Goal: Use online tool/utility: Utilize a website feature to perform a specific function

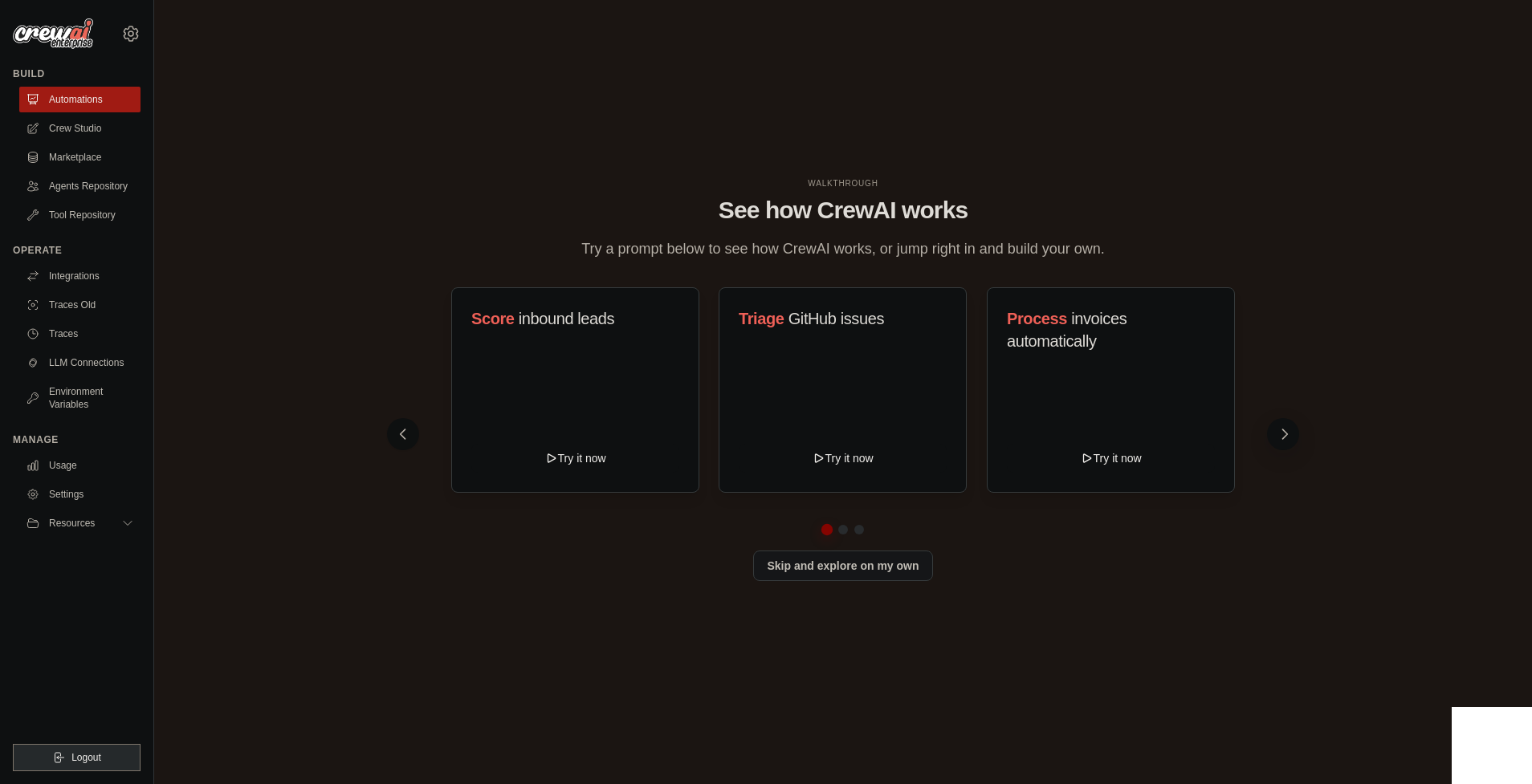
click at [1278, 437] on button at bounding box center [1283, 434] width 32 height 32
click at [1275, 441] on button at bounding box center [1283, 434] width 32 height 32
click at [87, 137] on link "Crew Studio" at bounding box center [82, 129] width 121 height 26
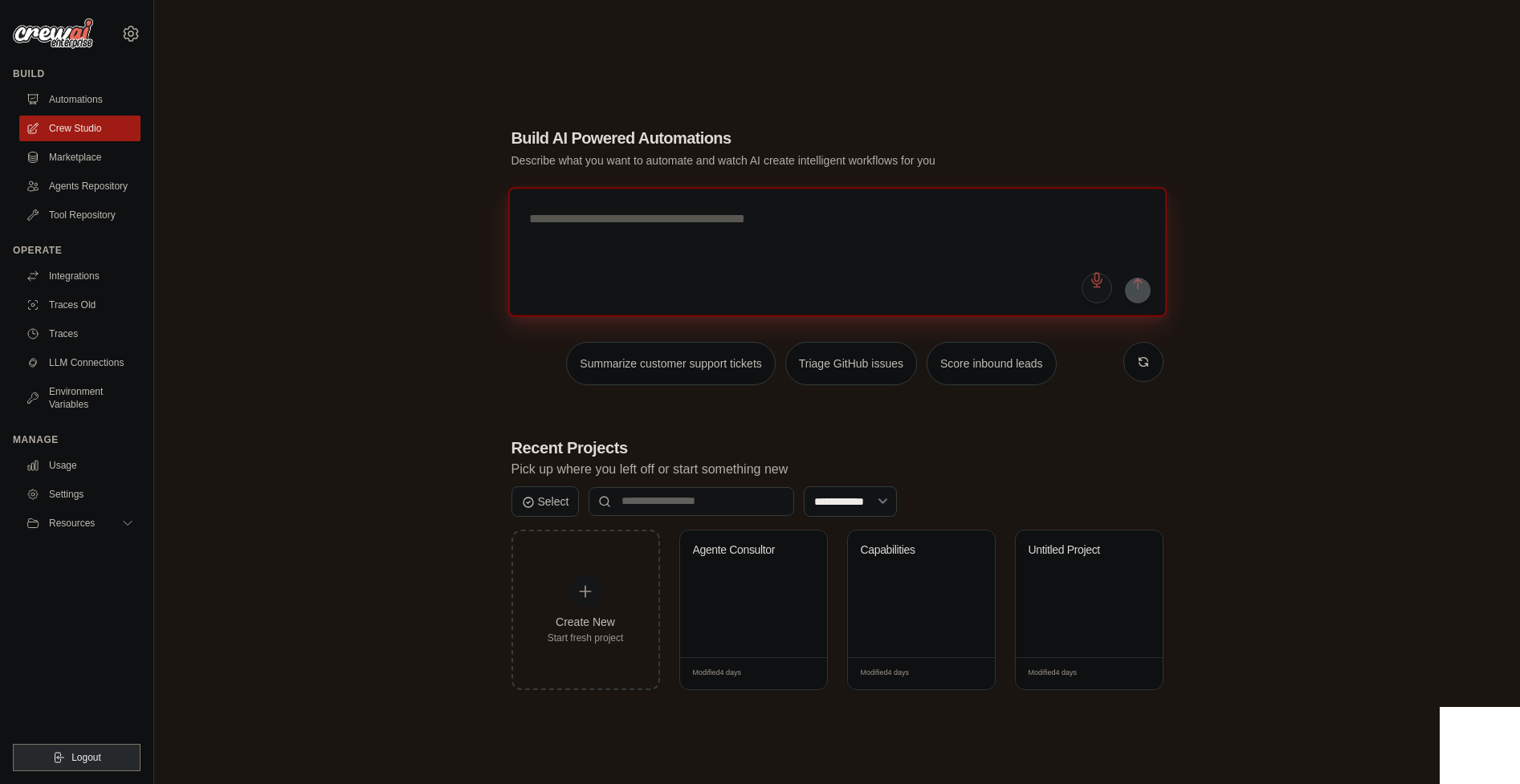
click at [571, 269] on textarea at bounding box center [837, 252] width 659 height 130
paste textarea "**********"
type textarea "**********"
paste textarea "**********"
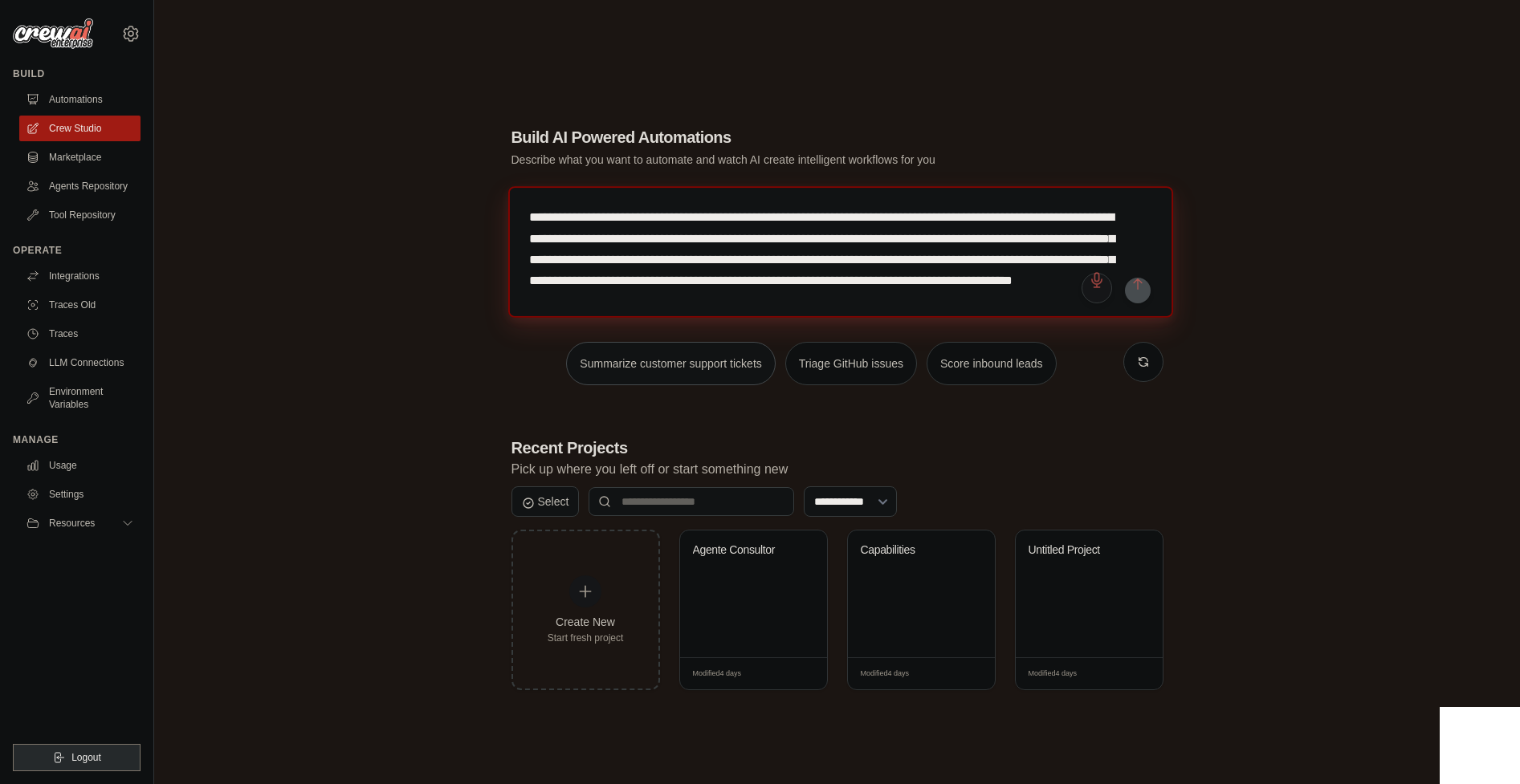
scroll to position [38, 0]
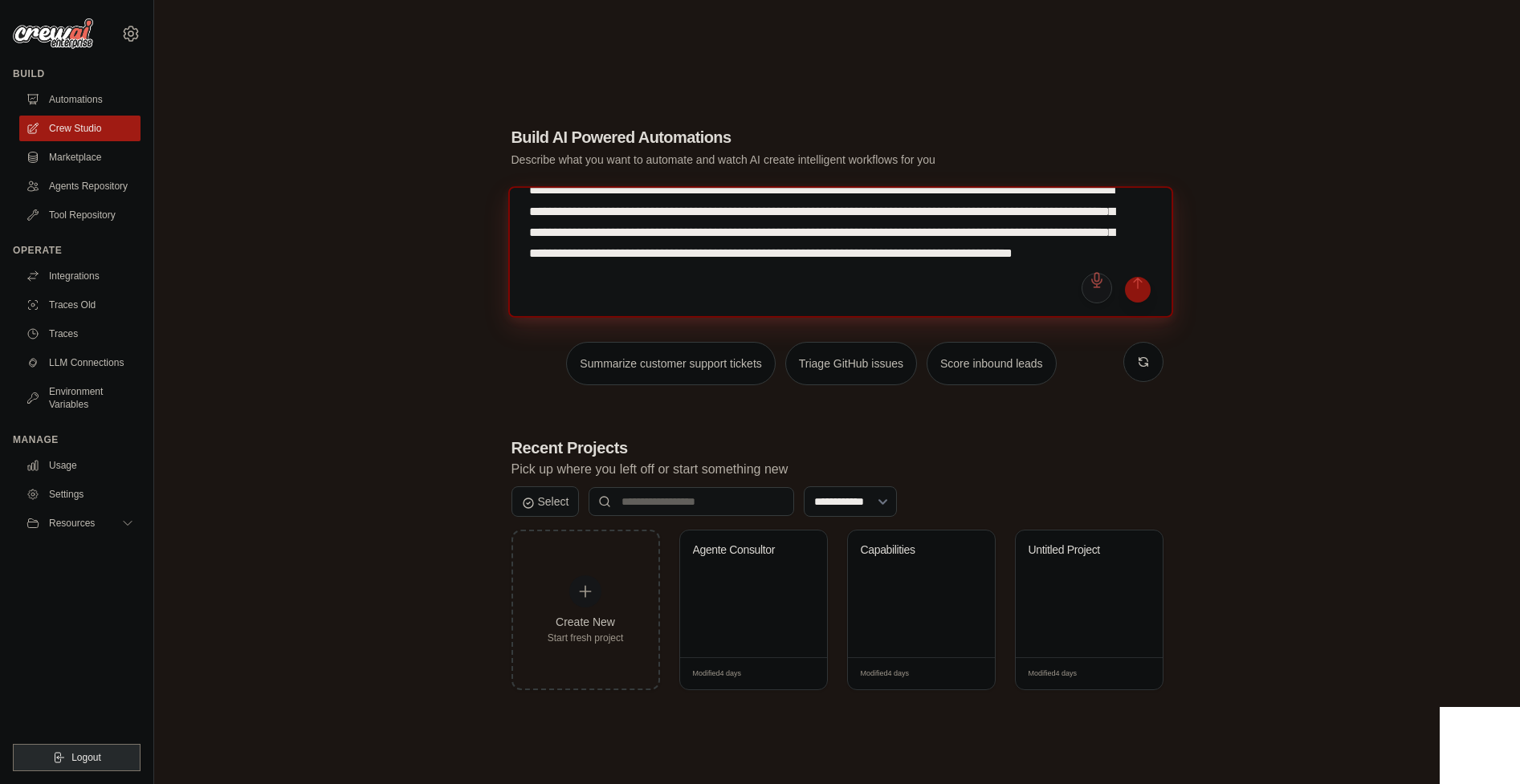
type textarea "**********"
click at [1136, 296] on button "submit" at bounding box center [1138, 290] width 26 height 26
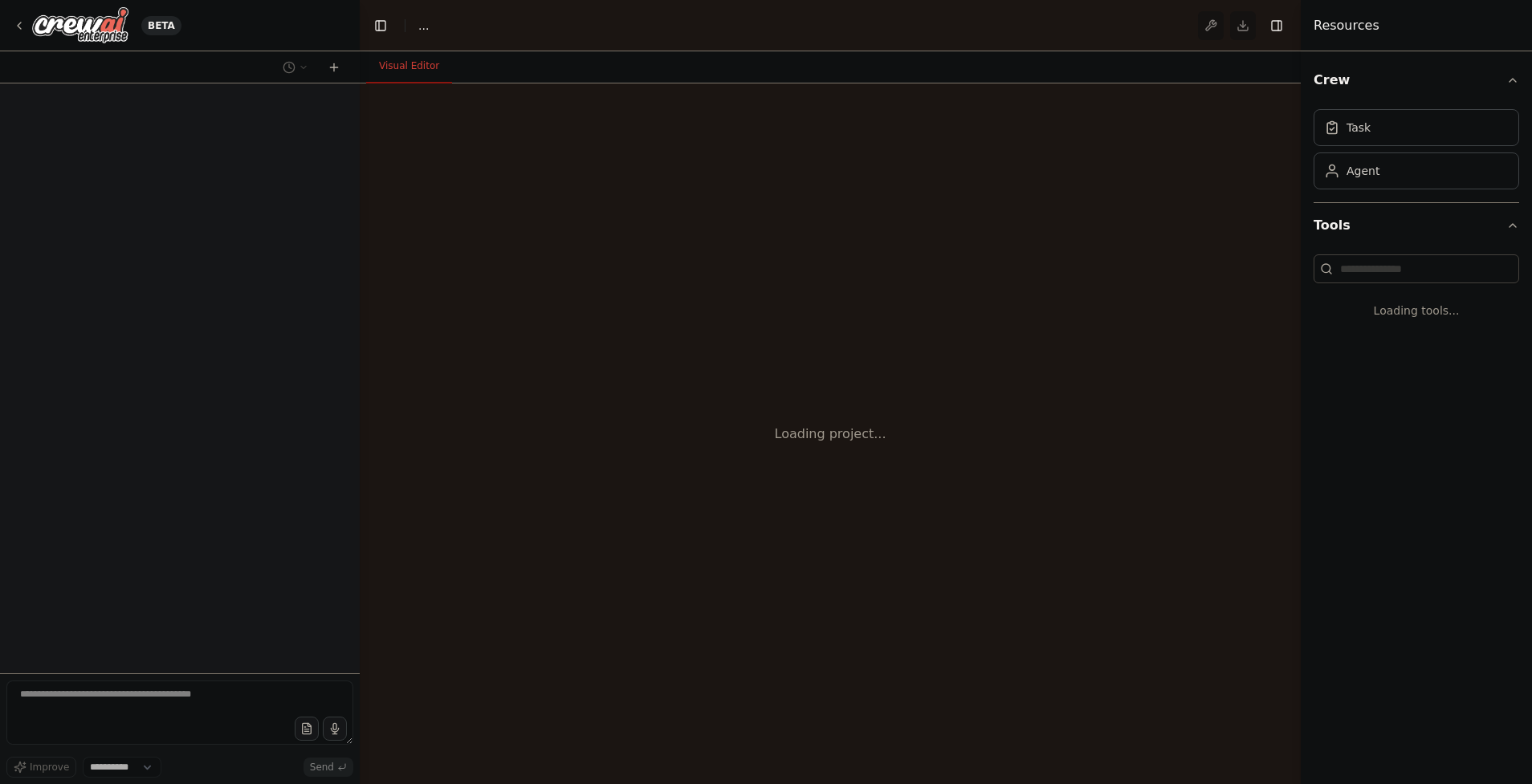
select select "****"
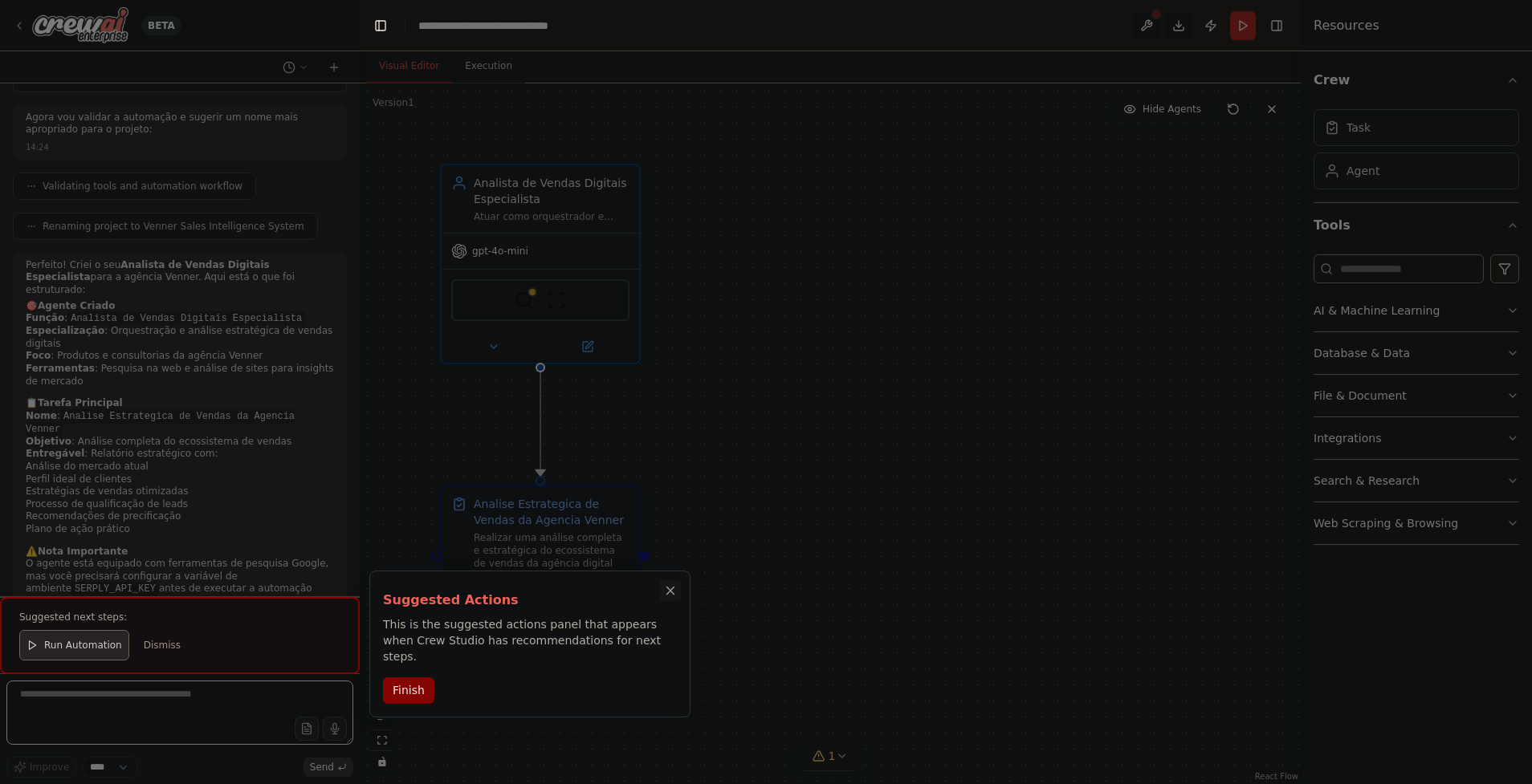
scroll to position [694, 0]
click at [397, 676] on button "Finish" at bounding box center [408, 689] width 51 height 27
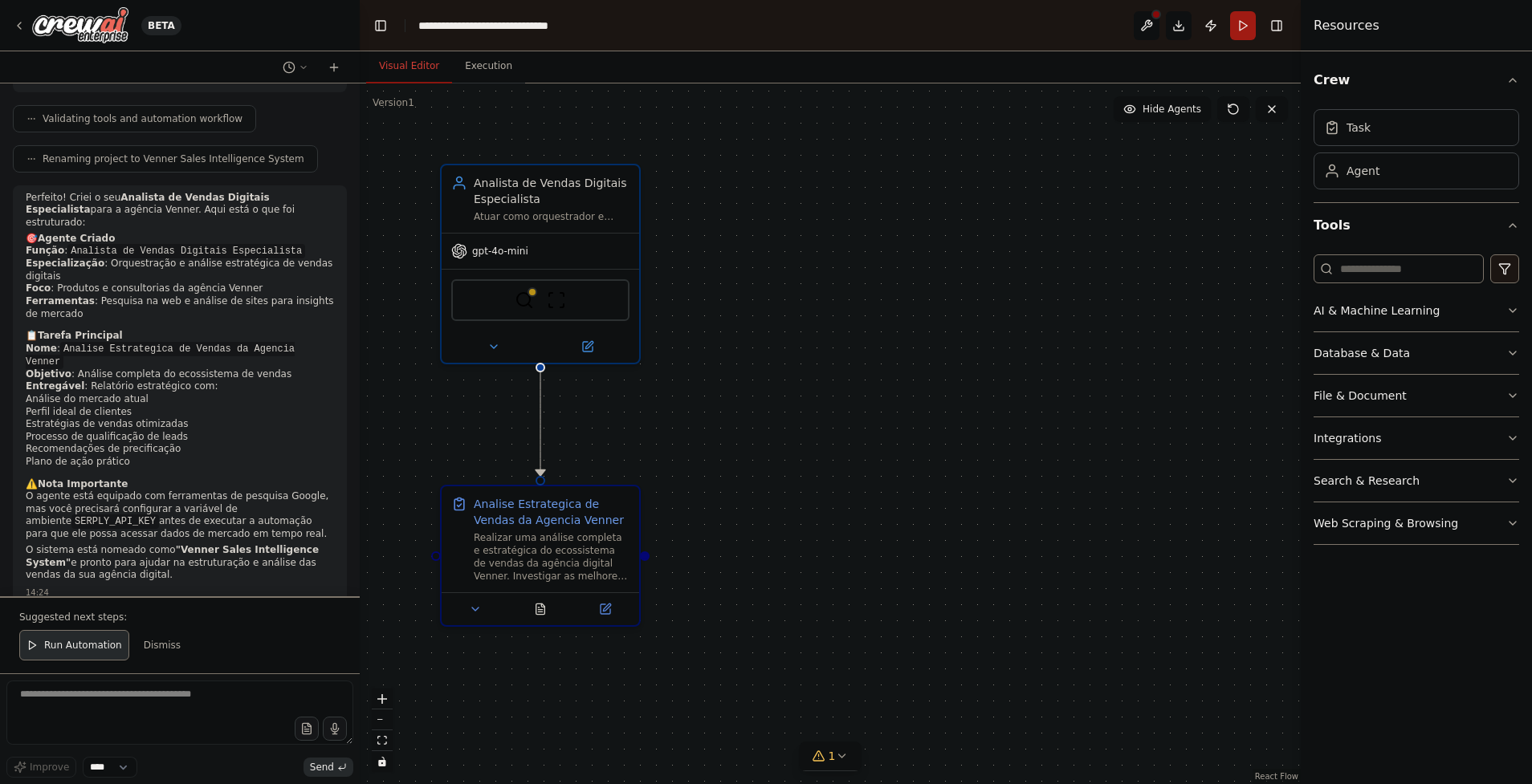
scroll to position [762, 0]
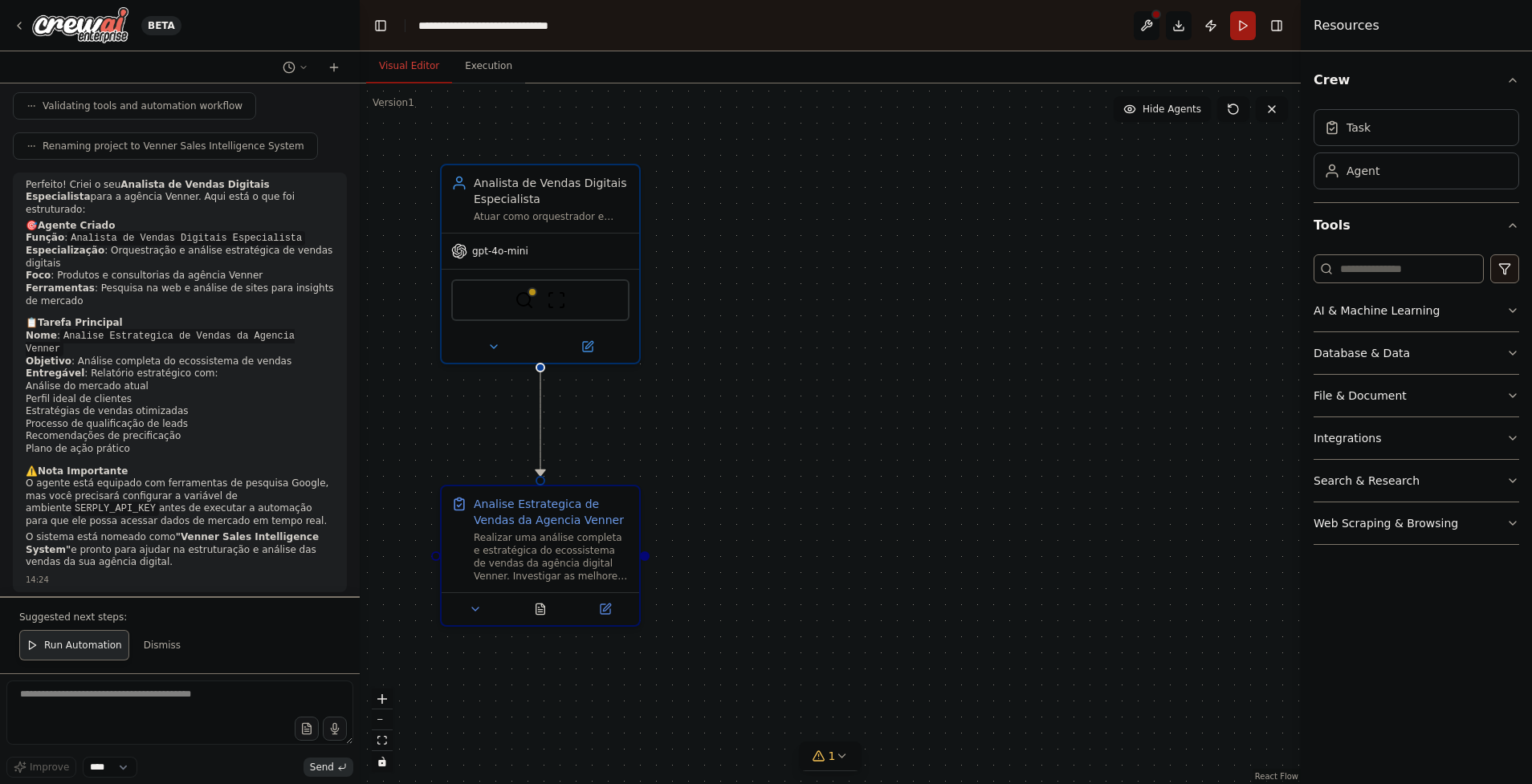
click at [94, 646] on span "Run Automation" at bounding box center [83, 646] width 78 height 13
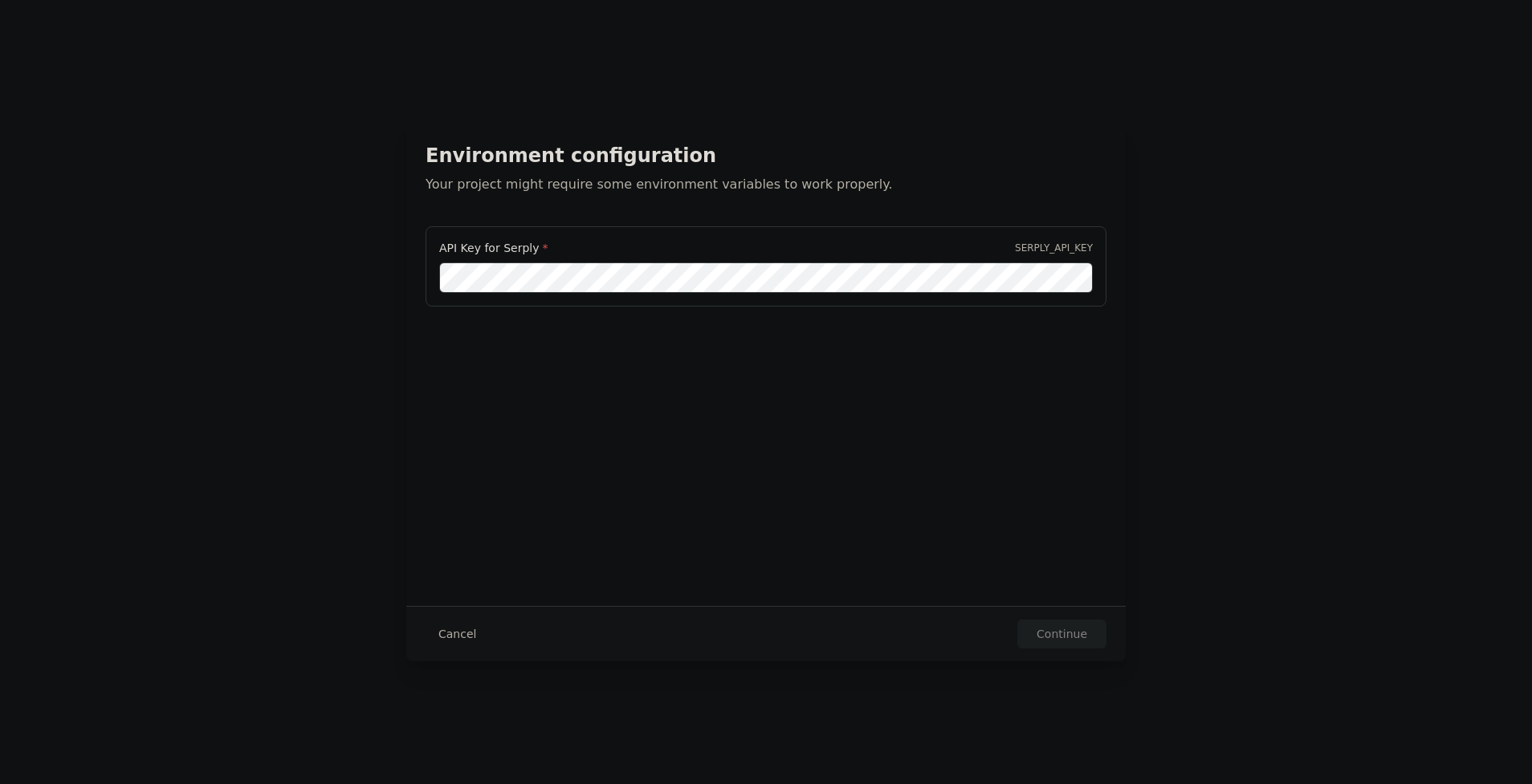
click at [305, 149] on div "Environment configuration Your project might require some environment variables…" at bounding box center [766, 392] width 1532 height 784
click at [452, 637] on button "Cancel" at bounding box center [457, 634] width 63 height 29
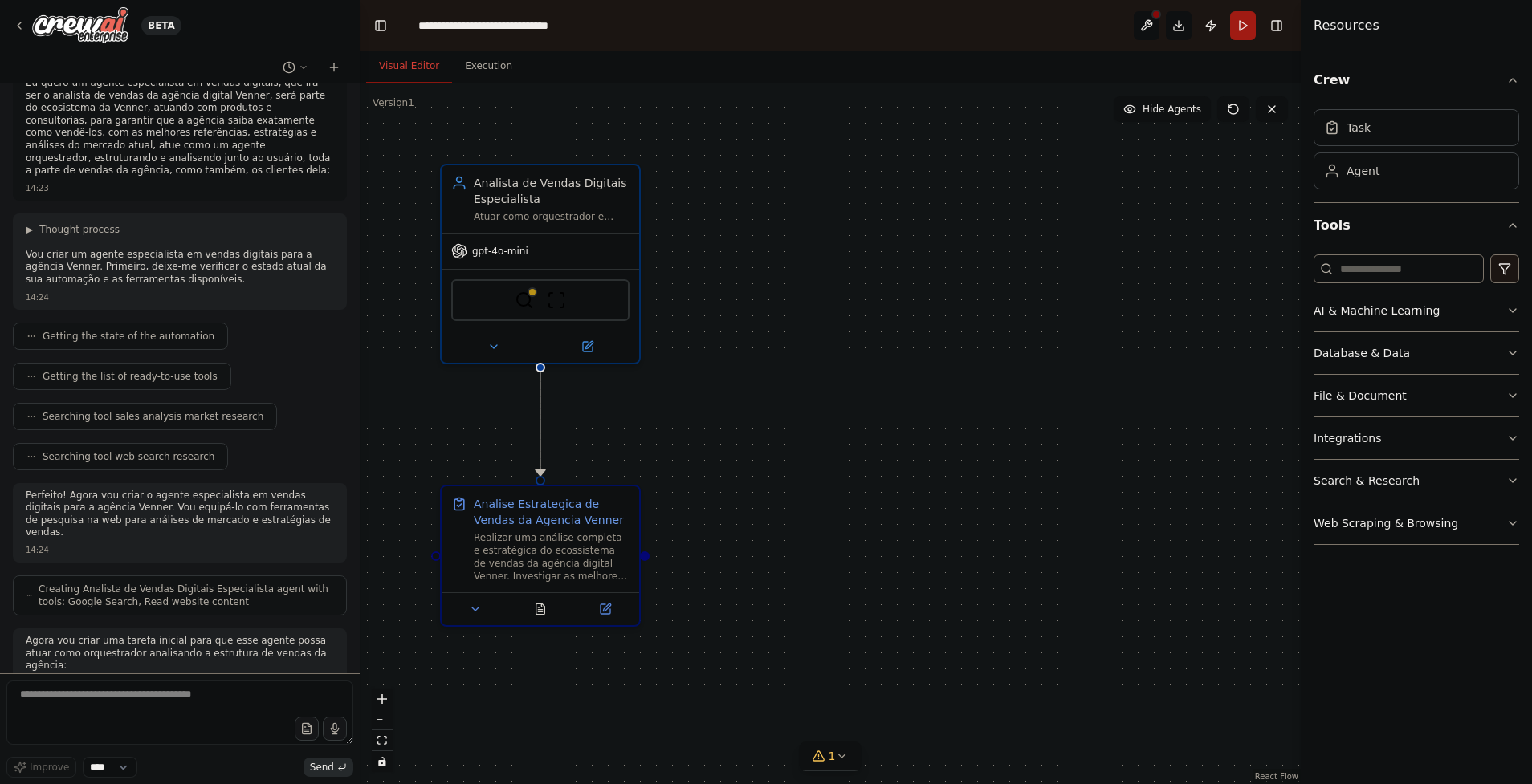
scroll to position [0, 0]
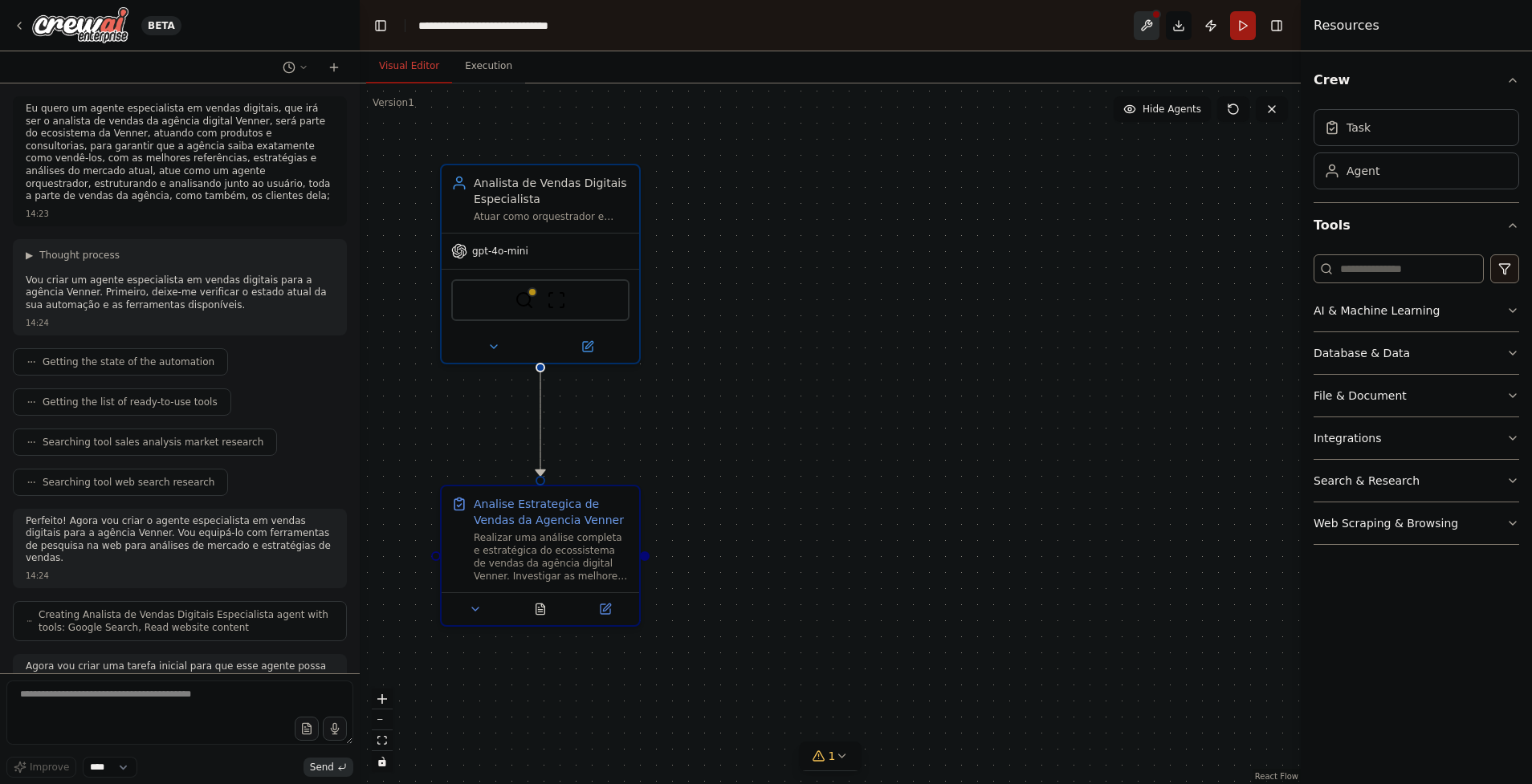
click at [1151, 31] on button at bounding box center [1147, 26] width 26 height 29
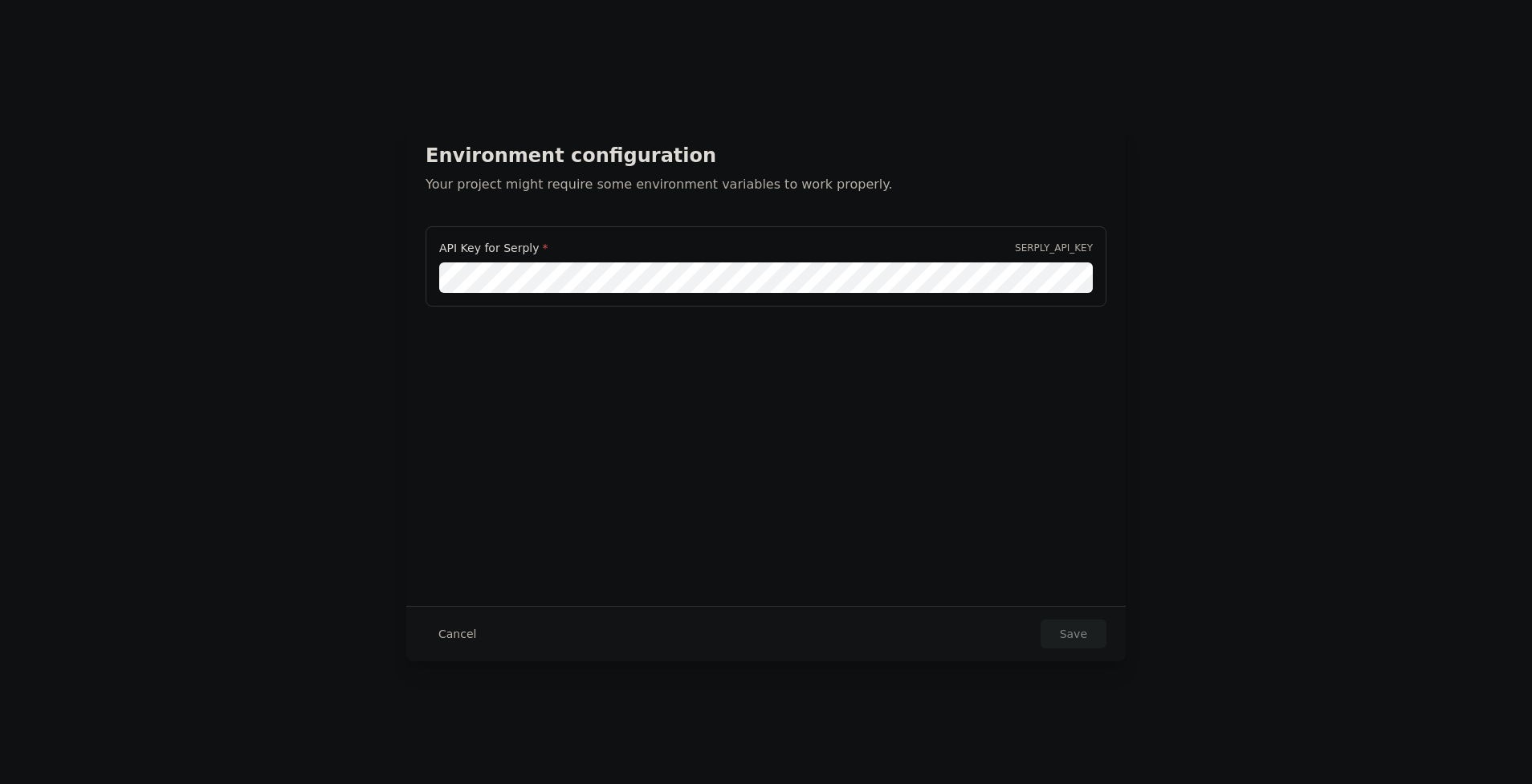
scroll to position [0, 135]
click at [1080, 638] on button "Save" at bounding box center [1073, 634] width 66 height 29
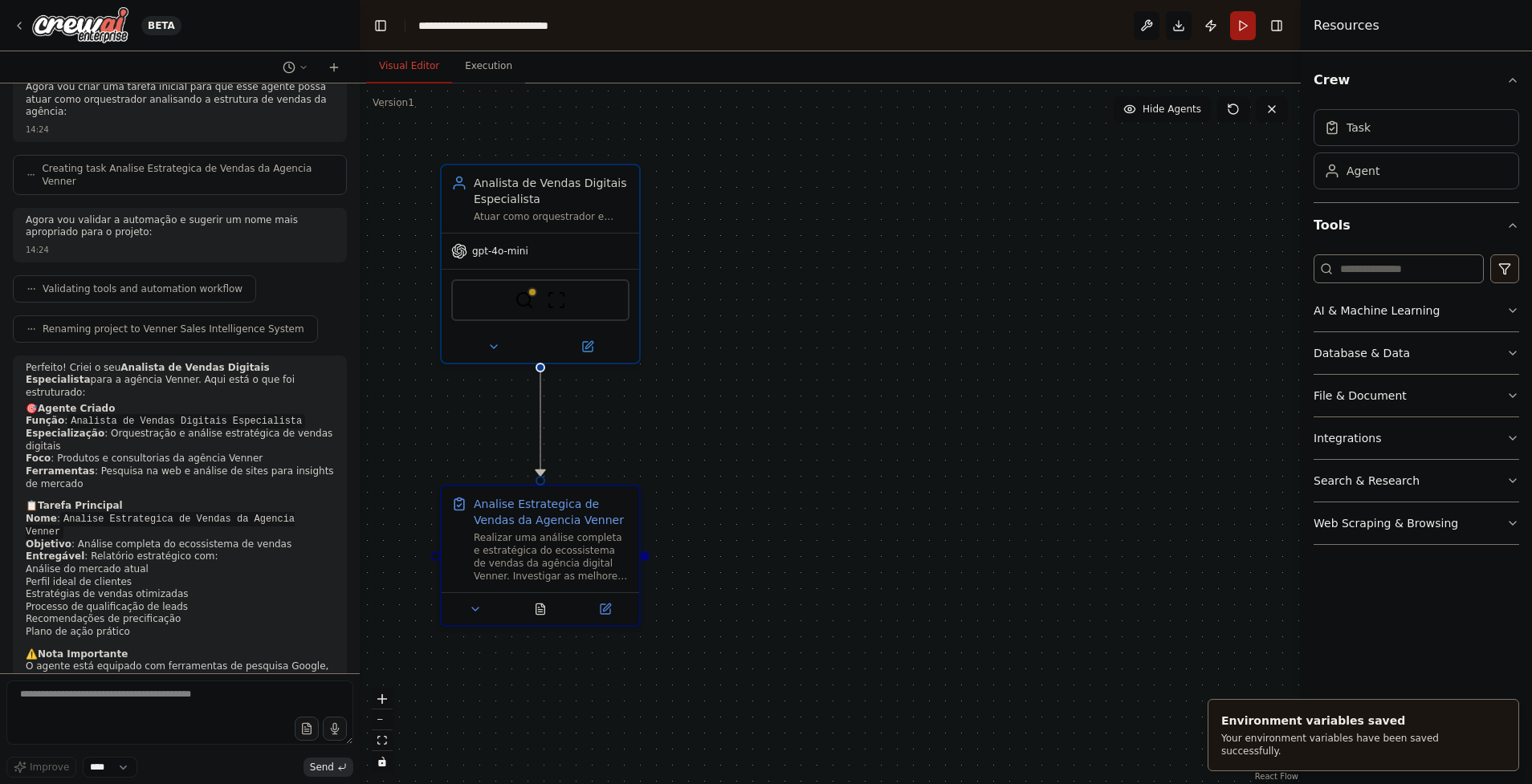
scroll to position [685, 0]
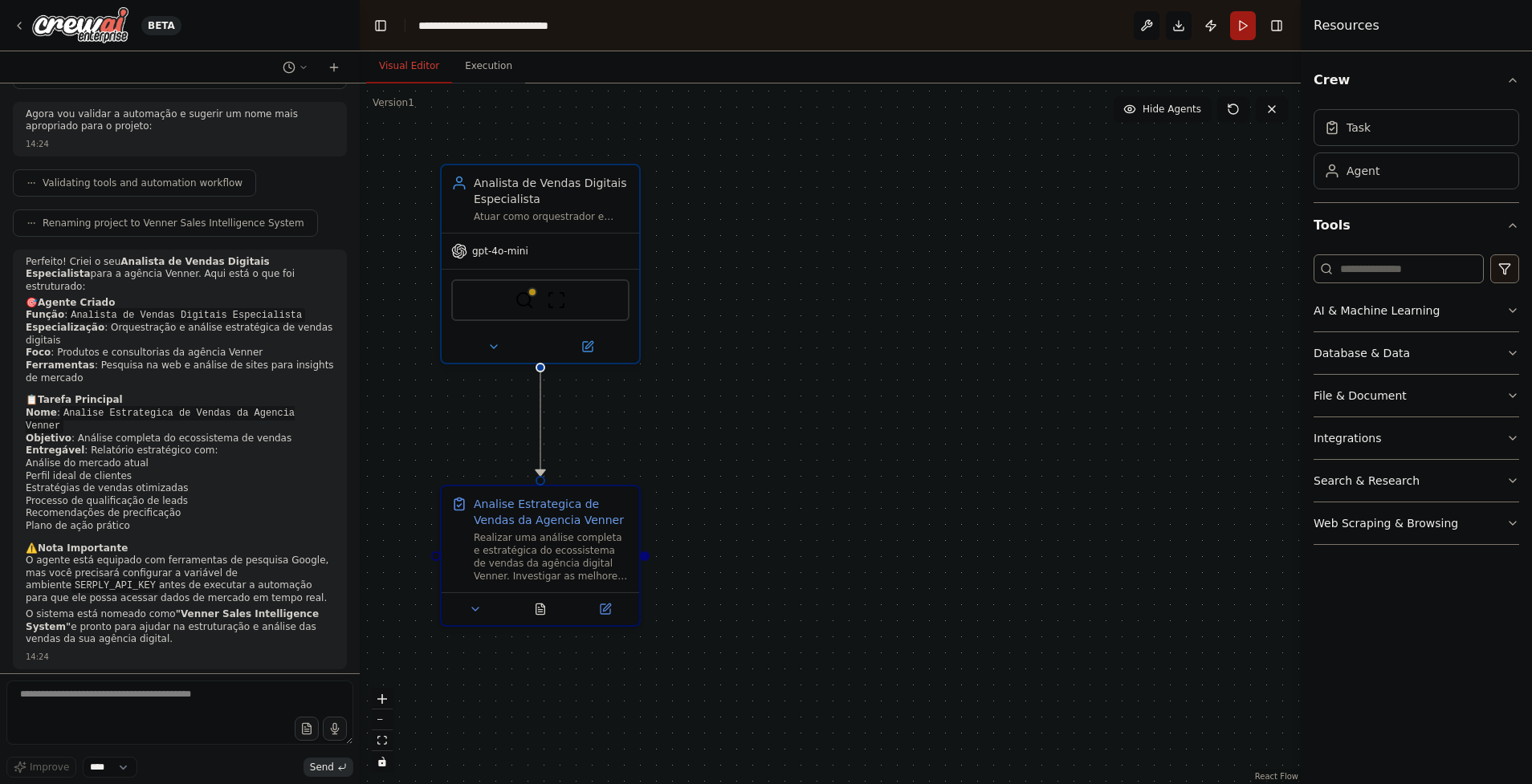
click at [95, 689] on p "Gostaria de executar a automação para ver como o agente analisa e estrutura as …" at bounding box center [180, 707] width 308 height 38
click at [106, 693] on textarea at bounding box center [180, 712] width 347 height 64
click at [216, 689] on p "Gostaria de executar a automação para ver como o agente analisa e estrutura as …" at bounding box center [180, 707] width 308 height 38
click at [194, 684] on textarea at bounding box center [180, 712] width 347 height 64
click at [1246, 21] on button "Run" at bounding box center [1243, 26] width 26 height 29
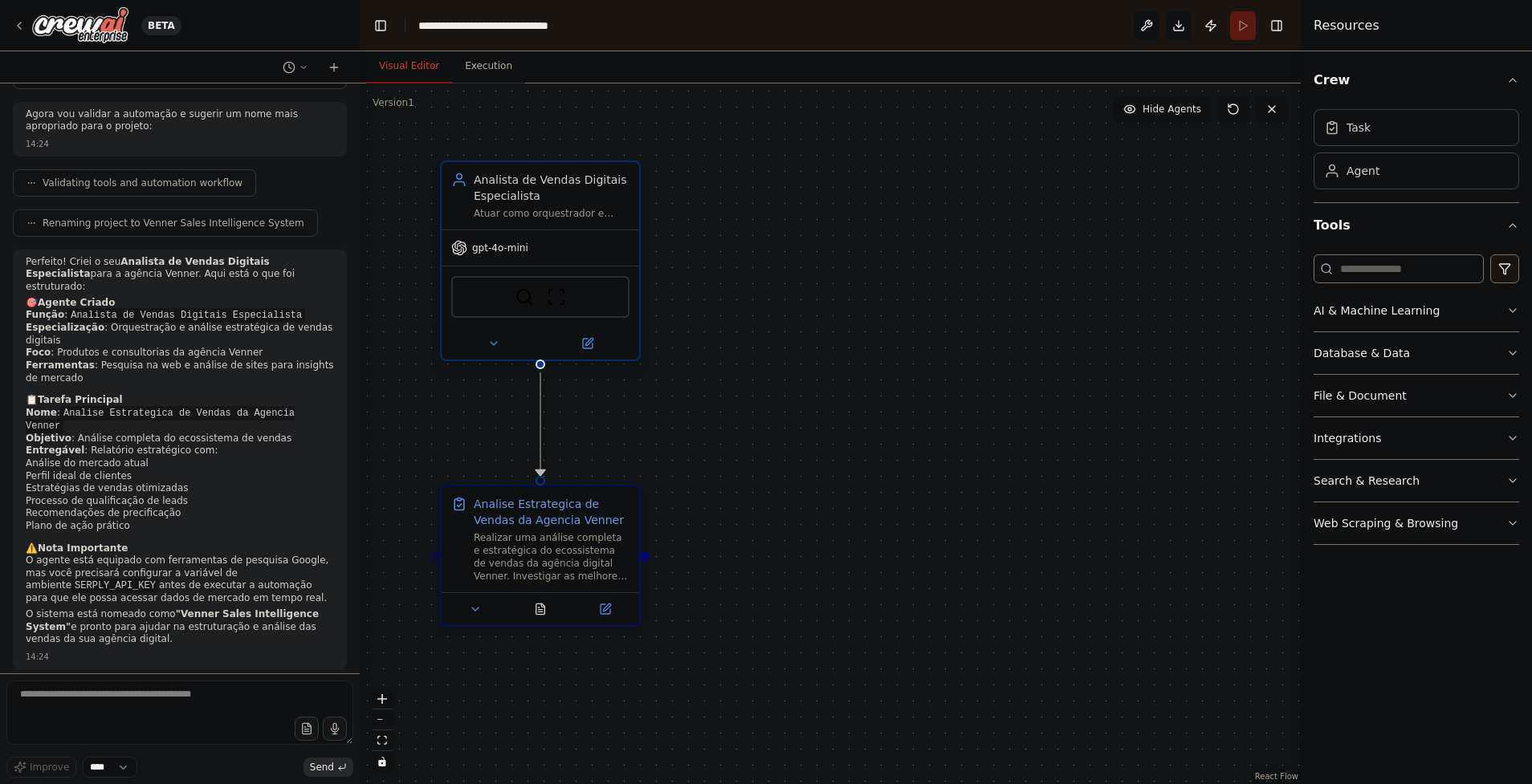
click at [506, 250] on span "gpt-4o-mini" at bounding box center [499, 248] width 56 height 13
click at [484, 255] on div "gpt-4o-mini" at bounding box center [490, 248] width 77 height 16
click at [460, 252] on icon at bounding box center [460, 248] width 16 height 16
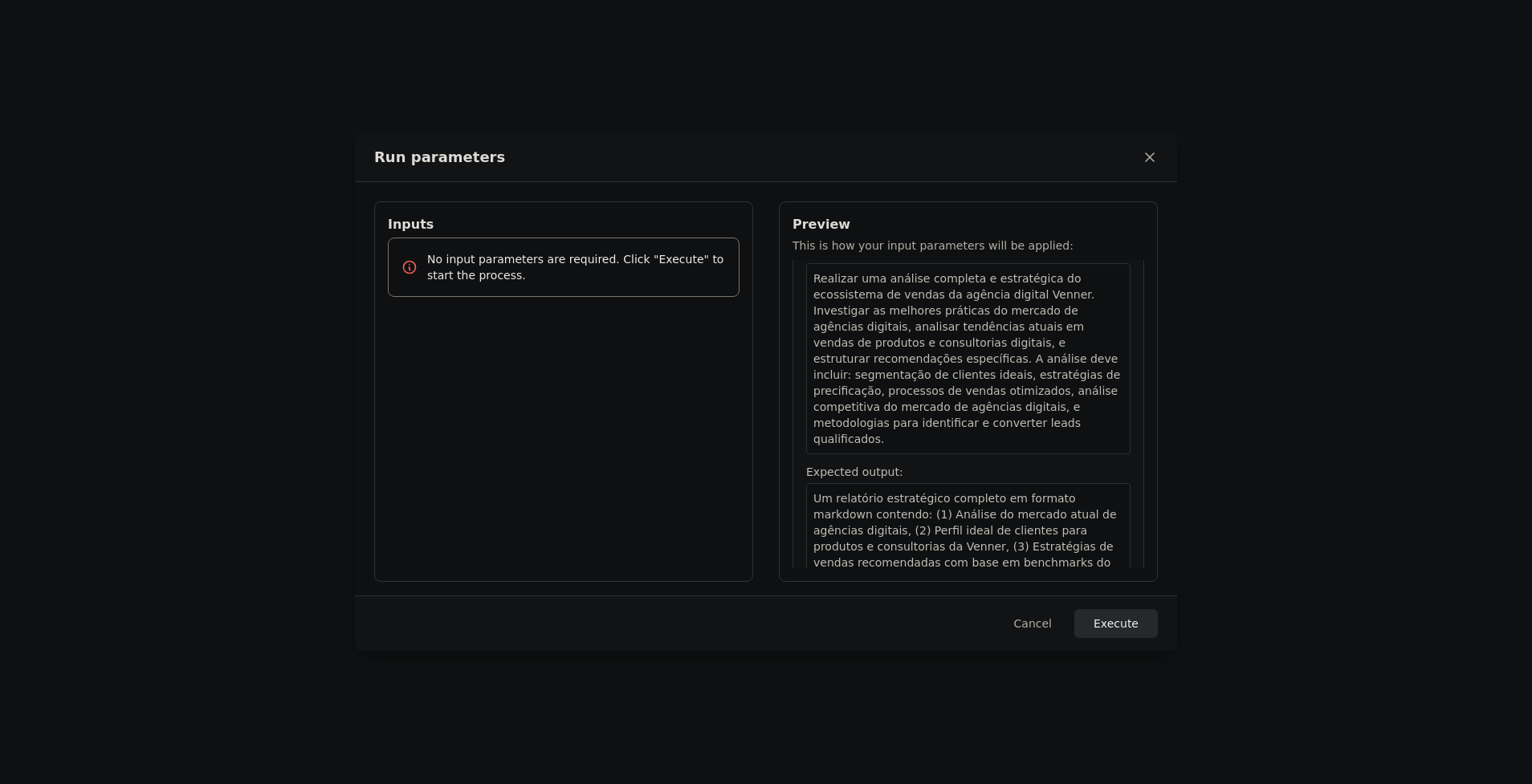
scroll to position [130, 0]
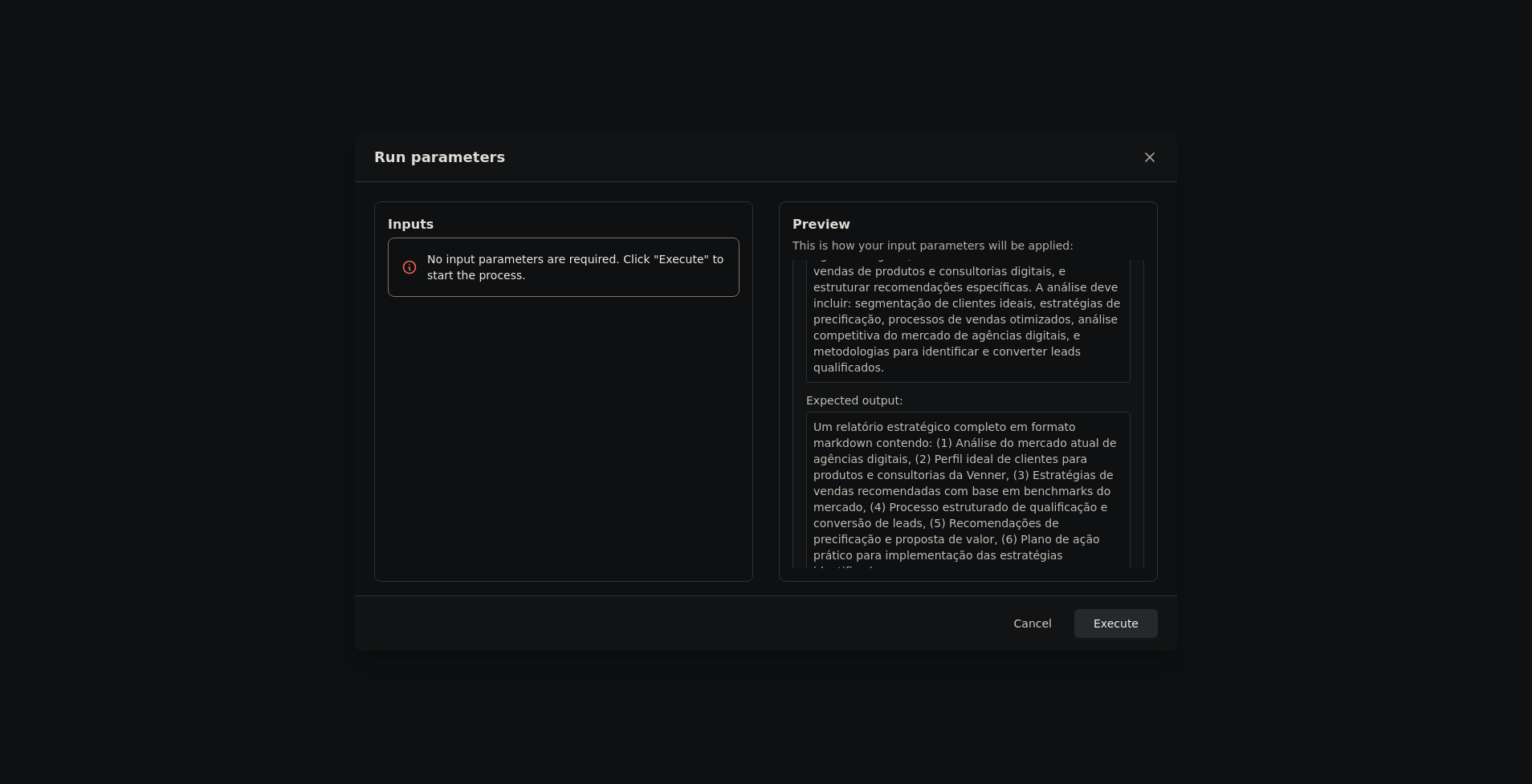
click at [1055, 625] on button "Cancel" at bounding box center [1033, 624] width 63 height 29
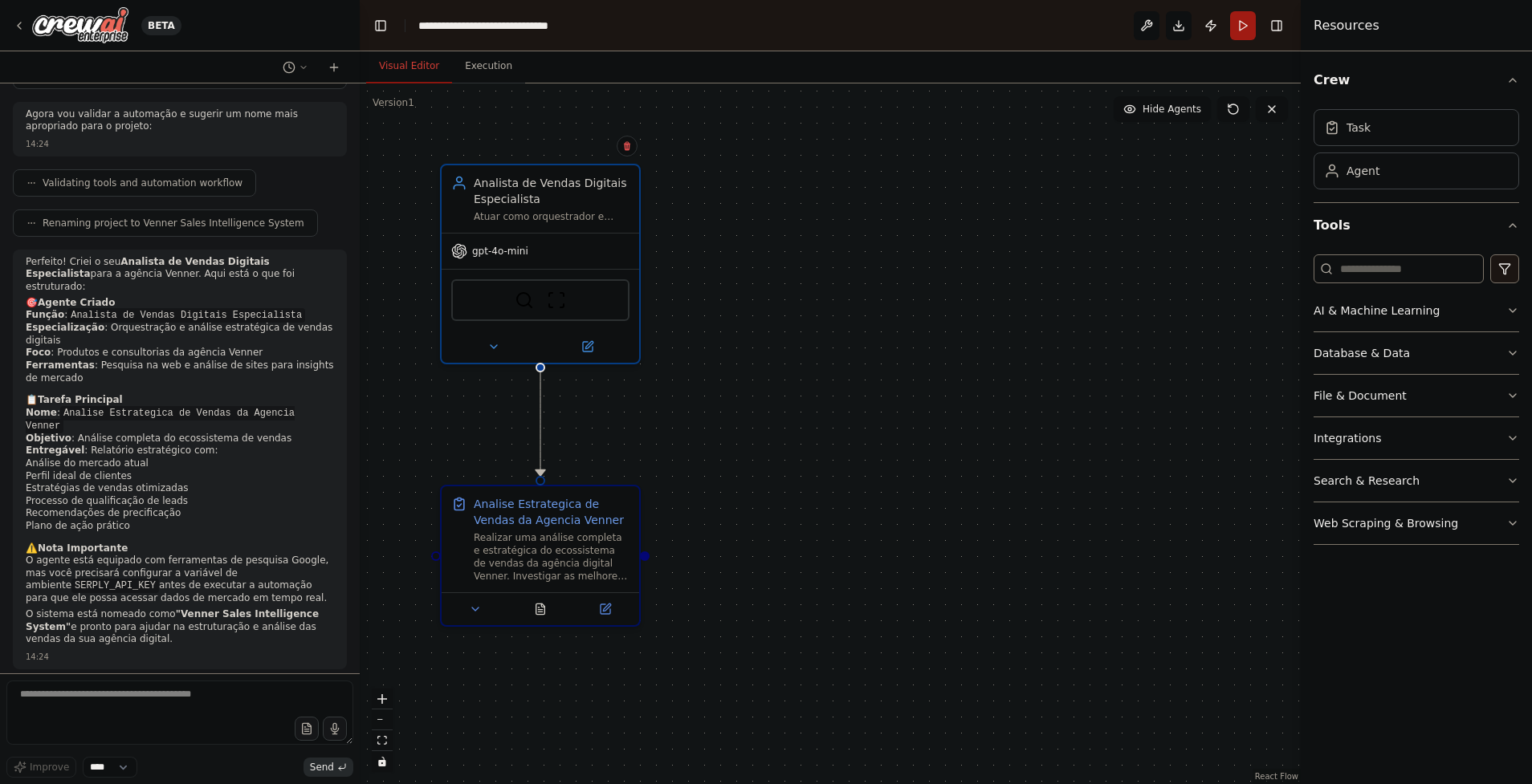
click at [101, 679] on form "Improve **** Send" at bounding box center [180, 728] width 359 height 111
click at [106, 688] on textarea at bounding box center [180, 712] width 347 height 64
type textarea "***"
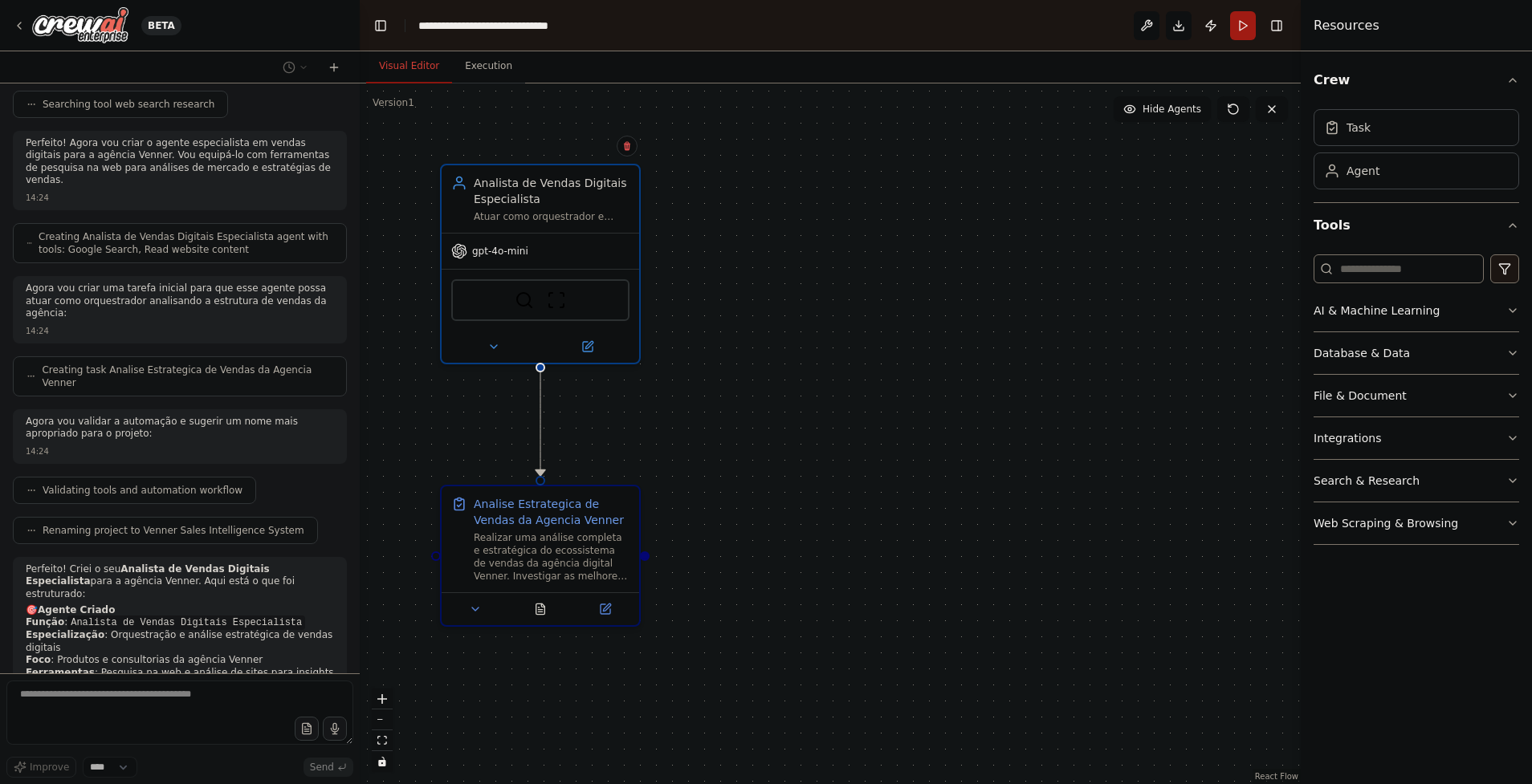
scroll to position [300, 0]
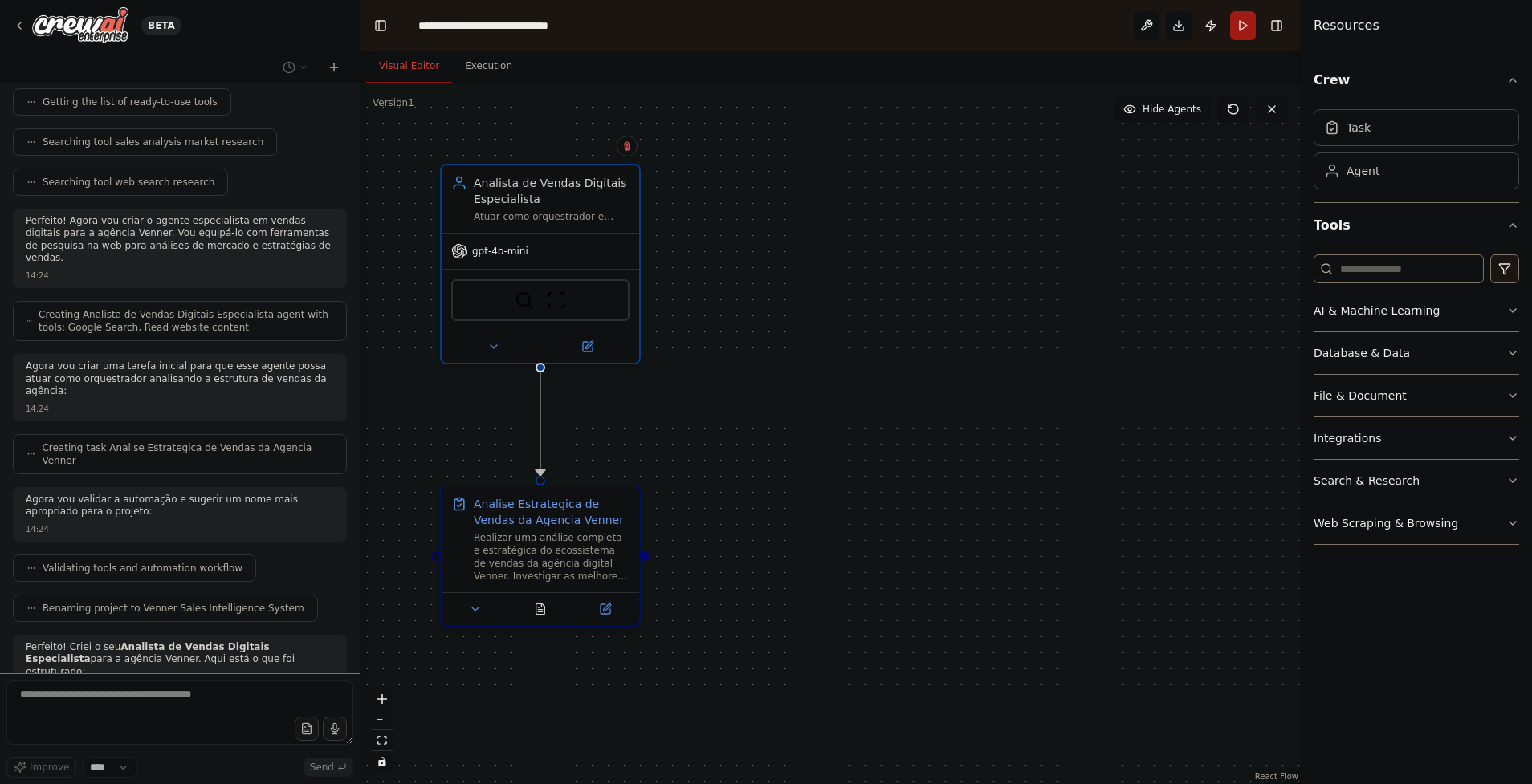
click at [1012, 299] on div ".deletable-edge-delete-btn { width: 20px; height: 20px; border: 0px solid #ffff…" at bounding box center [830, 434] width 941 height 701
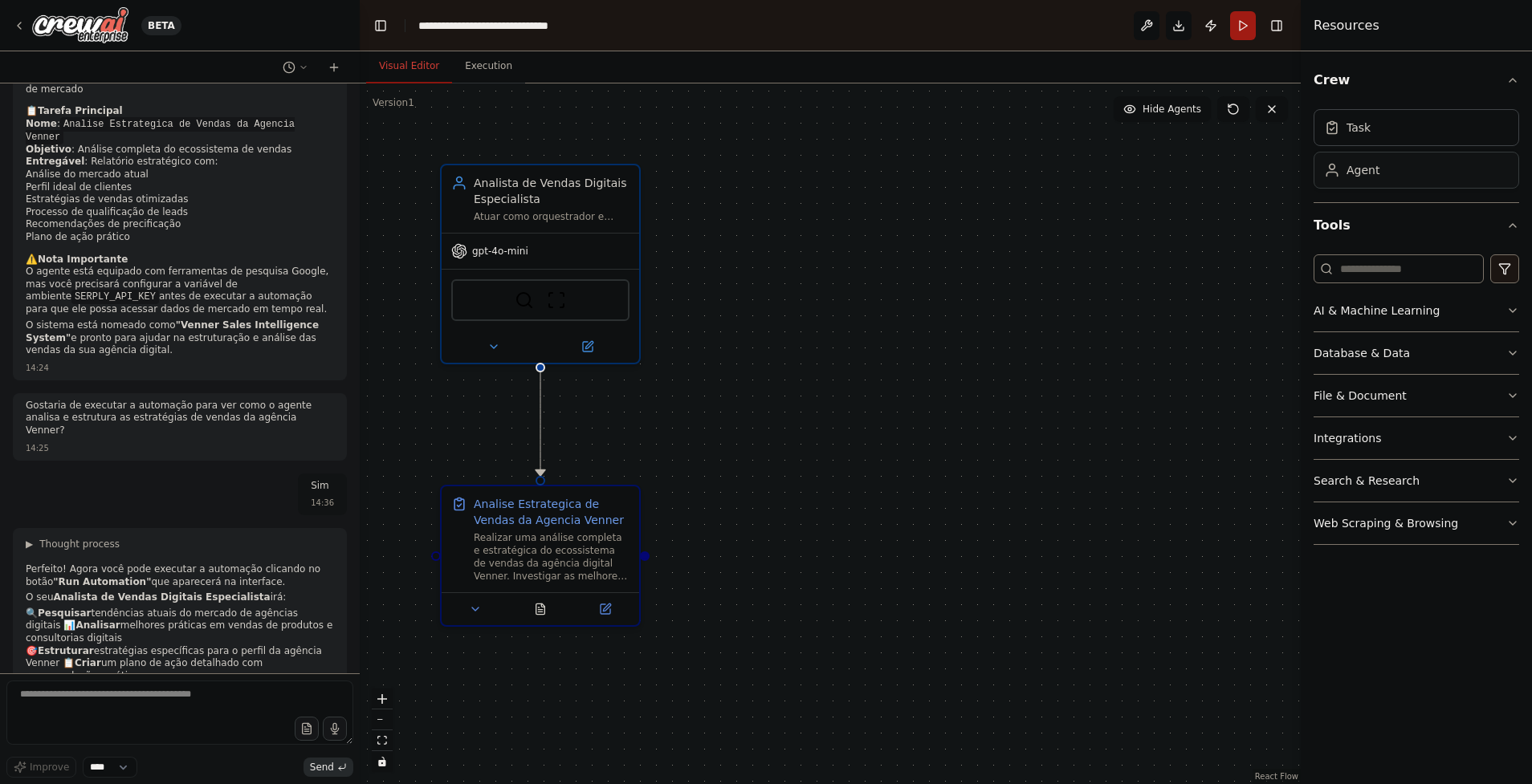
click at [1339, 182] on div "Agent" at bounding box center [1416, 171] width 206 height 37
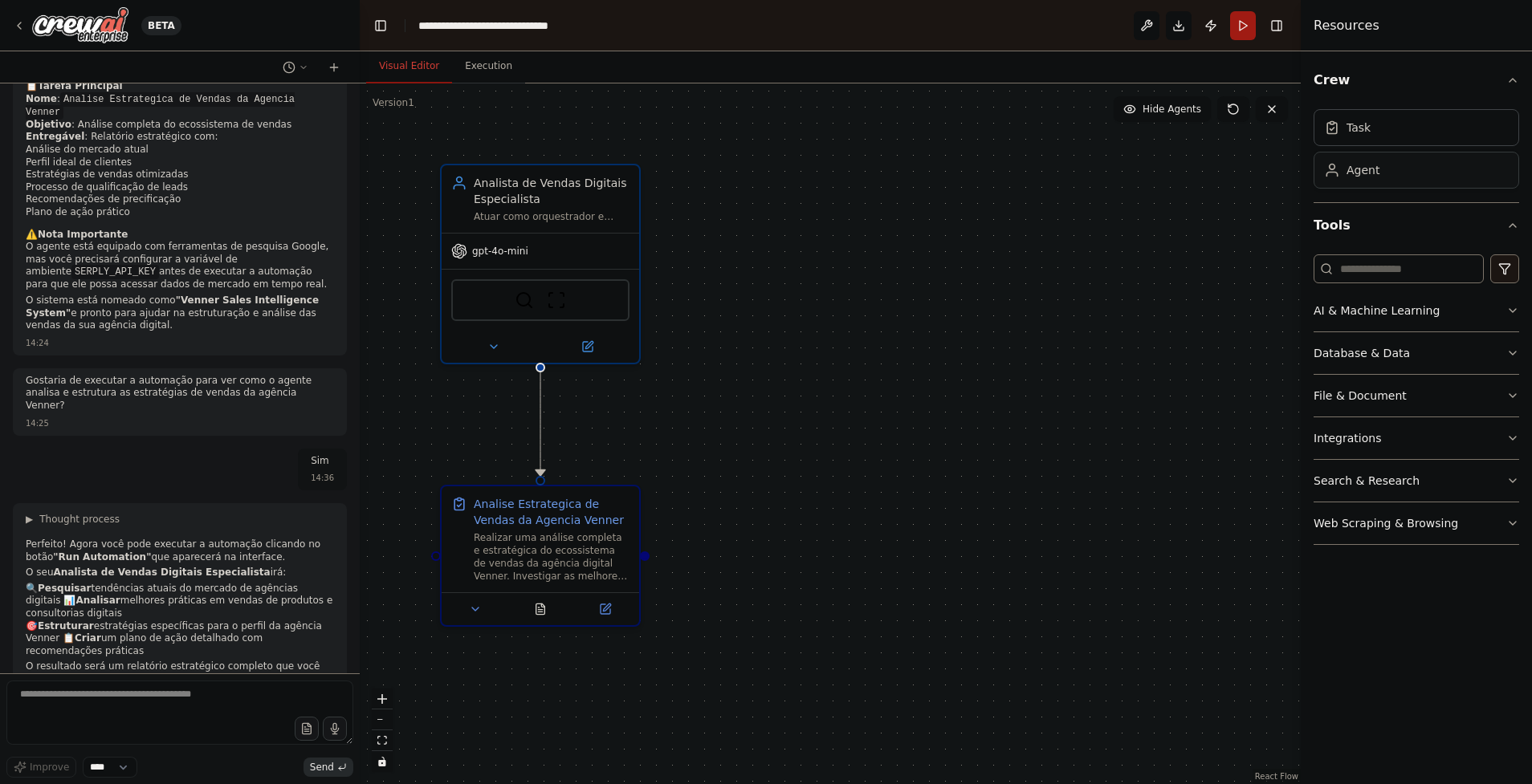
click at [1348, 159] on div "Agent" at bounding box center [1416, 171] width 206 height 37
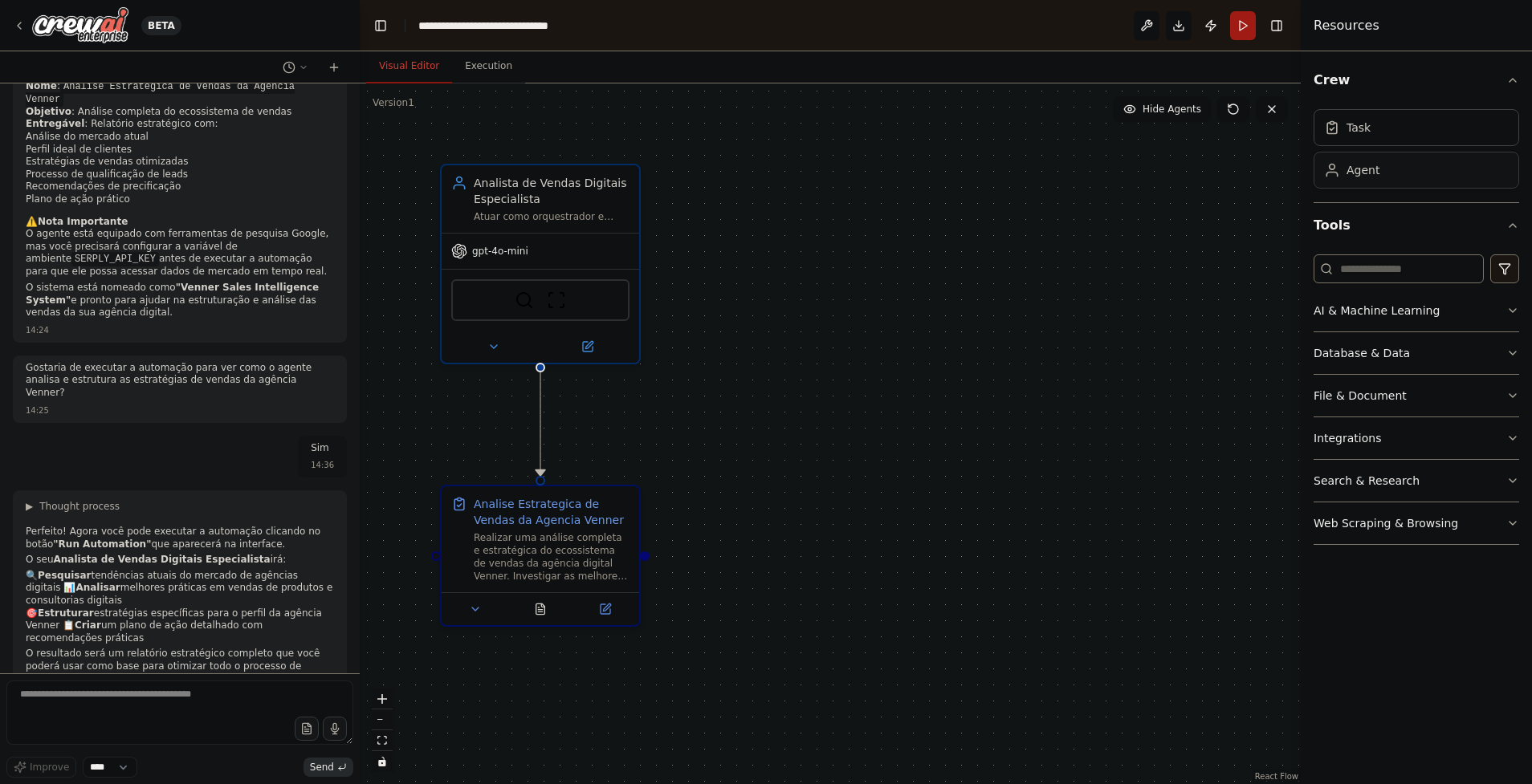
scroll to position [1028, 0]
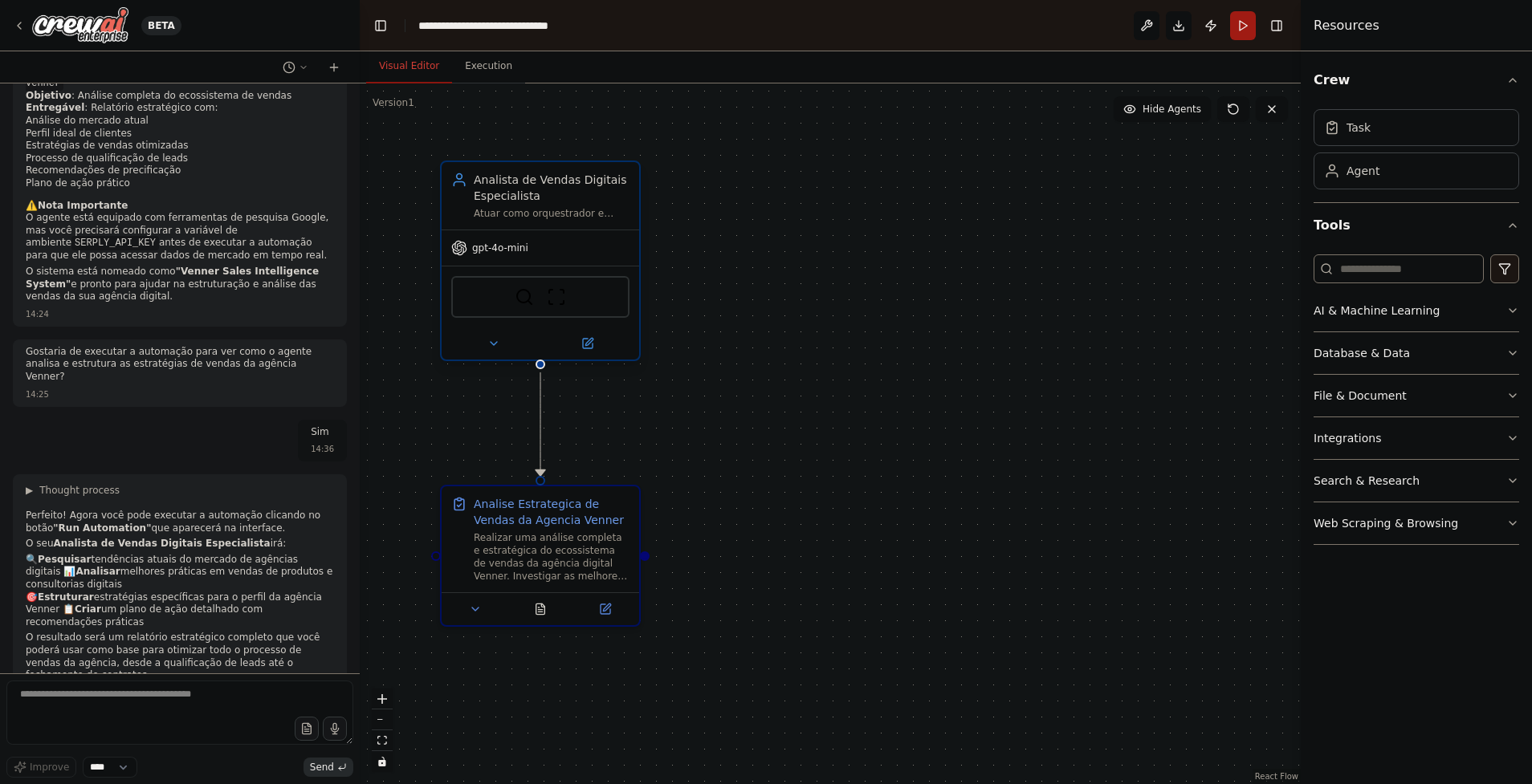
click at [499, 177] on div "Analista de Vendas Digitais Especialista" at bounding box center [551, 188] width 155 height 32
click at [570, 176] on div "Analista de Vendas Digitais Especialista" at bounding box center [551, 188] width 155 height 32
drag, startPoint x: 551, startPoint y: 204, endPoint x: 548, endPoint y: 193, distance: 11.4
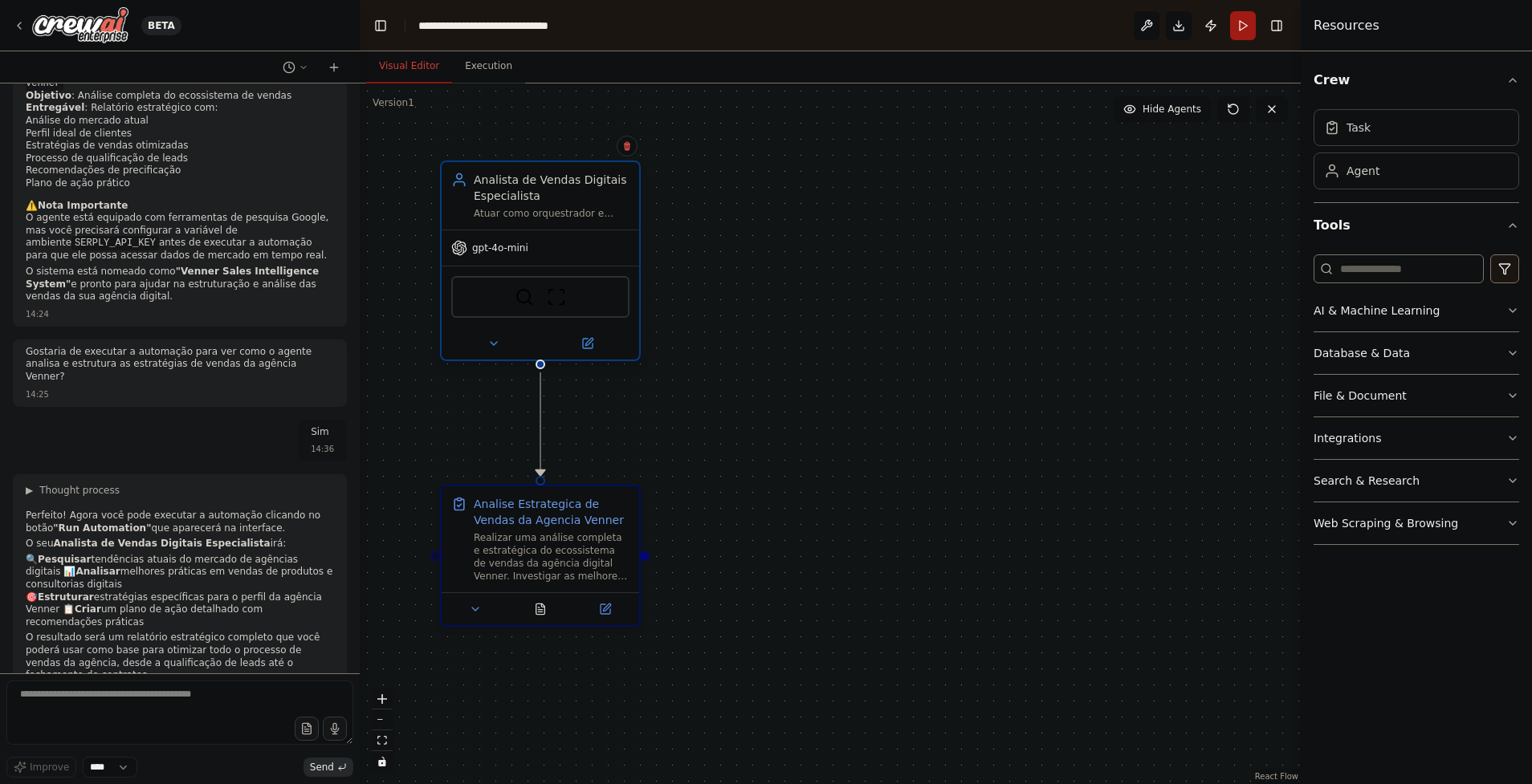
click at [548, 193] on div "Analista de Vendas Digitais Especialista" at bounding box center [551, 188] width 155 height 32
click at [504, 253] on span "gpt-4o-mini" at bounding box center [499, 248] width 56 height 13
click at [478, 253] on span "gpt-4o-mini" at bounding box center [499, 248] width 56 height 13
click at [513, 188] on div "Analista de Vendas Digitais Especialista" at bounding box center [551, 188] width 155 height 32
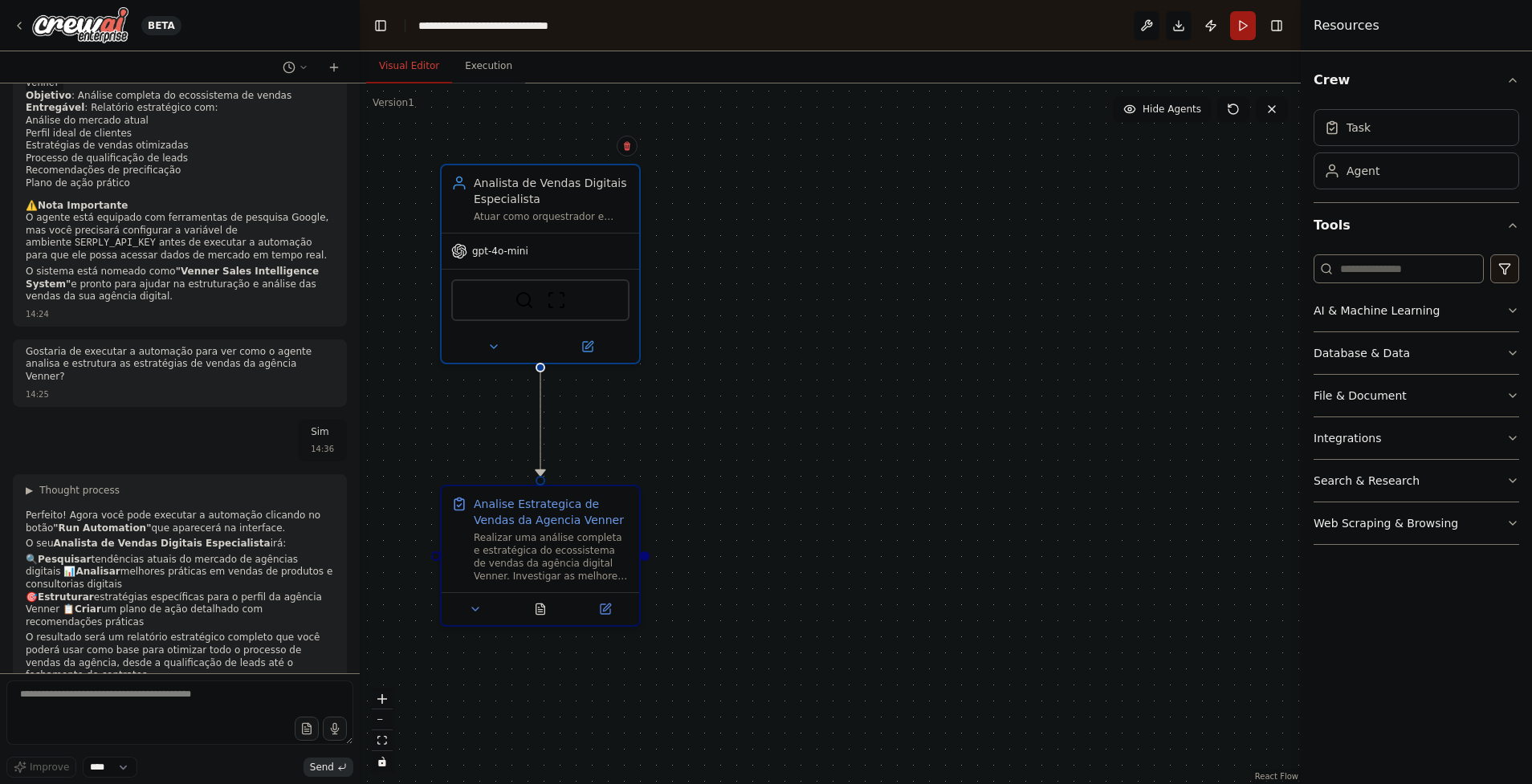
click at [430, 71] on button "Visual Editor" at bounding box center [409, 67] width 86 height 34
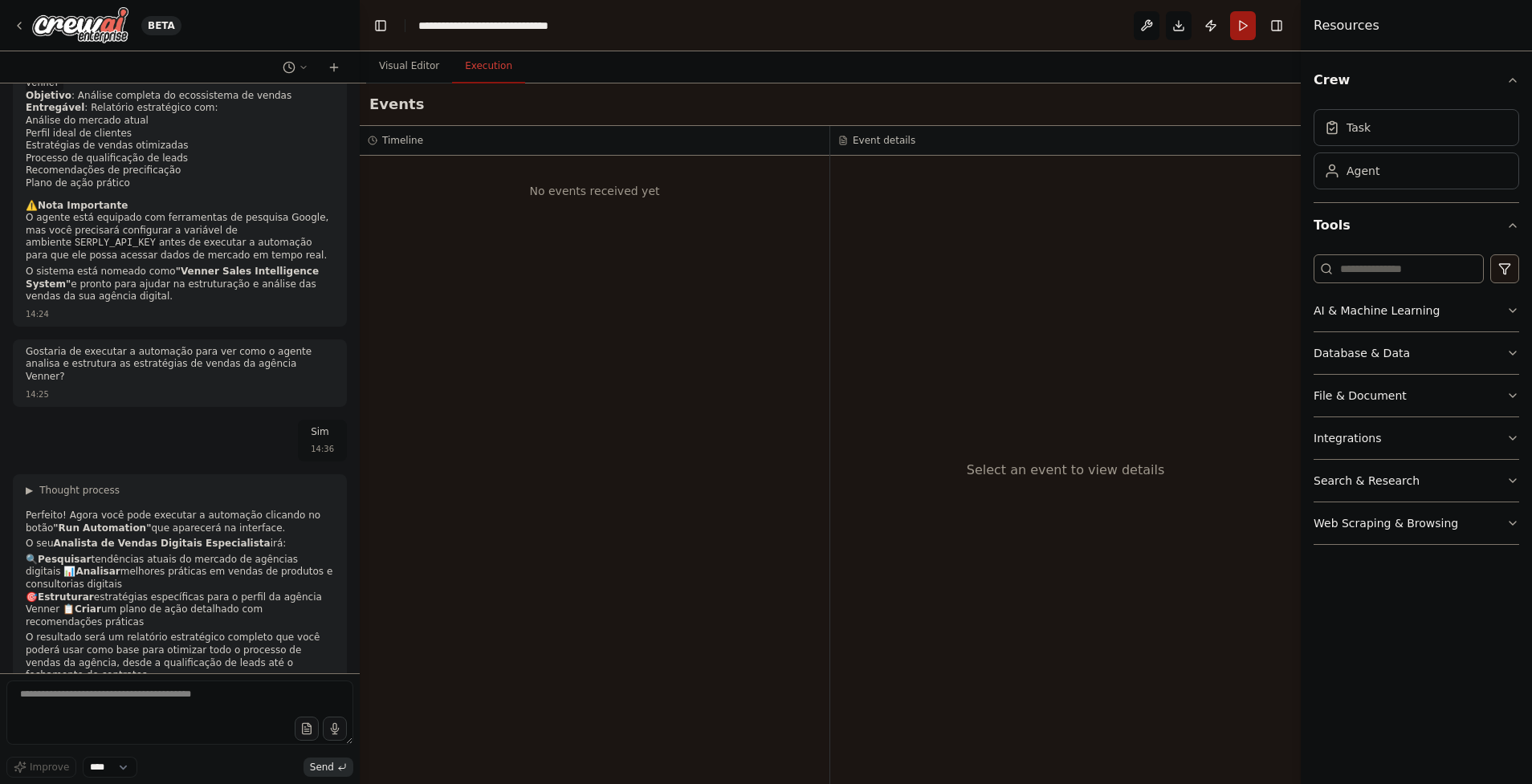
click at [498, 64] on button "Execution" at bounding box center [489, 67] width 73 height 34
click at [389, 61] on button "Visual Editor" at bounding box center [409, 67] width 86 height 34
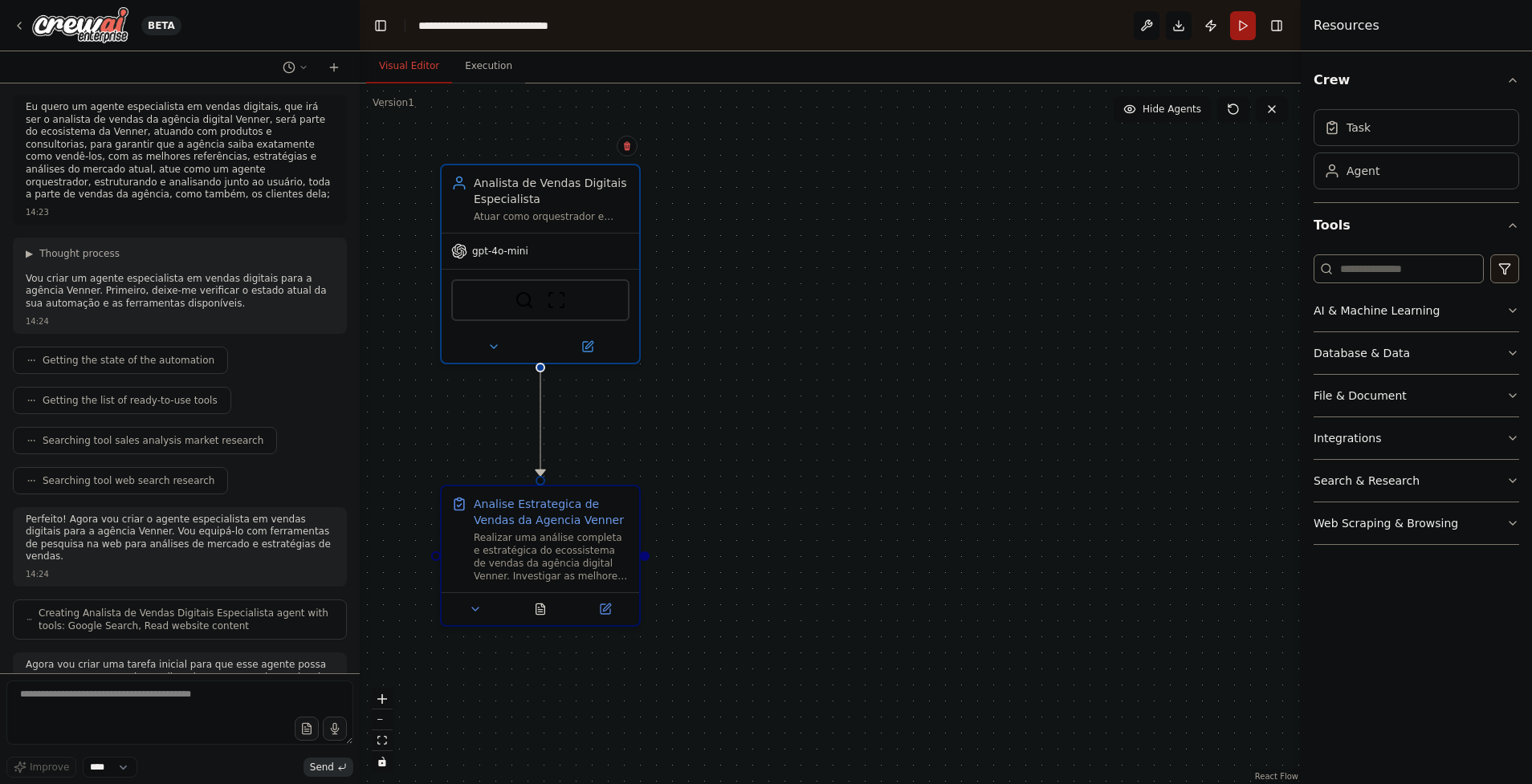
scroll to position [0, 0]
click at [1230, 117] on button at bounding box center [1233, 109] width 32 height 26
click at [1279, 106] on button at bounding box center [1272, 109] width 32 height 26
click at [1270, 112] on icon at bounding box center [1272, 109] width 13 height 13
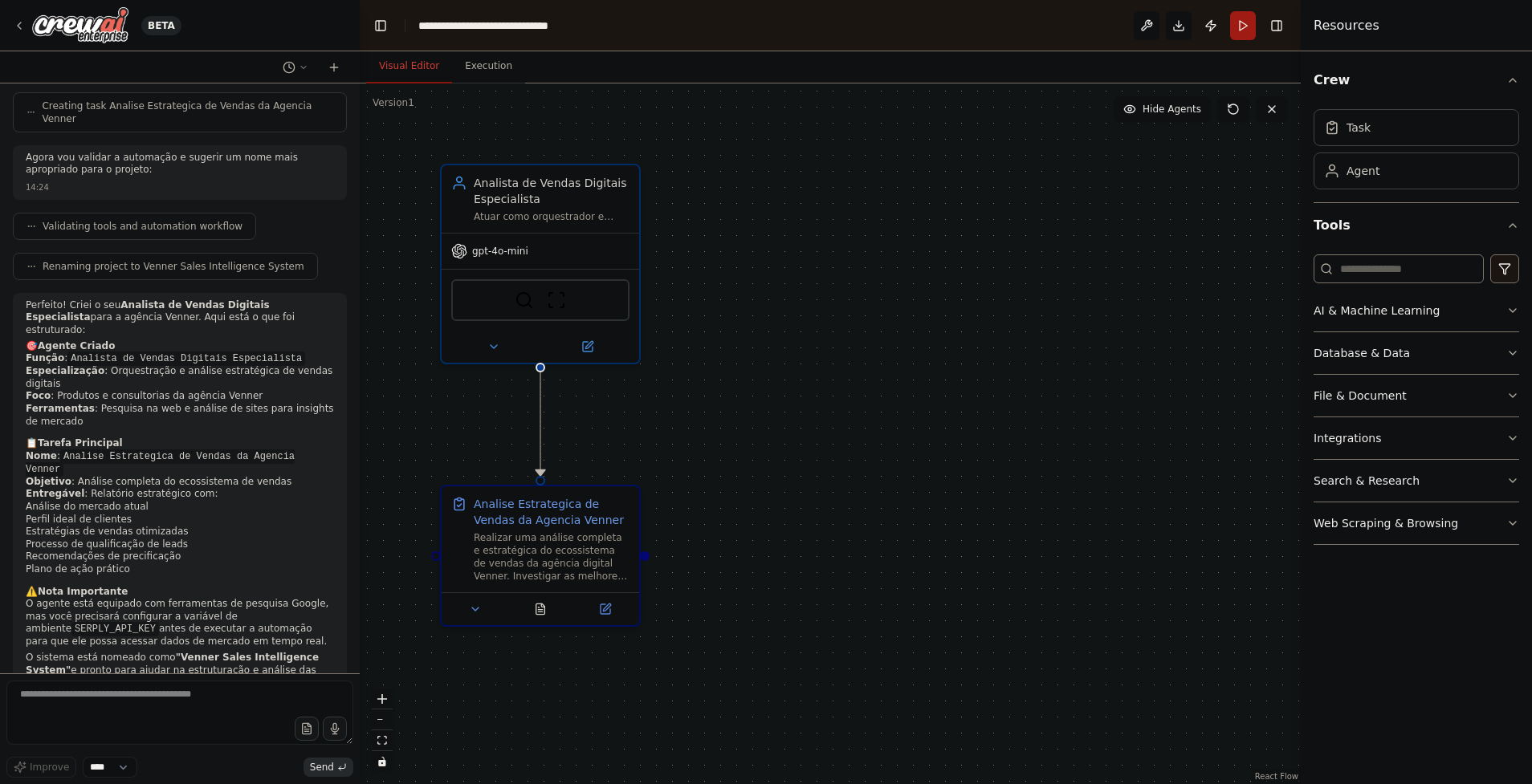
scroll to position [963, 0]
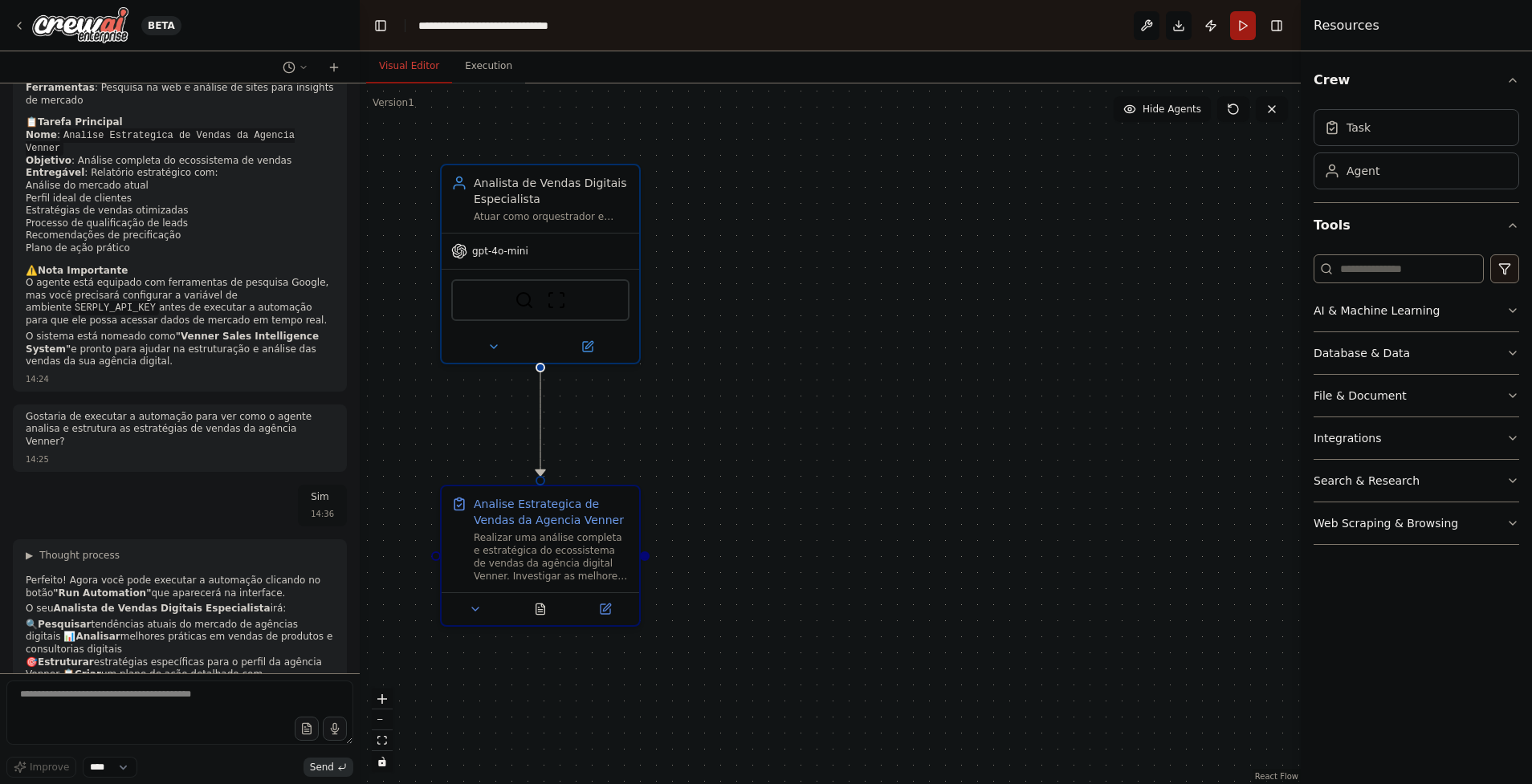
click at [880, 405] on div ".deletable-edge-delete-btn { width: 20px; height: 20px; border: 0px solid #ffff…" at bounding box center [830, 434] width 941 height 701
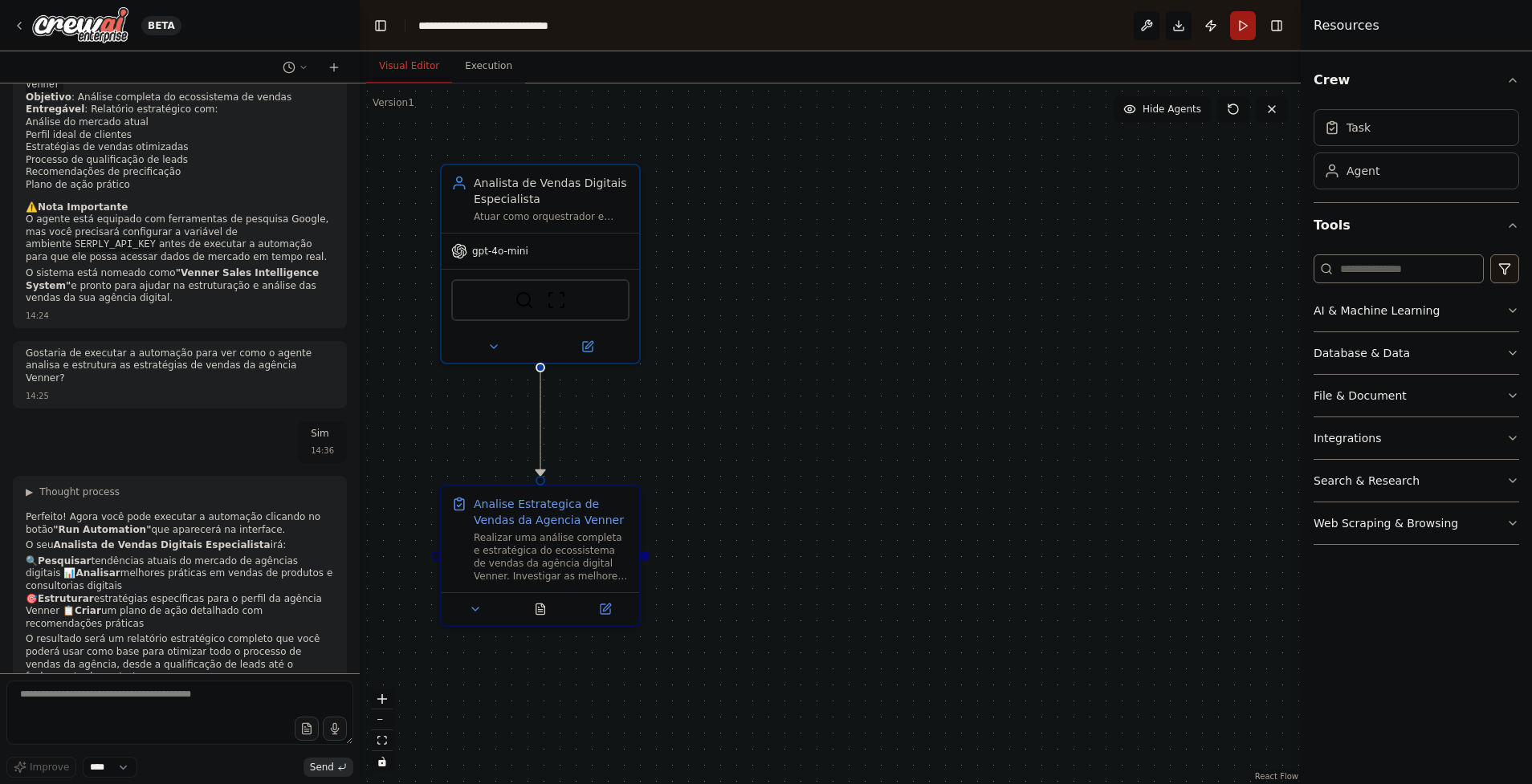
scroll to position [1028, 0]
click at [91, 715] on textarea at bounding box center [180, 712] width 347 height 64
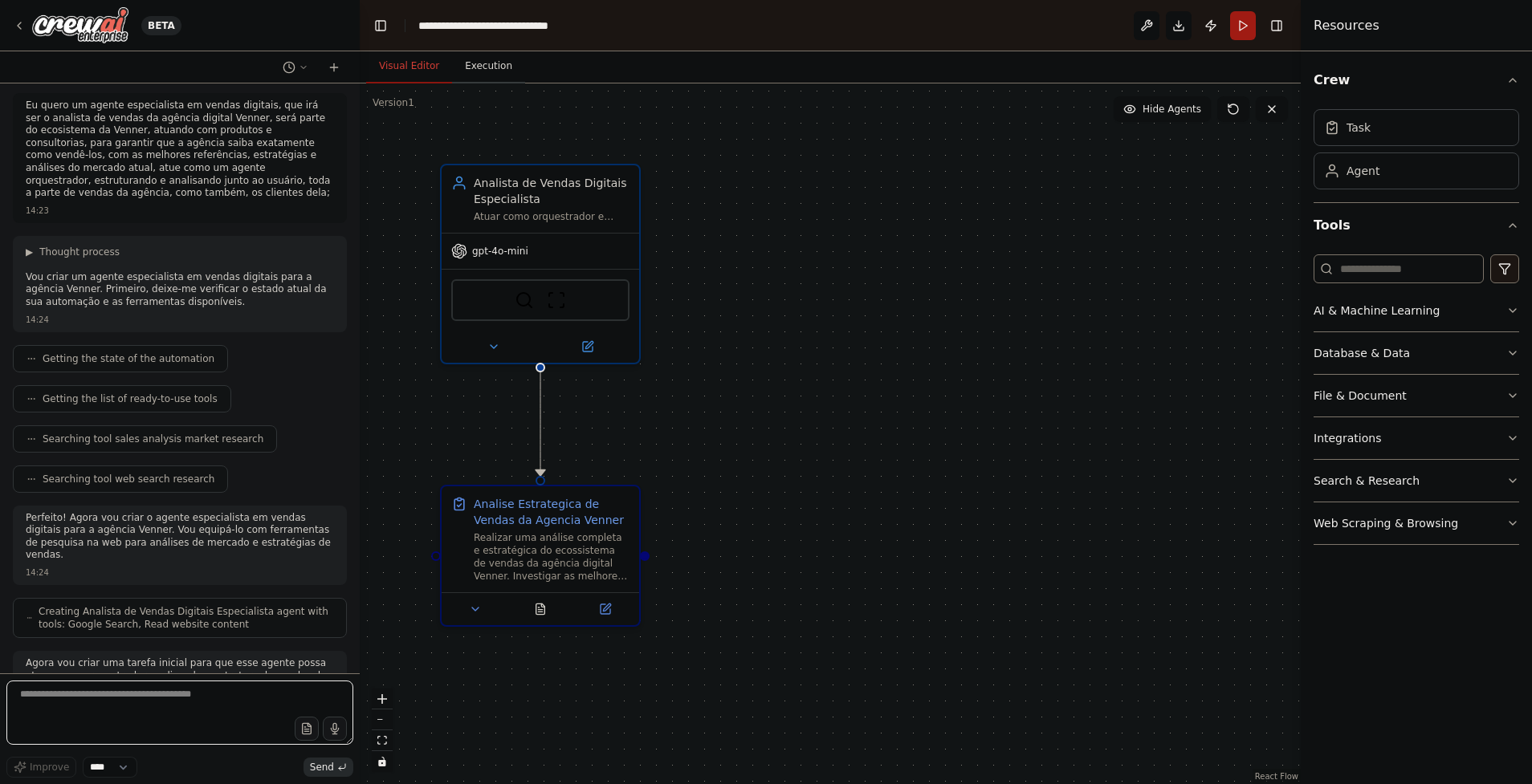
scroll to position [0, 0]
click at [465, 55] on button "Execution" at bounding box center [489, 67] width 73 height 34
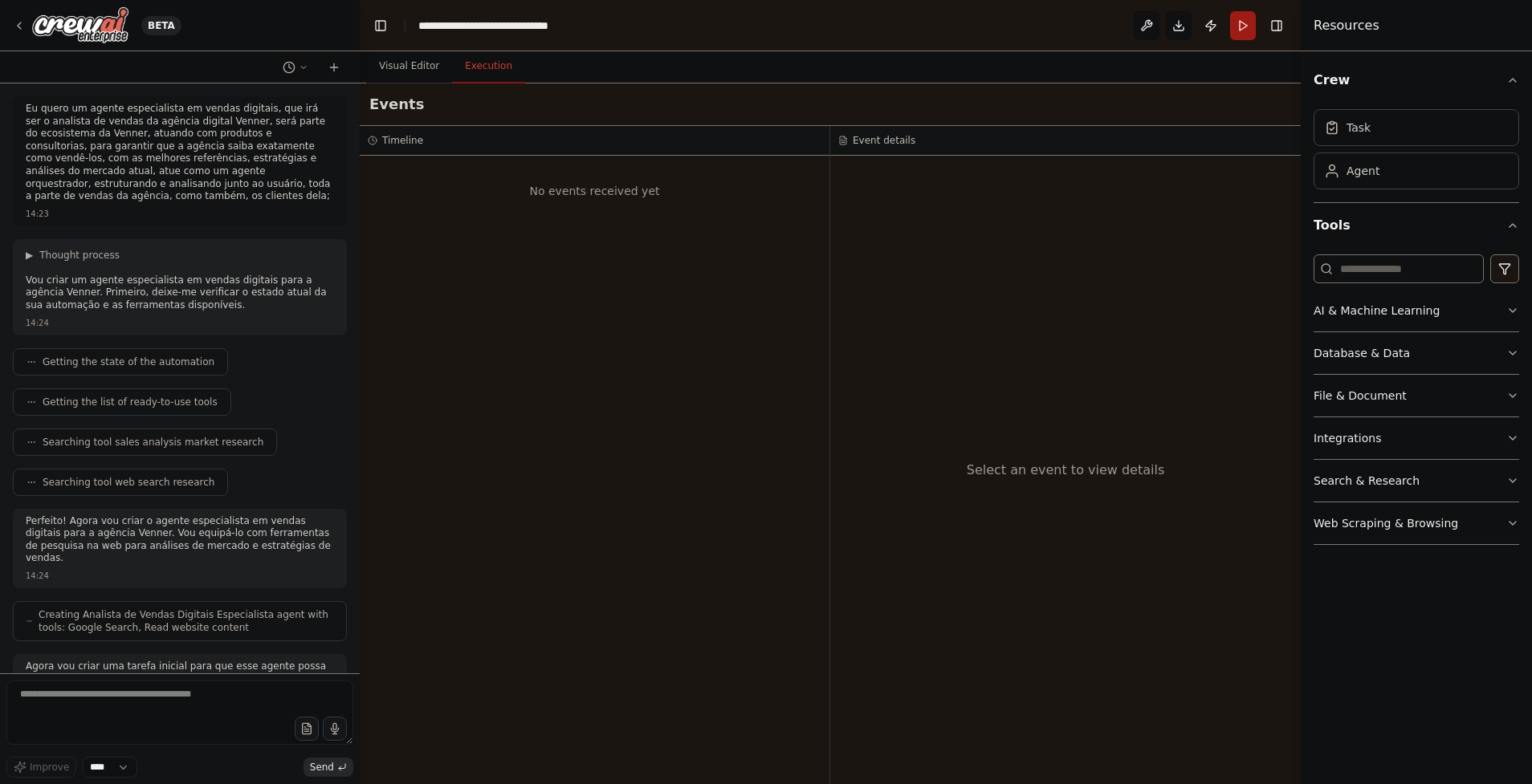
click at [421, 110] on div "Events" at bounding box center [830, 104] width 941 height 43
click at [465, 188] on div "No events received yet" at bounding box center [594, 190] width 454 height 54
click at [397, 73] on button "Visual Editor" at bounding box center [409, 67] width 86 height 34
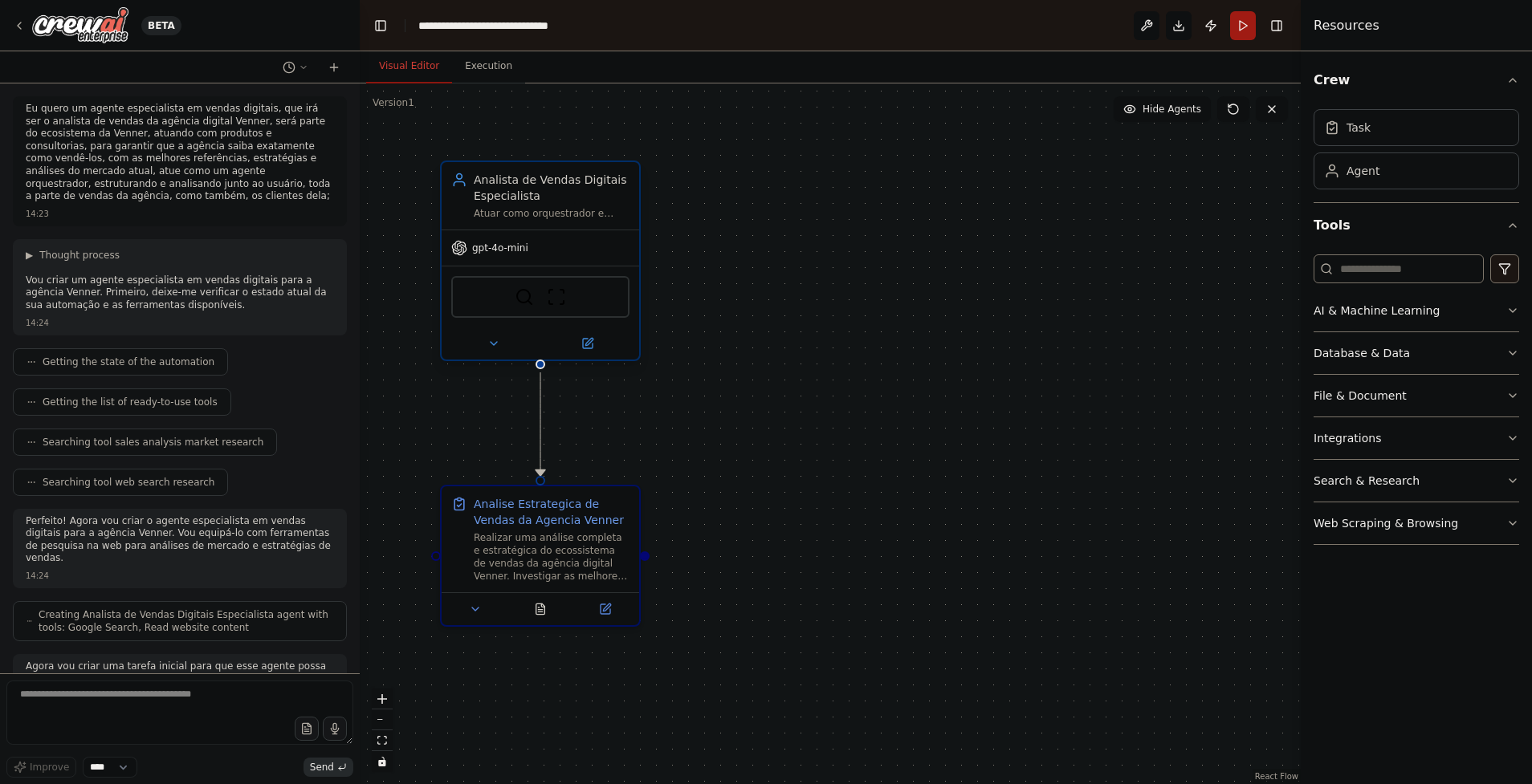
click at [503, 252] on span "gpt-4o-mini" at bounding box center [499, 248] width 56 height 13
click at [596, 336] on button at bounding box center [588, 344] width 91 height 19
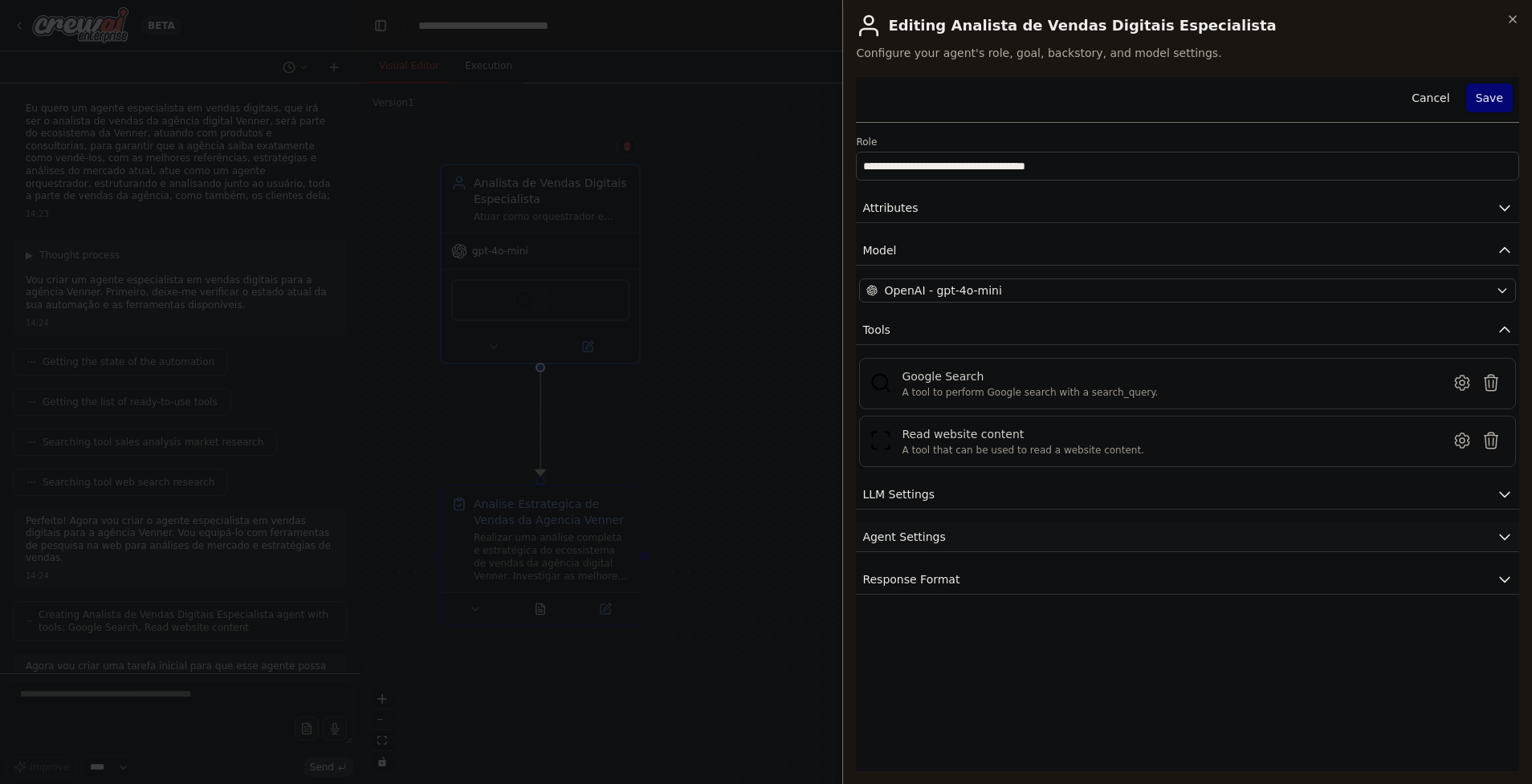
click at [902, 536] on span "Agent Settings" at bounding box center [903, 537] width 83 height 16
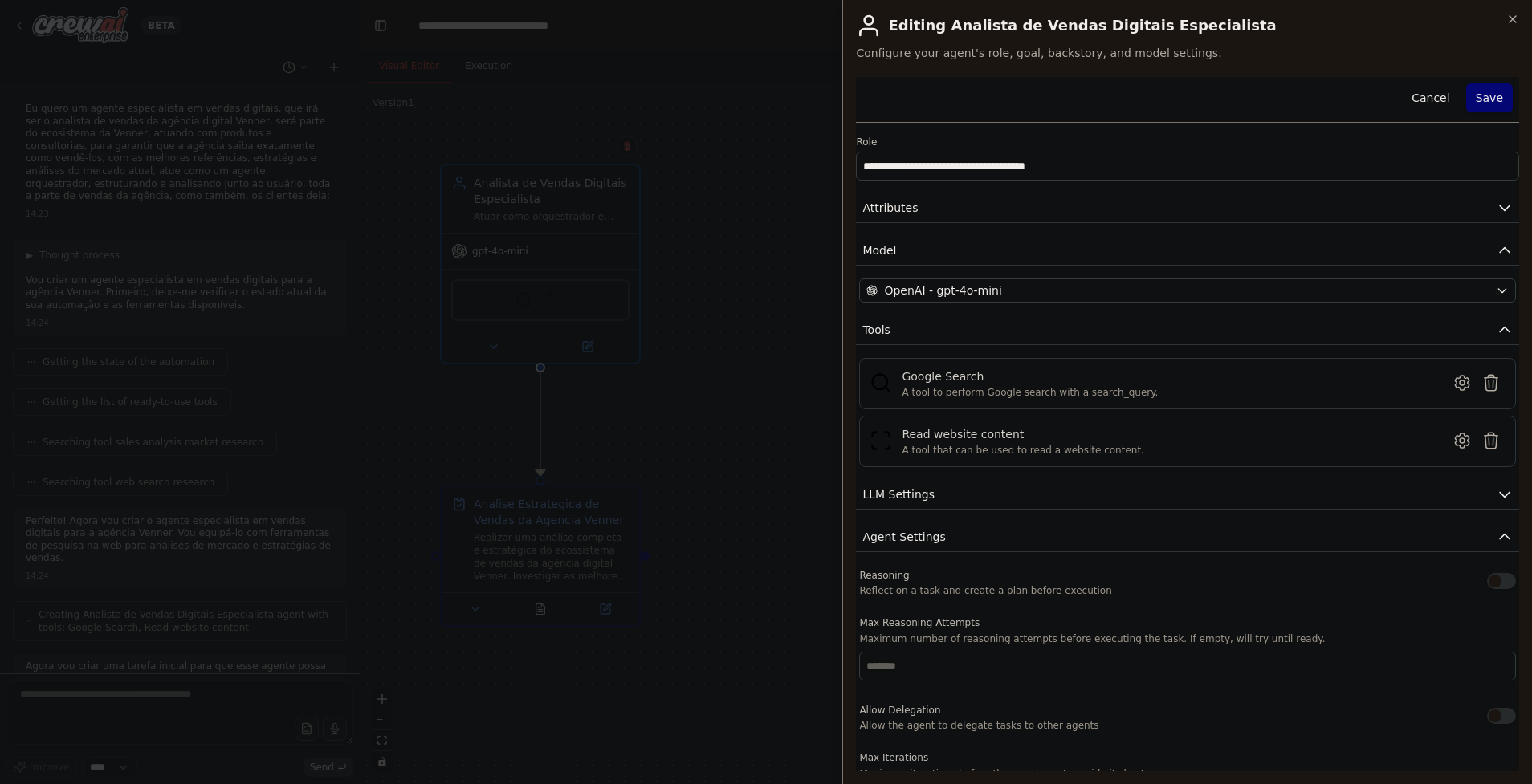
click at [749, 222] on div at bounding box center [766, 392] width 1532 height 784
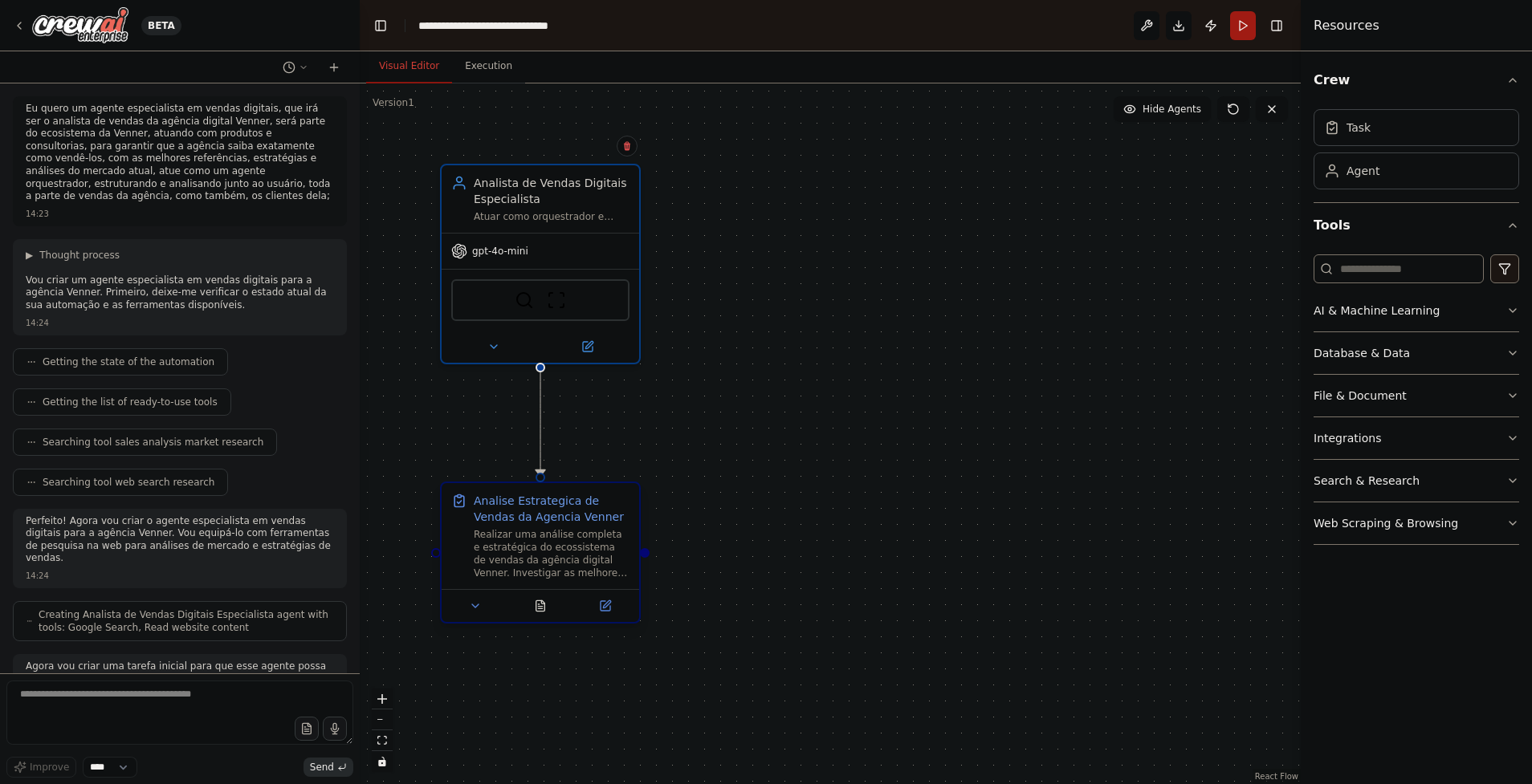
click at [610, 617] on div at bounding box center [541, 605] width 197 height 33
click at [604, 612] on icon at bounding box center [605, 606] width 13 height 13
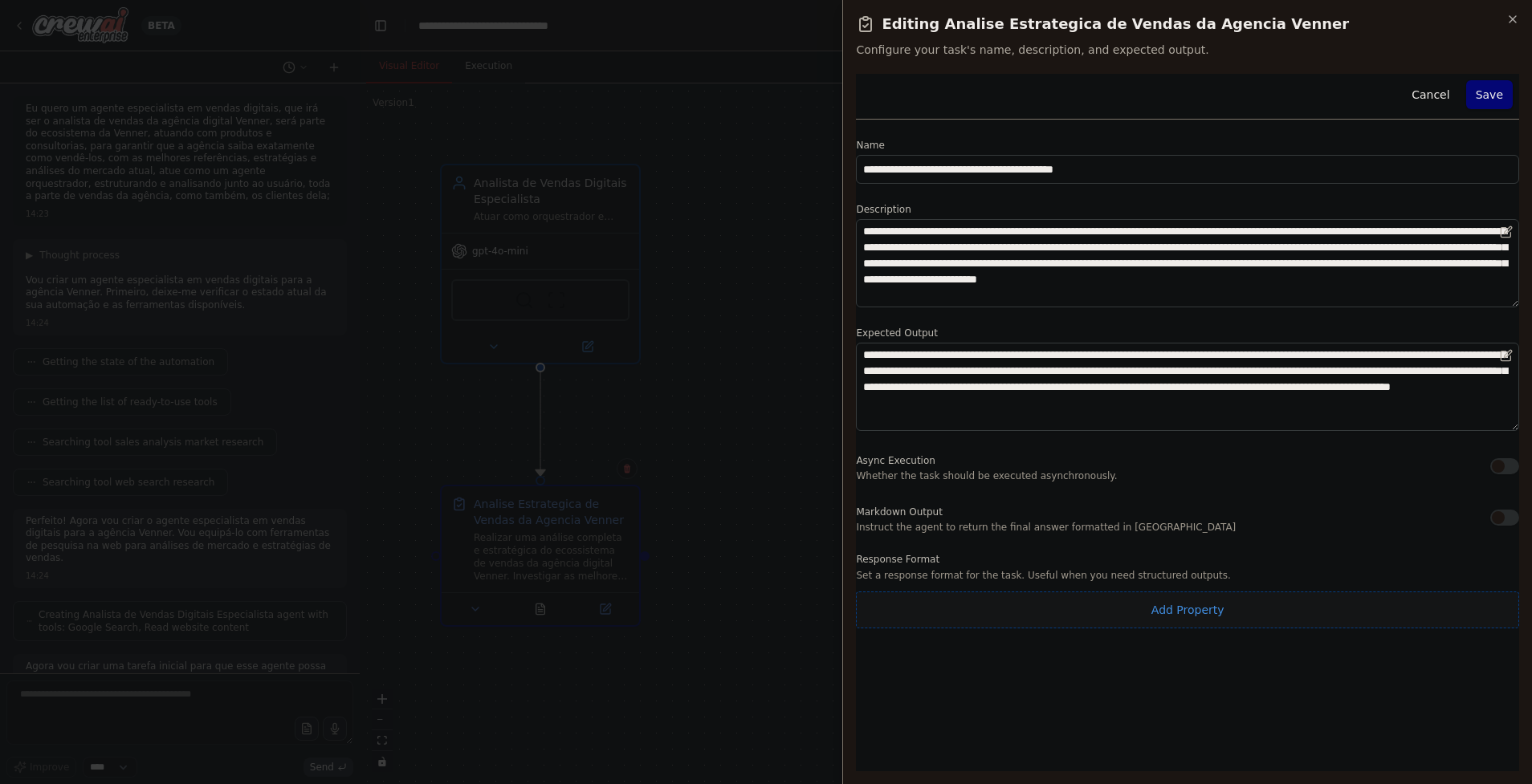
click at [898, 618] on button "Add Property" at bounding box center [1187, 610] width 663 height 37
click at [910, 607] on input "**********" at bounding box center [1093, 606] width 473 height 29
click at [954, 606] on input "**********" at bounding box center [1093, 606] width 473 height 29
drag, startPoint x: 960, startPoint y: 609, endPoint x: 664, endPoint y: 583, distance: 297.1
click at [685, 583] on body "BETA Eu quero um agente especialista em vendas digitais, que irá ser o analista…" at bounding box center [766, 392] width 1532 height 784
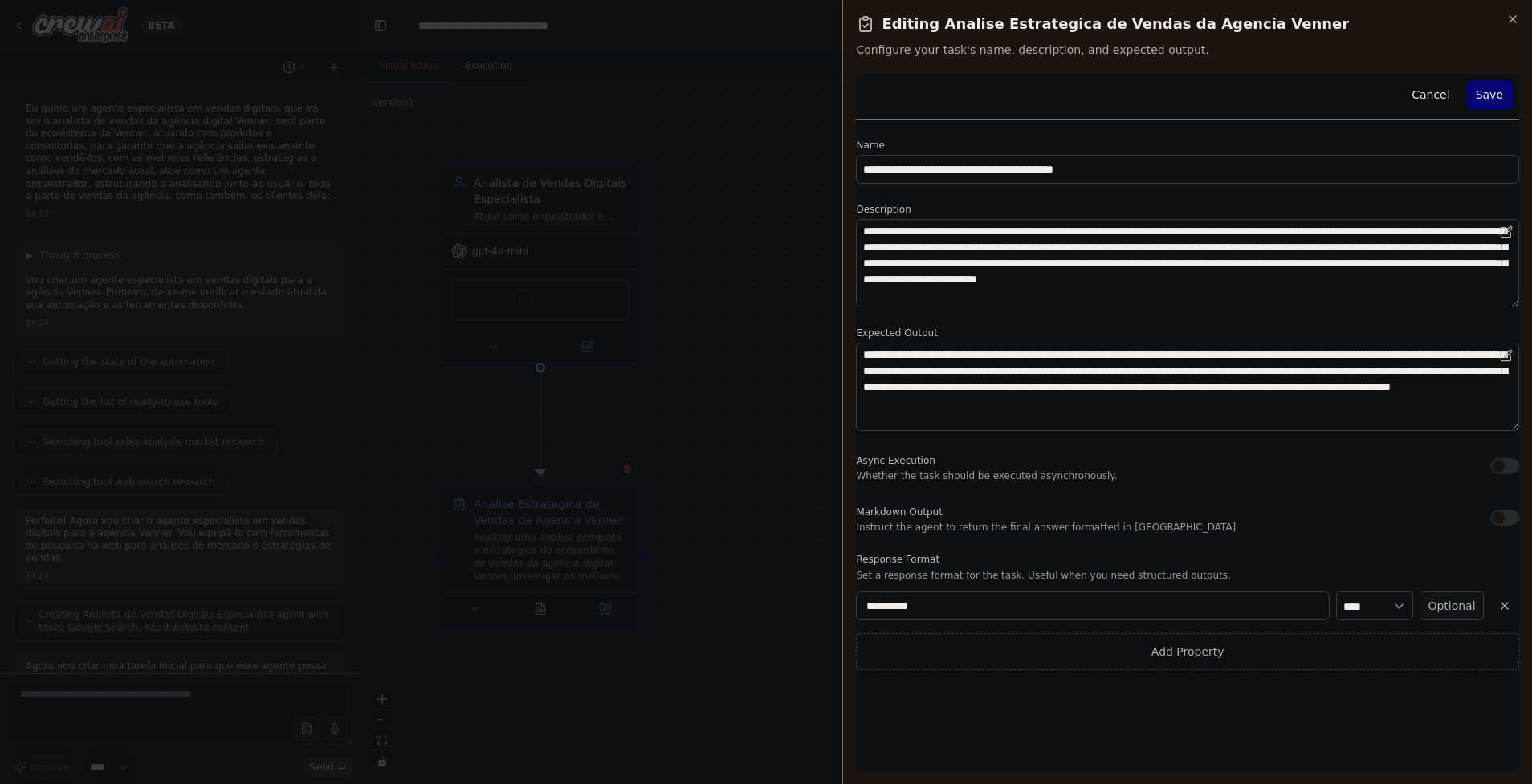
click at [647, 578] on div at bounding box center [766, 392] width 1532 height 784
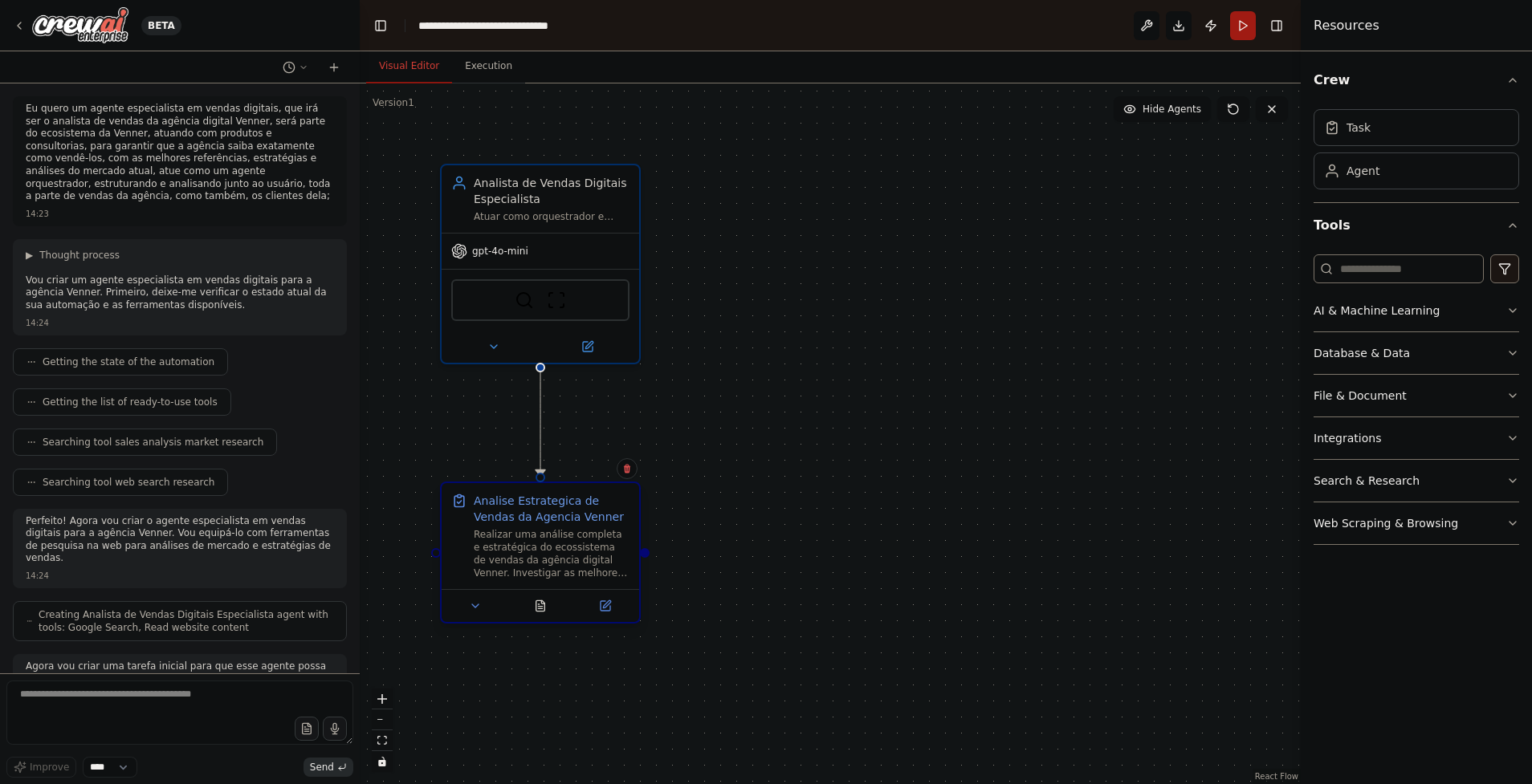
click at [610, 619] on div at bounding box center [541, 605] width 197 height 33
click at [605, 607] on icon at bounding box center [606, 604] width 7 height 7
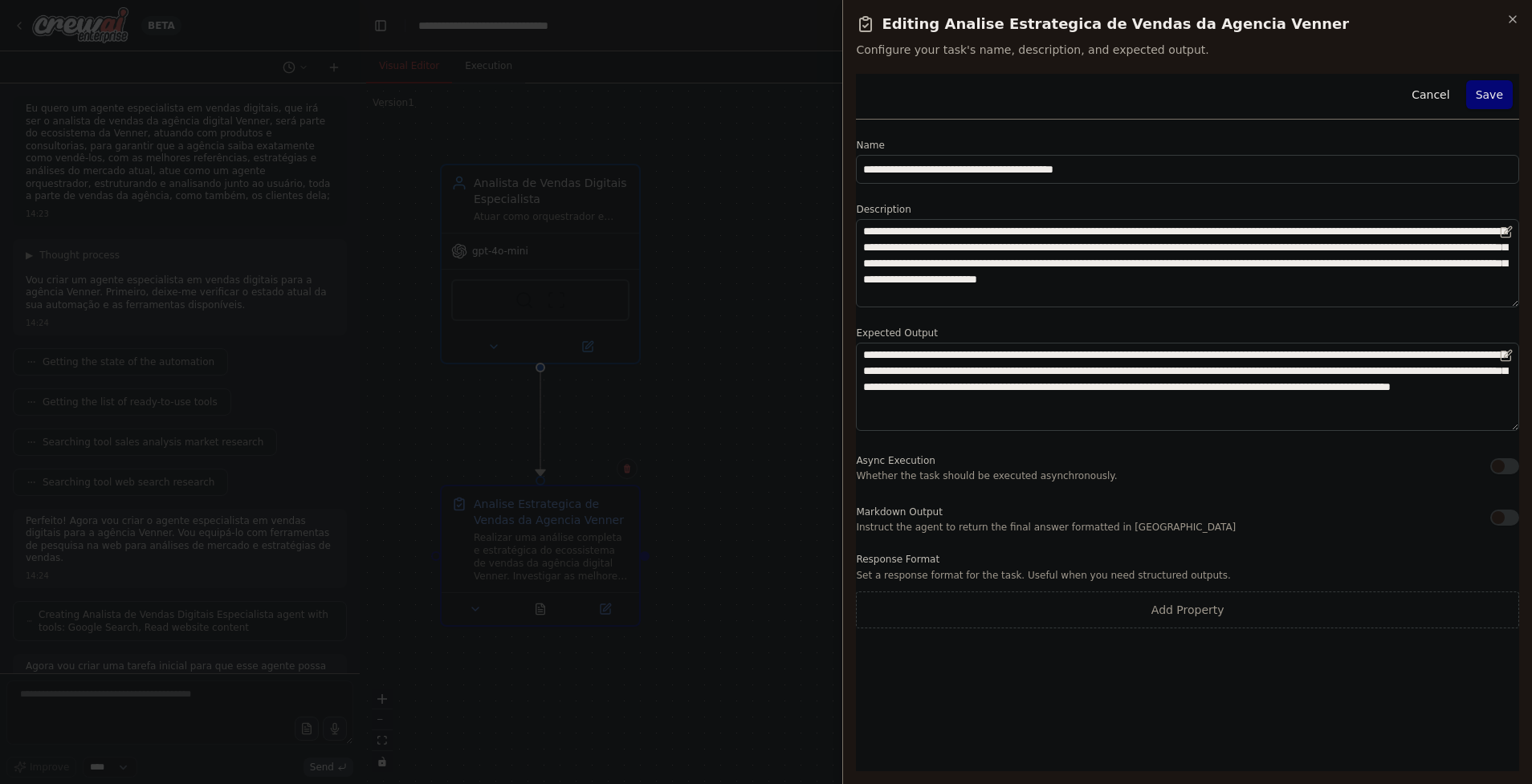
click at [954, 629] on div "**********" at bounding box center [1187, 422] width 663 height 697
click at [949, 618] on button "Add Property" at bounding box center [1187, 610] width 663 height 37
click at [1396, 605] on select "**** ******* ******* **** ******" at bounding box center [1374, 606] width 77 height 29
click at [1336, 591] on select "**** ******* ******* **** ******" at bounding box center [1374, 606] width 77 height 29
click at [1425, 610] on button "Optional" at bounding box center [1451, 606] width 64 height 29
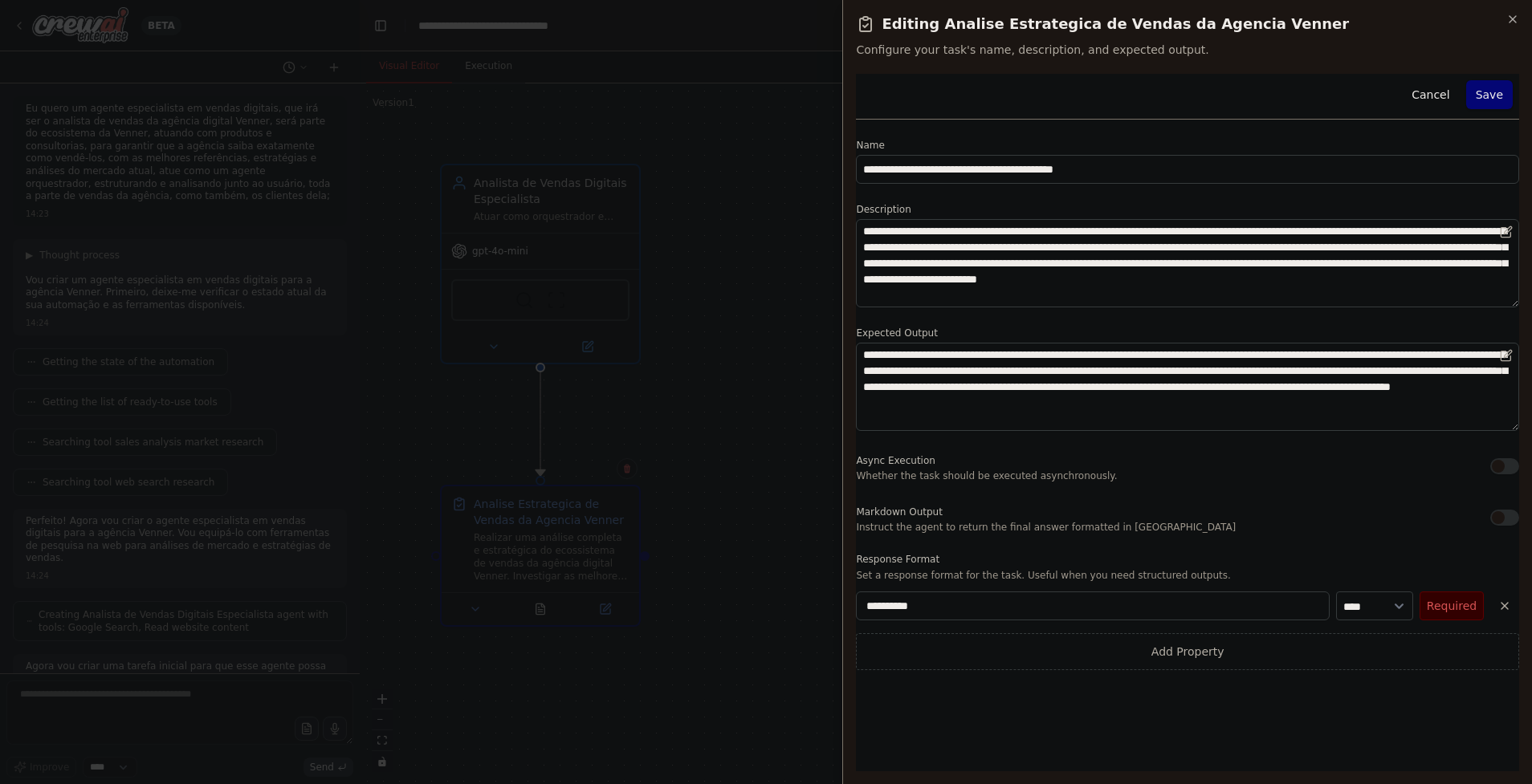
click at [1428, 609] on button "Required" at bounding box center [1451, 606] width 64 height 29
click at [1428, 607] on button "Required" at bounding box center [1451, 606] width 64 height 29
click at [1460, 601] on button "Required" at bounding box center [1451, 606] width 64 height 29
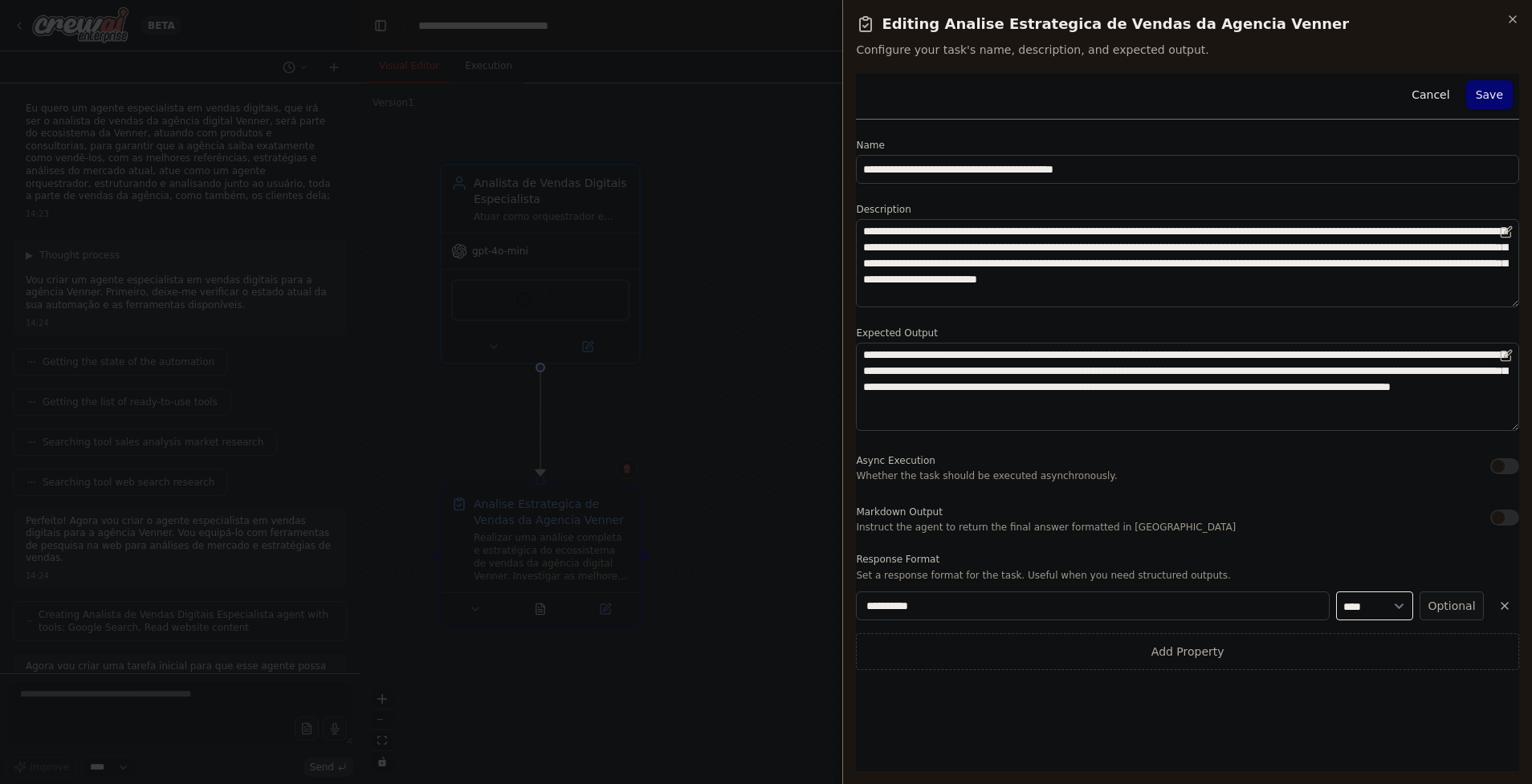
click at [1386, 613] on select "**** ******* ******* **** ******" at bounding box center [1374, 606] width 77 height 29
select select "******"
click at [1336, 591] on select "**** ******* ******* **** ******" at bounding box center [1374, 606] width 77 height 29
click at [1299, 609] on input "**********" at bounding box center [1093, 606] width 473 height 29
drag, startPoint x: 1284, startPoint y: 608, endPoint x: 720, endPoint y: 582, distance: 564.6
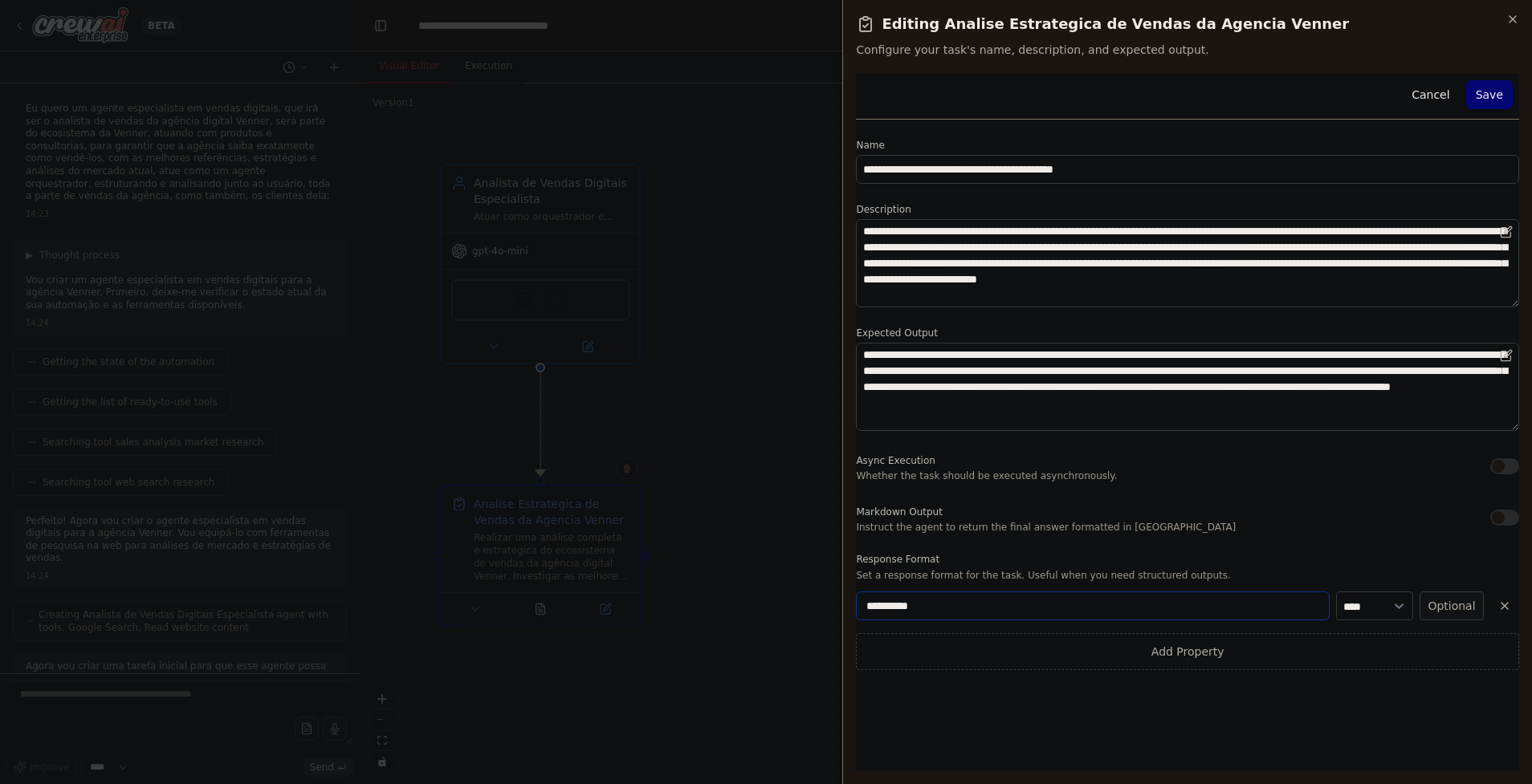
click at [720, 582] on body "BETA Eu quero um agente especialista em vendas digitais, que irá ser o analista…" at bounding box center [766, 392] width 1532 height 784
click at [659, 582] on div at bounding box center [766, 392] width 1532 height 784
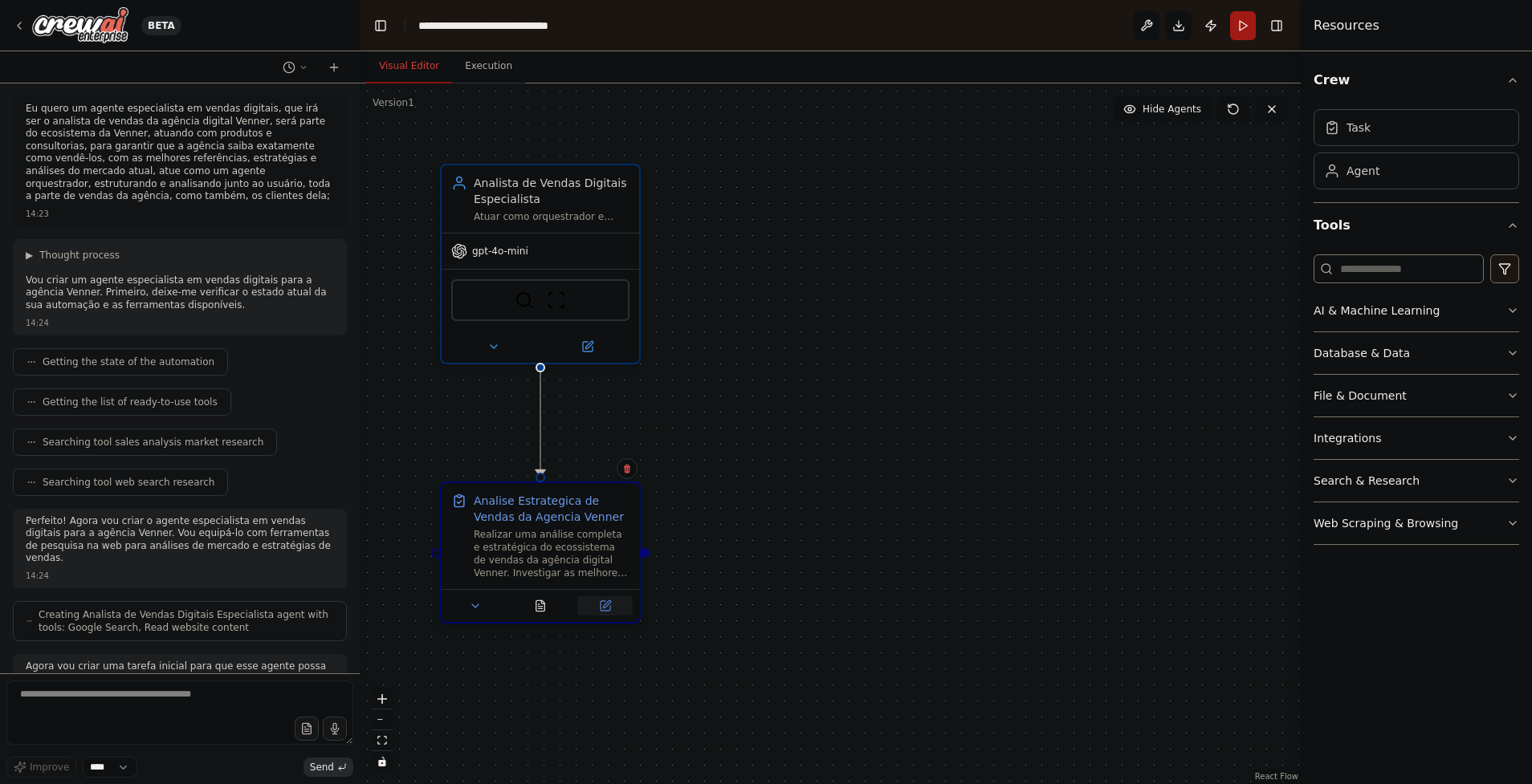
click at [608, 604] on icon at bounding box center [606, 604] width 7 height 7
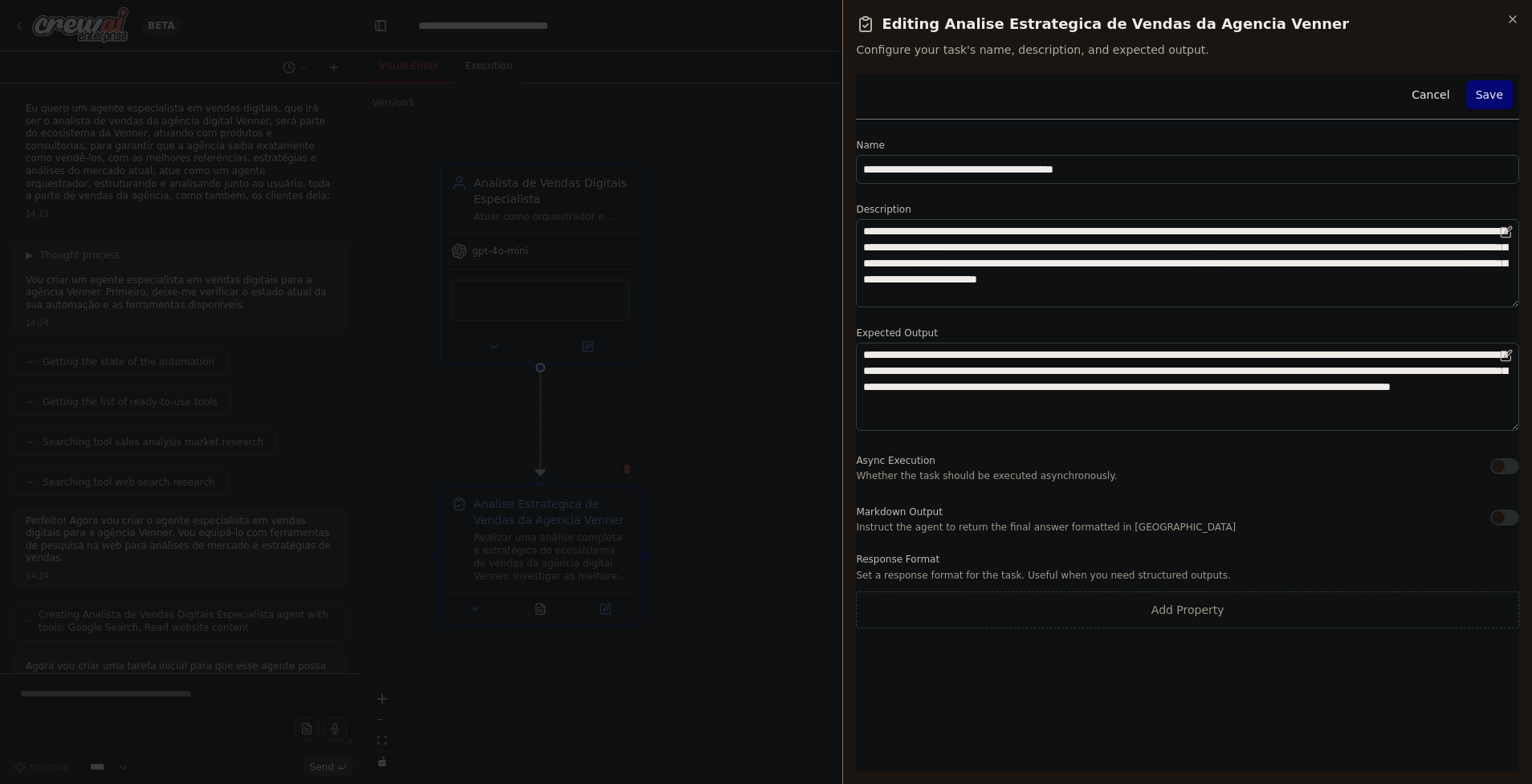
click at [830, 177] on div at bounding box center [766, 392] width 1532 height 784
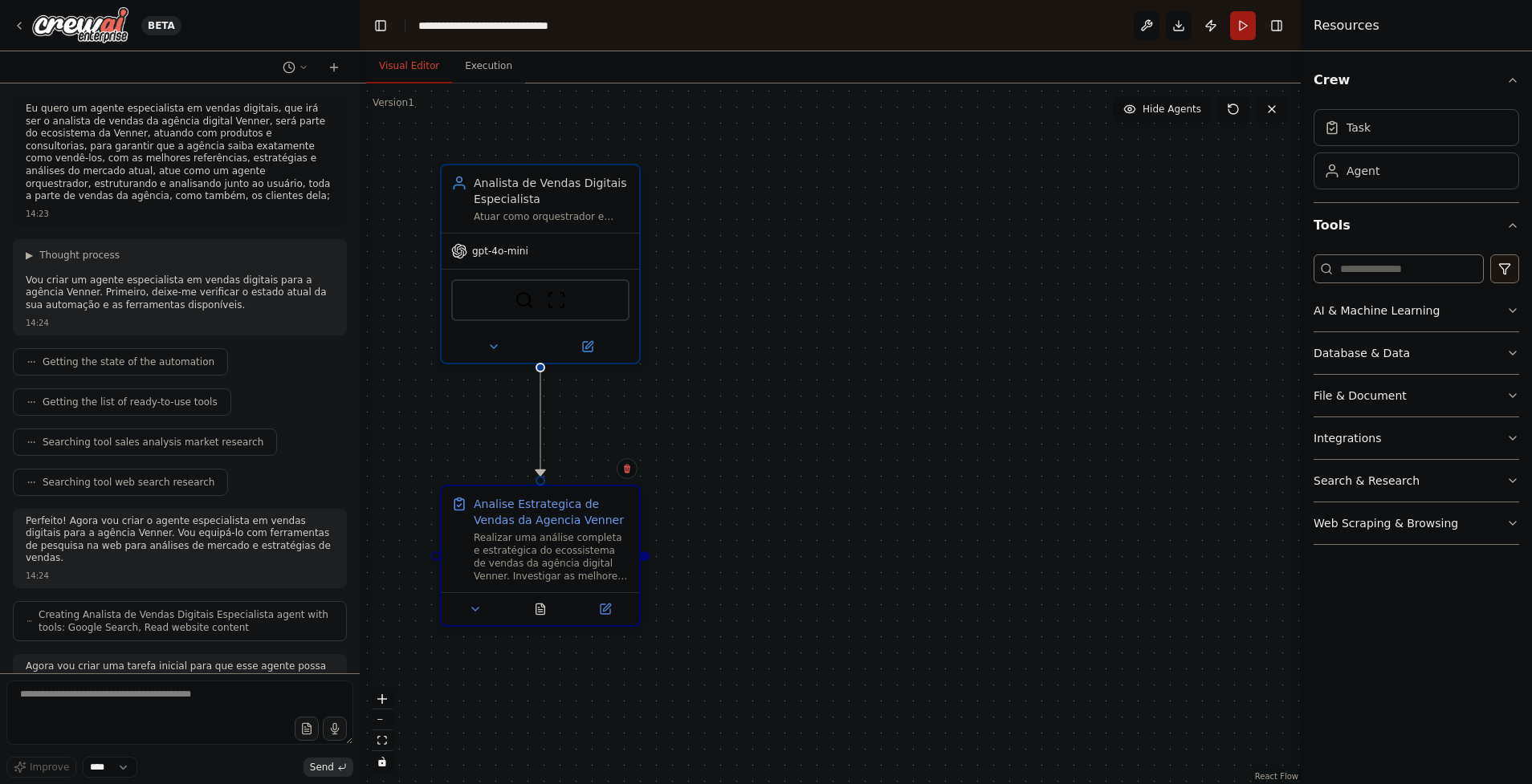
click at [894, 451] on div ".deletable-edge-delete-btn { width: 20px; height: 20px; border: 0px solid #ffff…" at bounding box center [830, 434] width 941 height 701
click at [1365, 124] on div "Task" at bounding box center [1359, 127] width 24 height 16
click at [1369, 131] on div "Task" at bounding box center [1416, 127] width 206 height 37
click at [479, 346] on button at bounding box center [494, 344] width 91 height 19
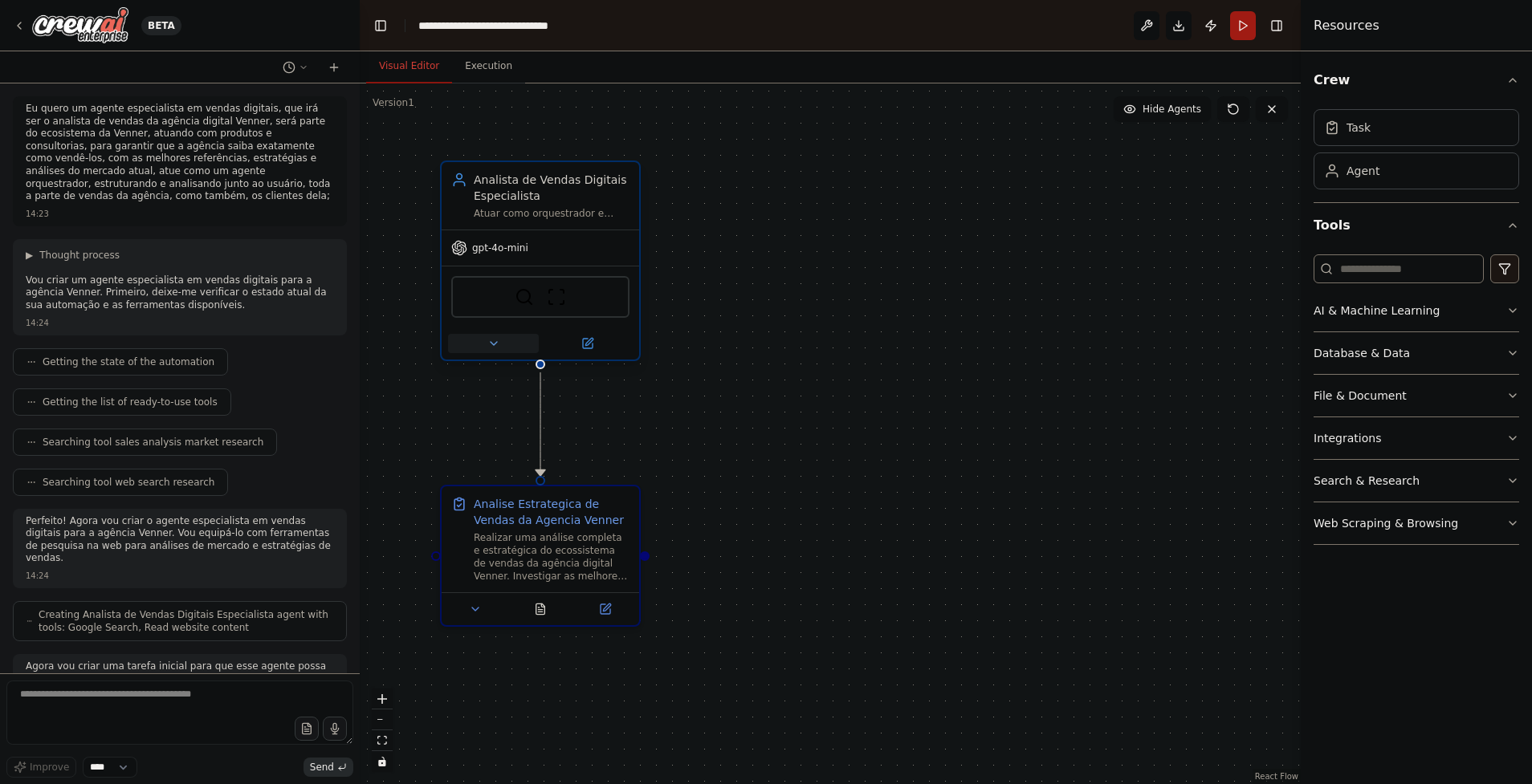
click at [479, 346] on button at bounding box center [494, 344] width 91 height 19
click at [478, 350] on button at bounding box center [494, 344] width 91 height 19
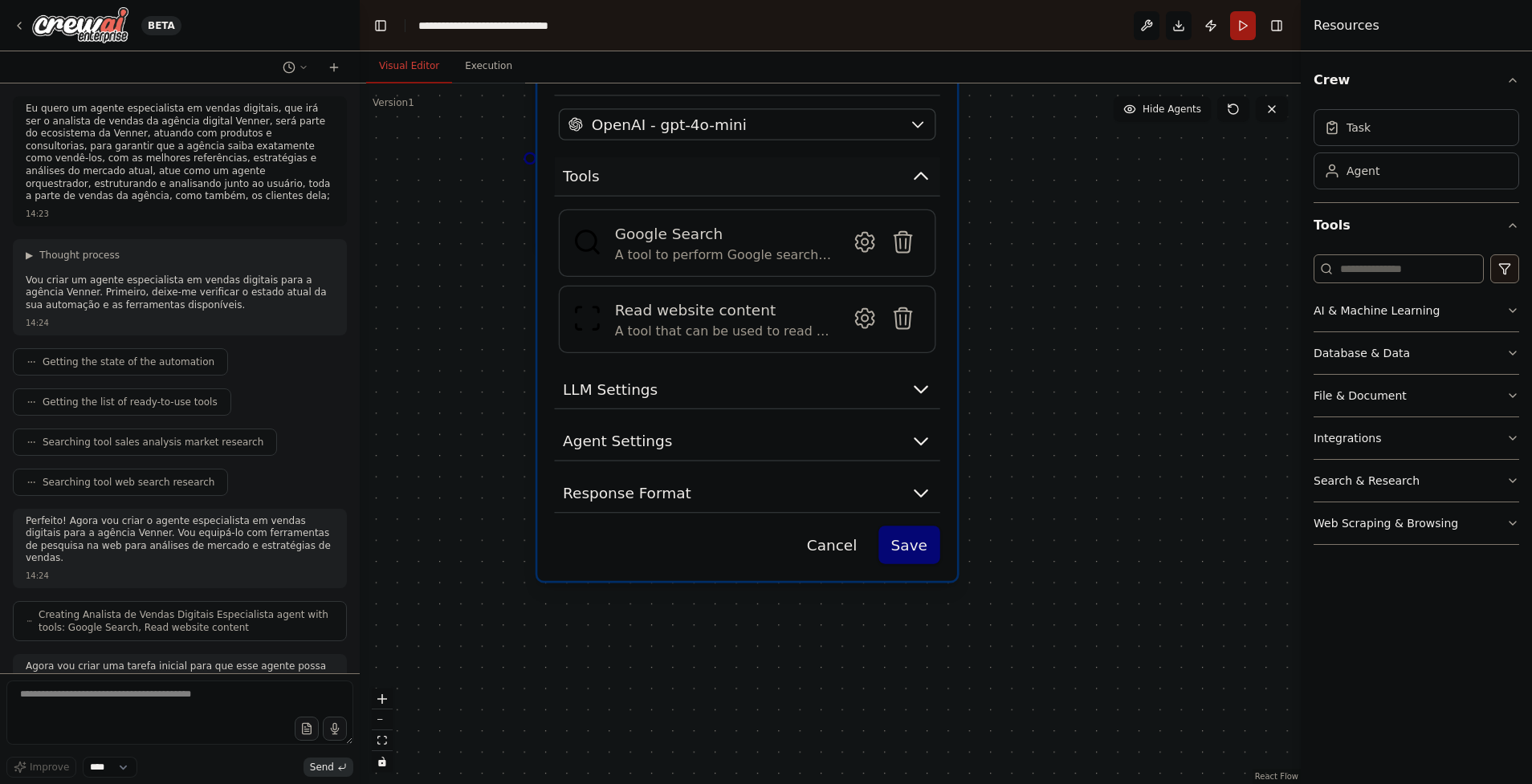
drag, startPoint x: 625, startPoint y: 555, endPoint x: 758, endPoint y: 160, distance: 416.8
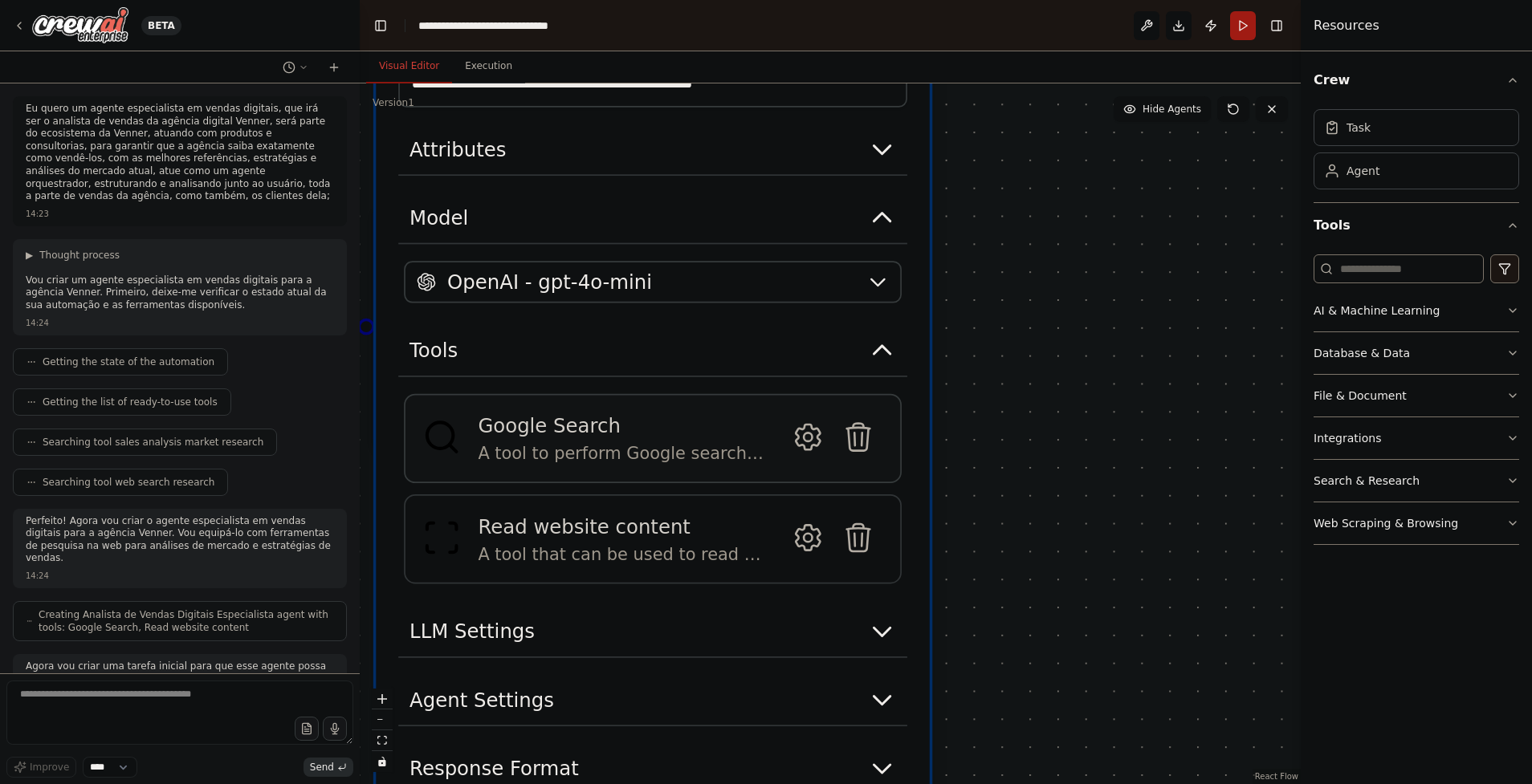
drag, startPoint x: 668, startPoint y: 380, endPoint x: 592, endPoint y: 406, distance: 80.3
click at [809, 441] on icon at bounding box center [808, 437] width 8 height 8
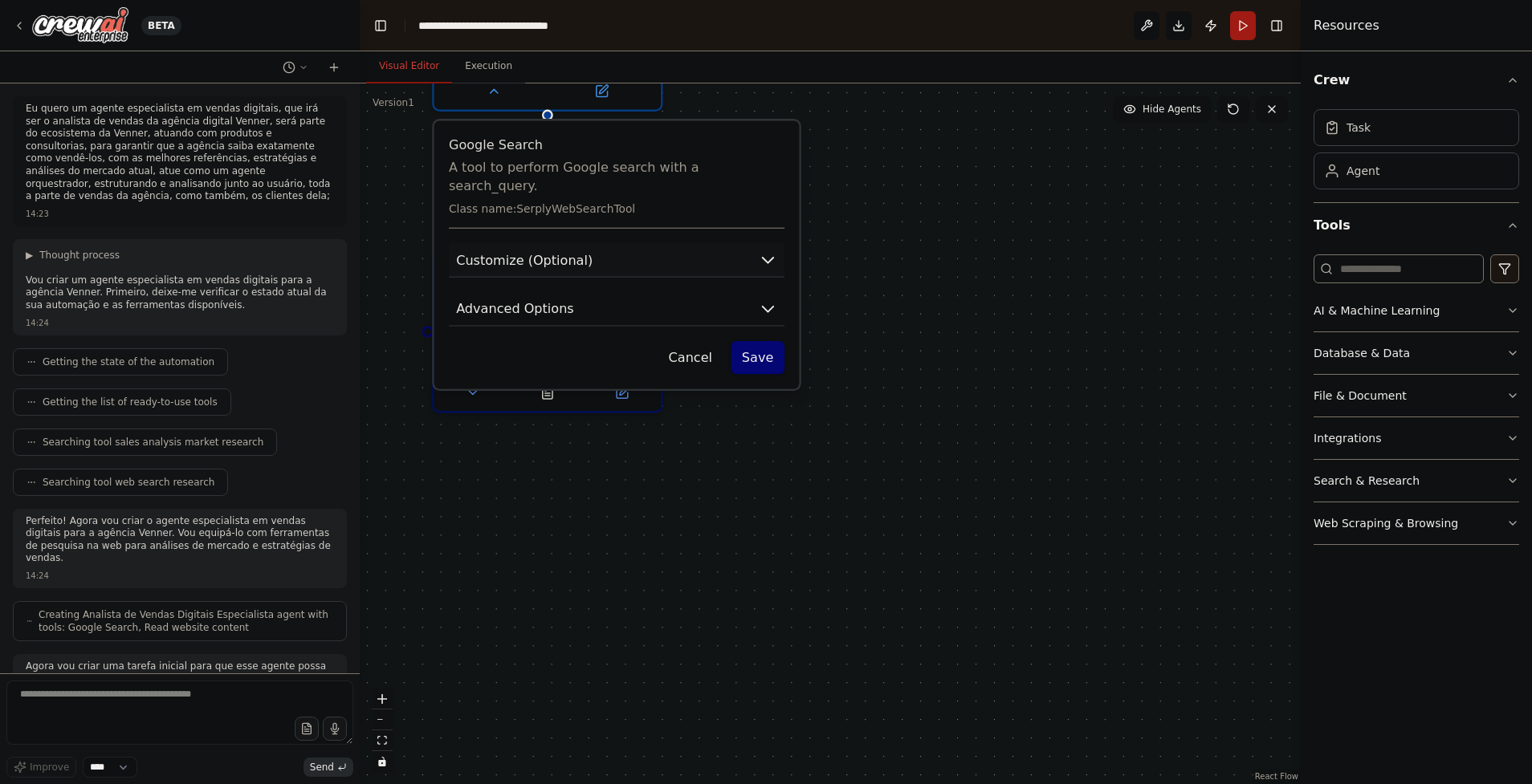
drag, startPoint x: 604, startPoint y: 242, endPoint x: 664, endPoint y: 363, distance: 135.1
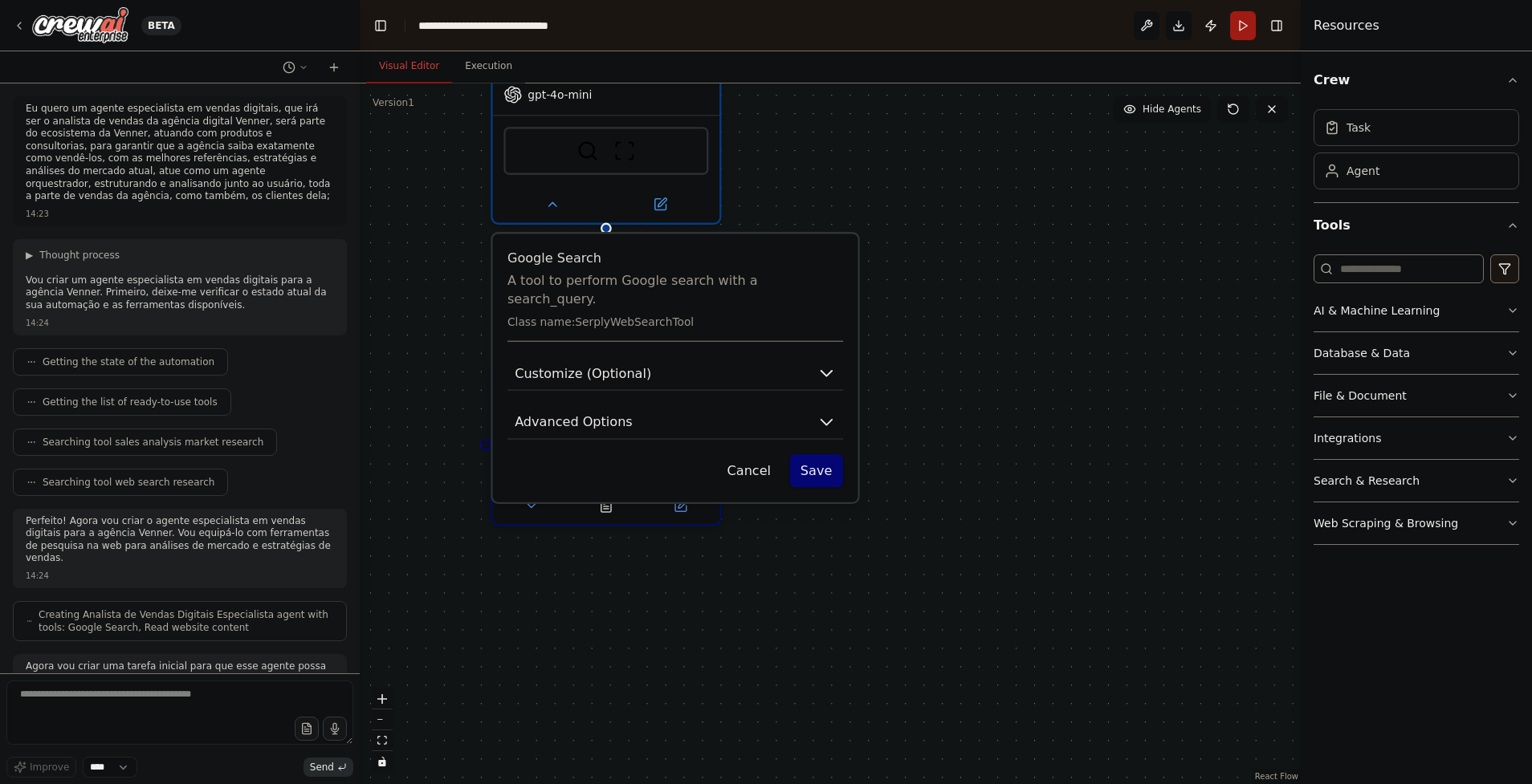
click at [619, 317] on div "Google Search A tool to perform Google search with a search_query. Class name: …" at bounding box center [675, 295] width 336 height 93
click at [648, 362] on button "Customize (Optional)" at bounding box center [675, 373] width 336 height 35
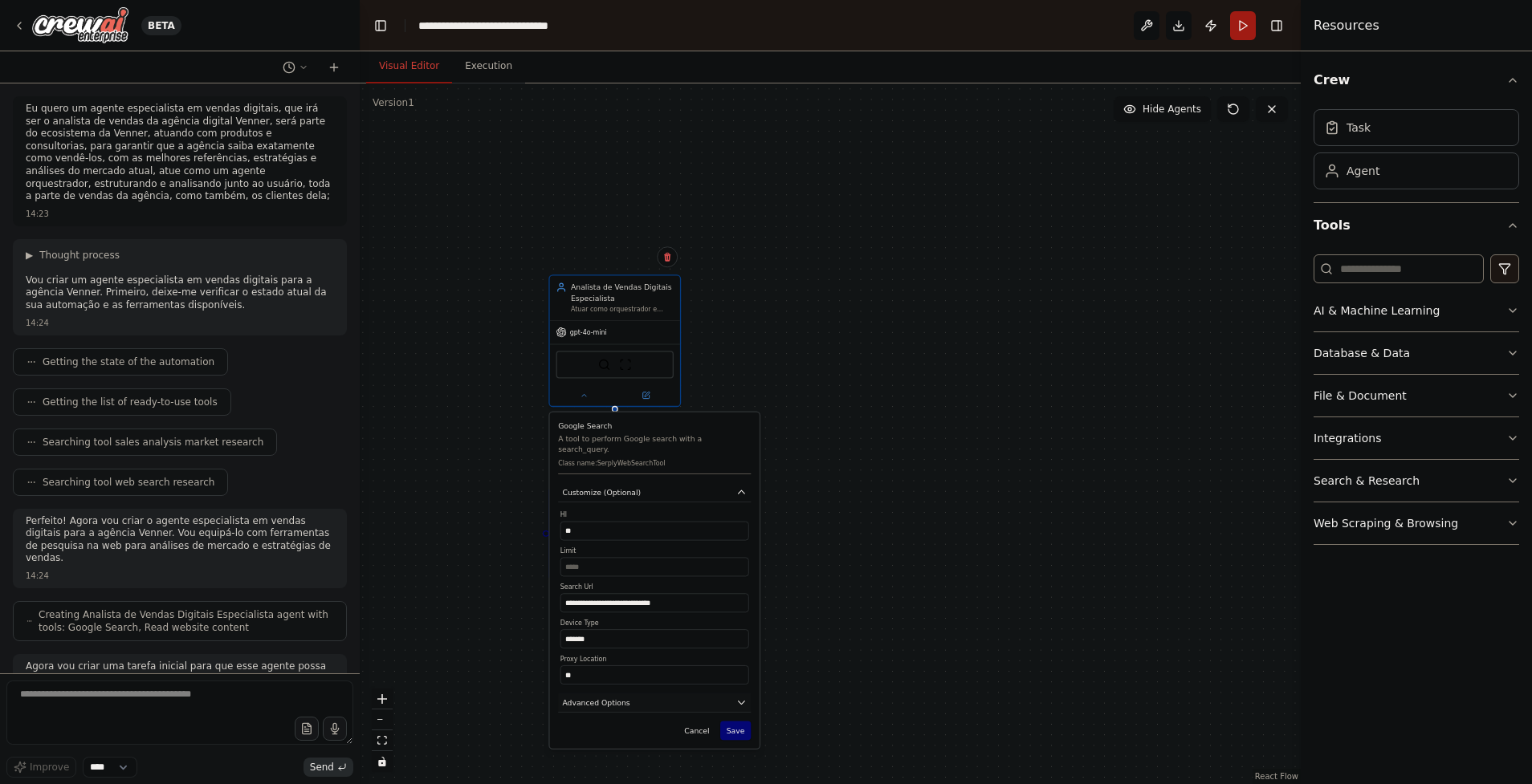
click at [596, 697] on button "Advanced Options" at bounding box center [654, 702] width 193 height 19
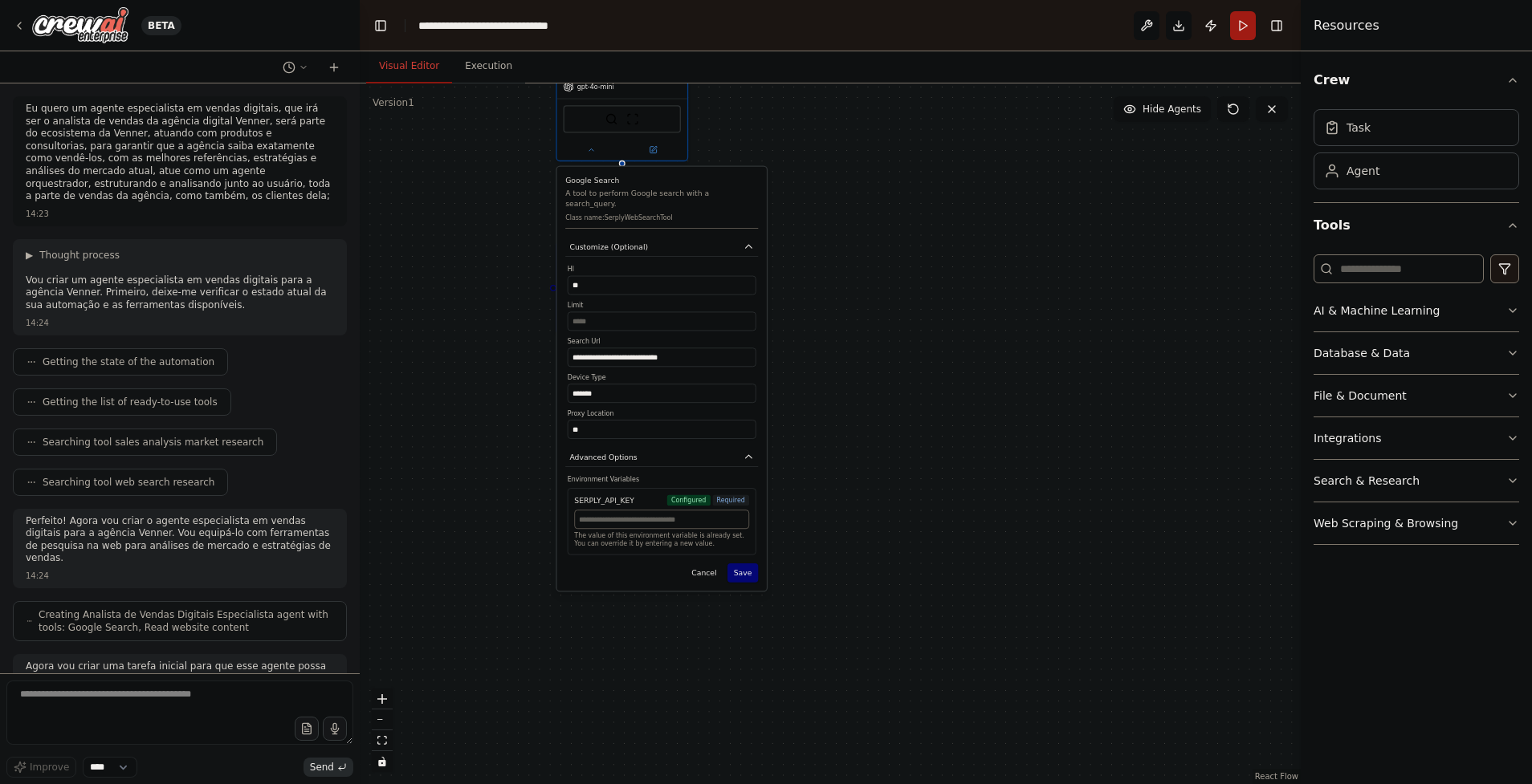
drag, startPoint x: 596, startPoint y: 710, endPoint x: 593, endPoint y: 422, distance: 288.0
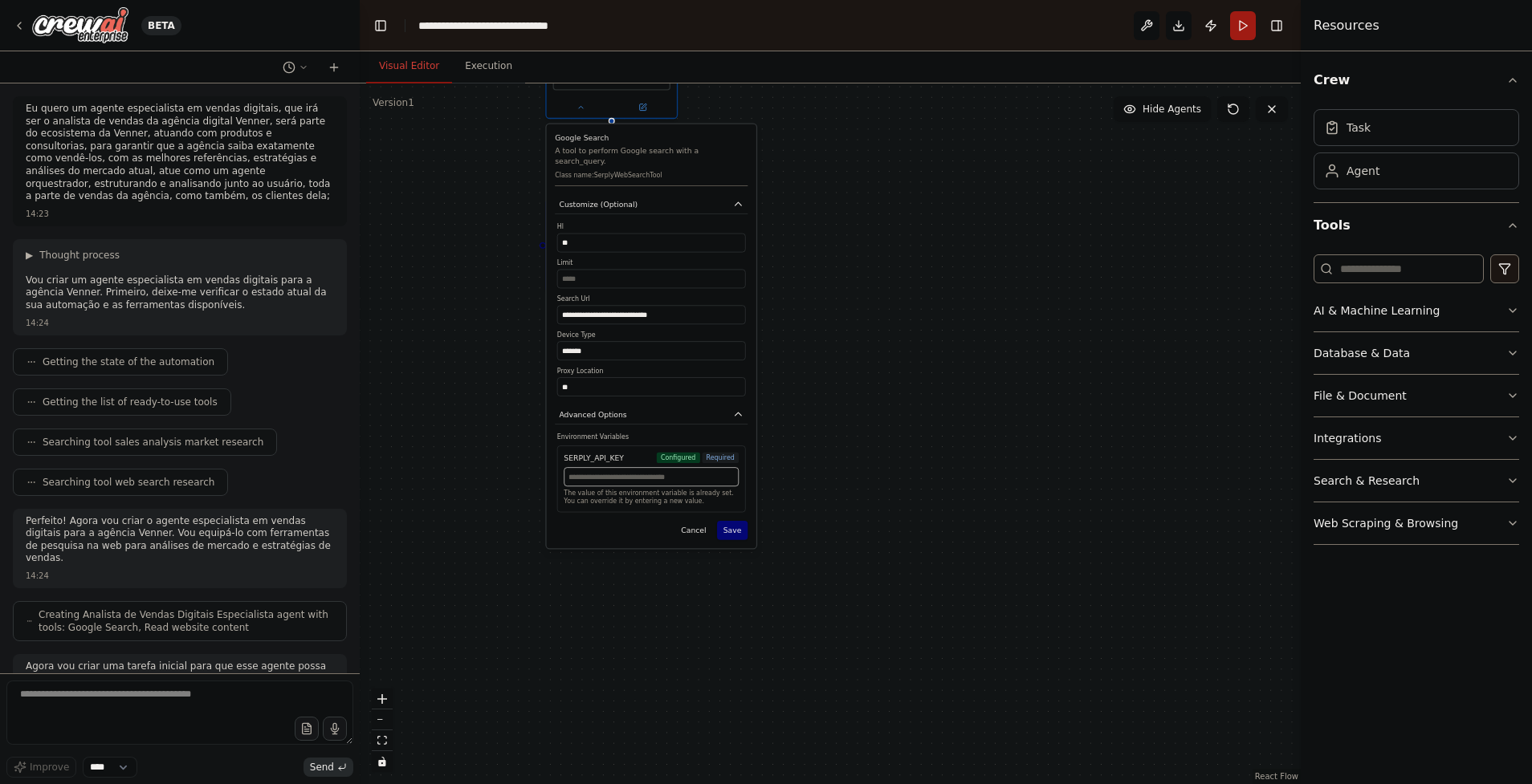
click at [624, 472] on input "text" at bounding box center [651, 477] width 175 height 19
paste input "**********"
type input "**********"
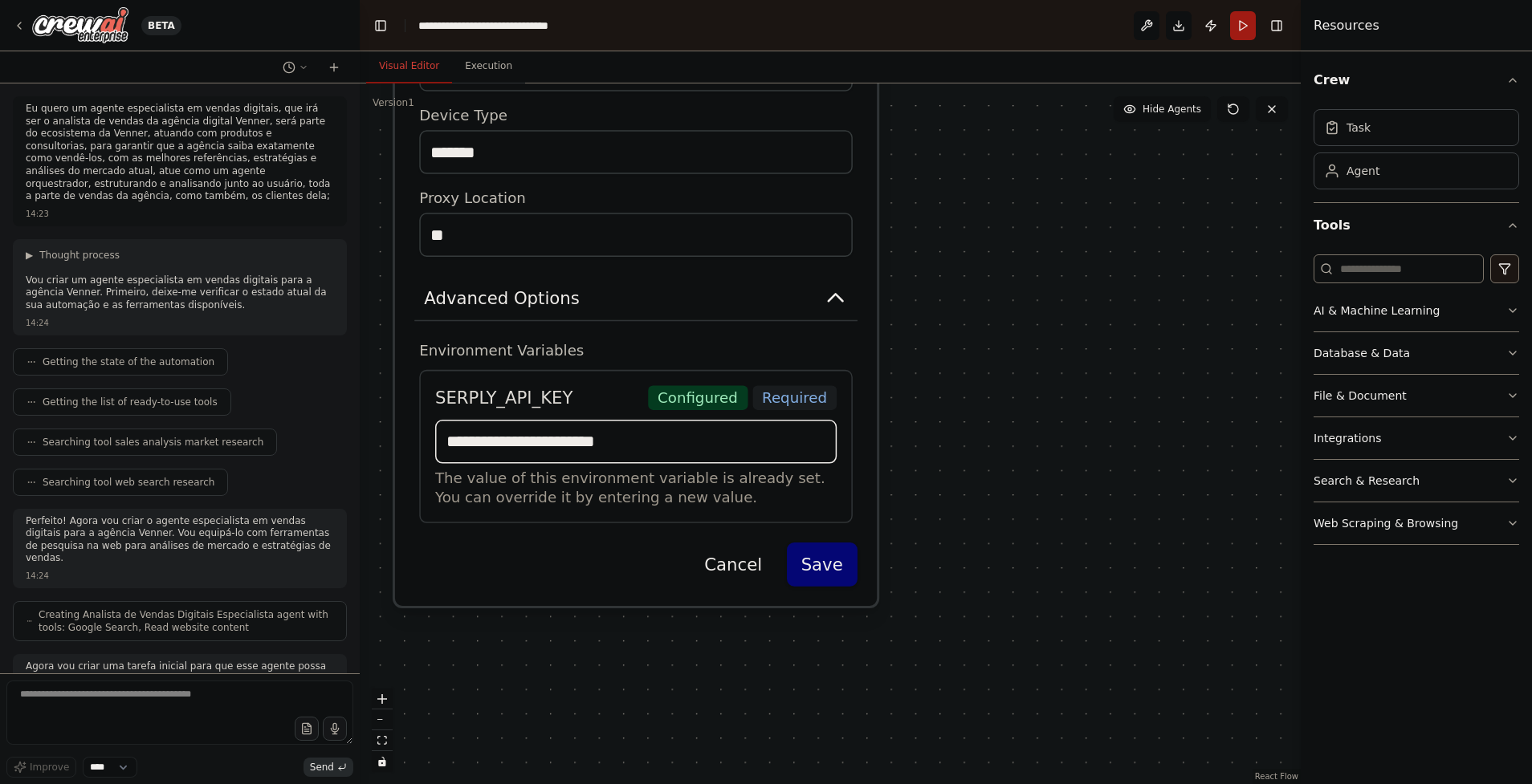
click at [775, 434] on input "**********" at bounding box center [636, 442] width 401 height 44
click at [842, 557] on button "Save" at bounding box center [821, 565] width 70 height 44
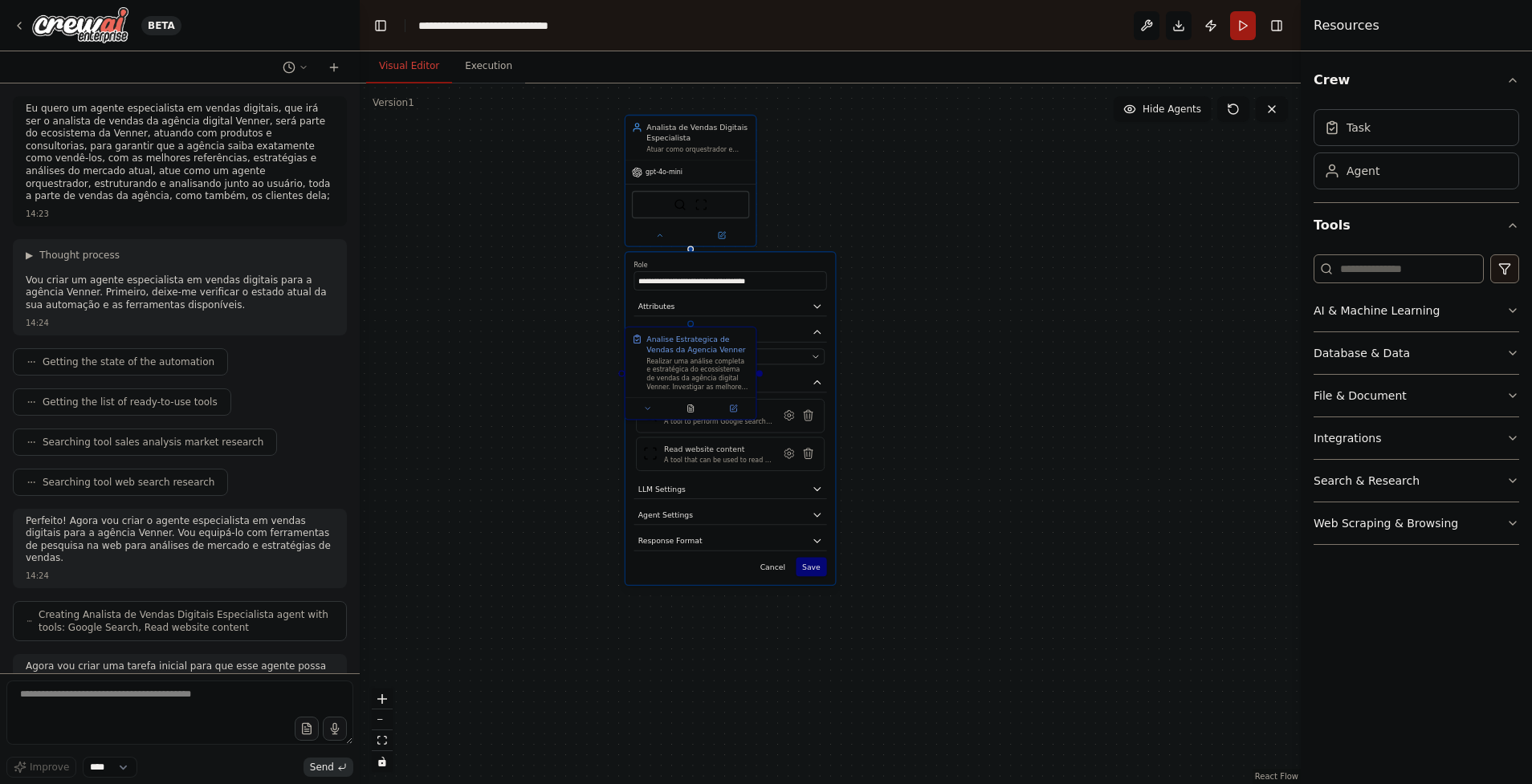
drag, startPoint x: 744, startPoint y: 276, endPoint x: 939, endPoint y: 508, distance: 303.1
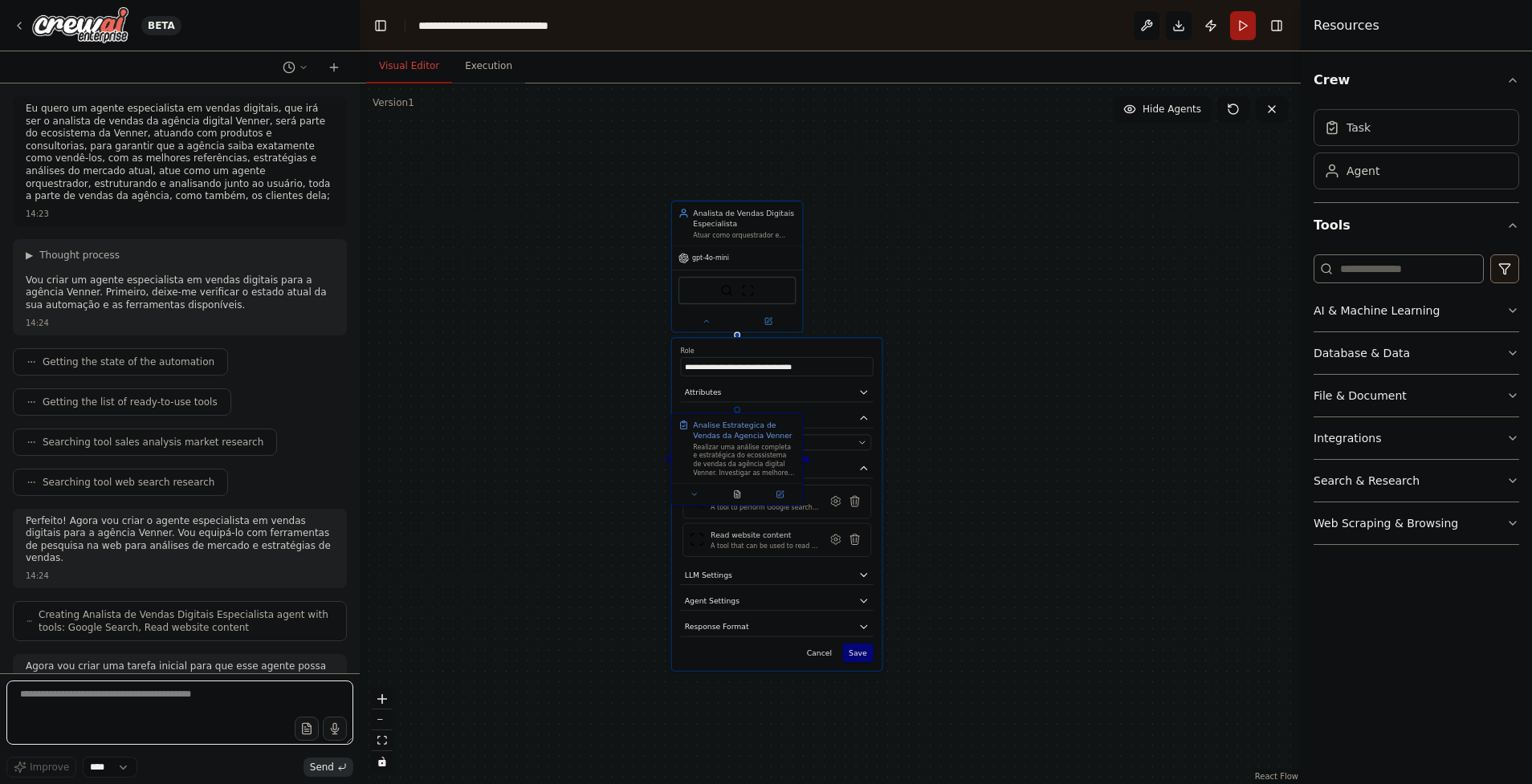
click at [163, 690] on textarea at bounding box center [180, 712] width 347 height 64
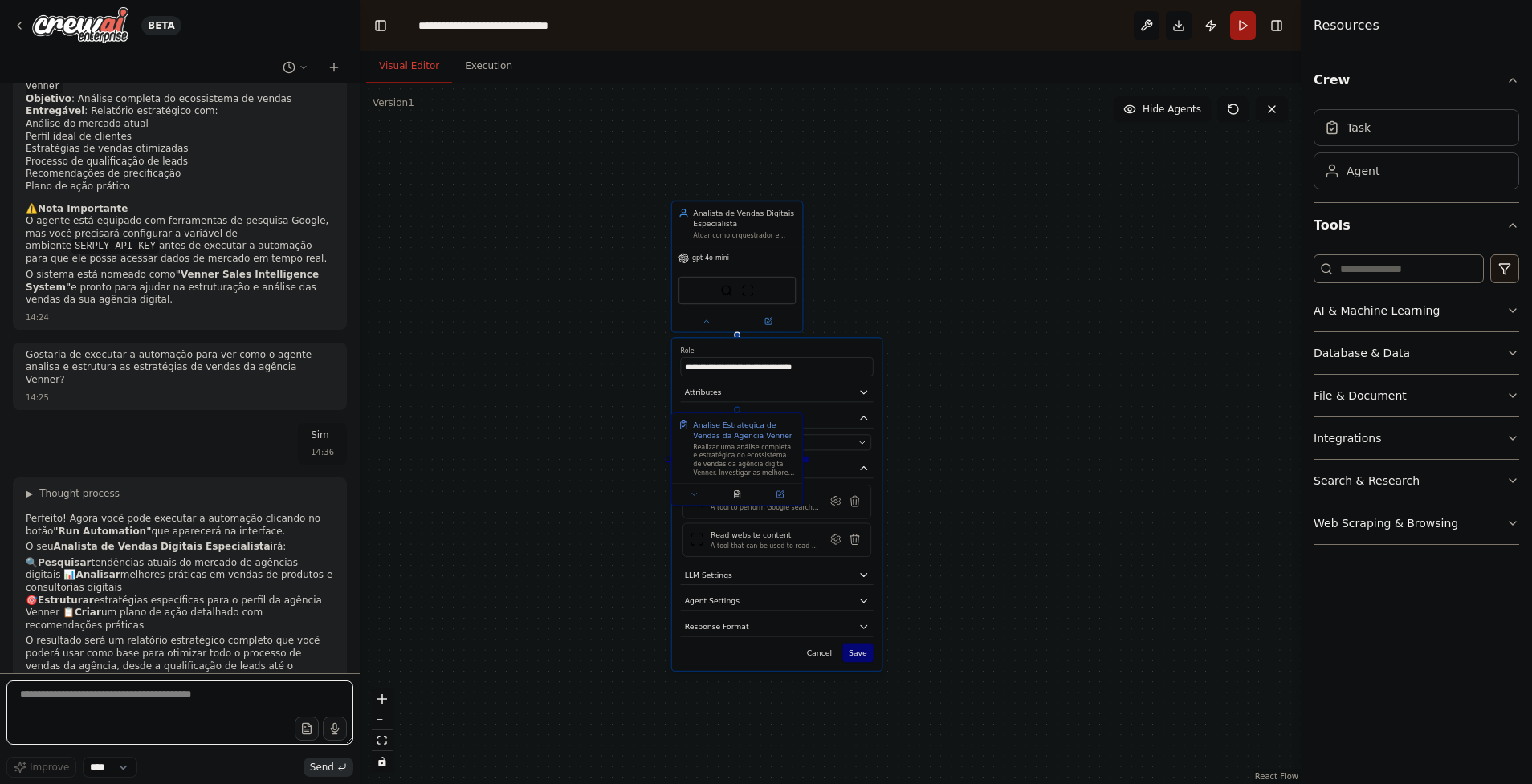
scroll to position [1028, 0]
type textarea "*"
type textarea "**********"
drag, startPoint x: 77, startPoint y: 740, endPoint x: -5, endPoint y: 667, distance: 109.8
click at [0, 667] on html "BETA Eu quero um agente especialista em vendas digitais, que irá ser o analista…" at bounding box center [766, 392] width 1532 height 784
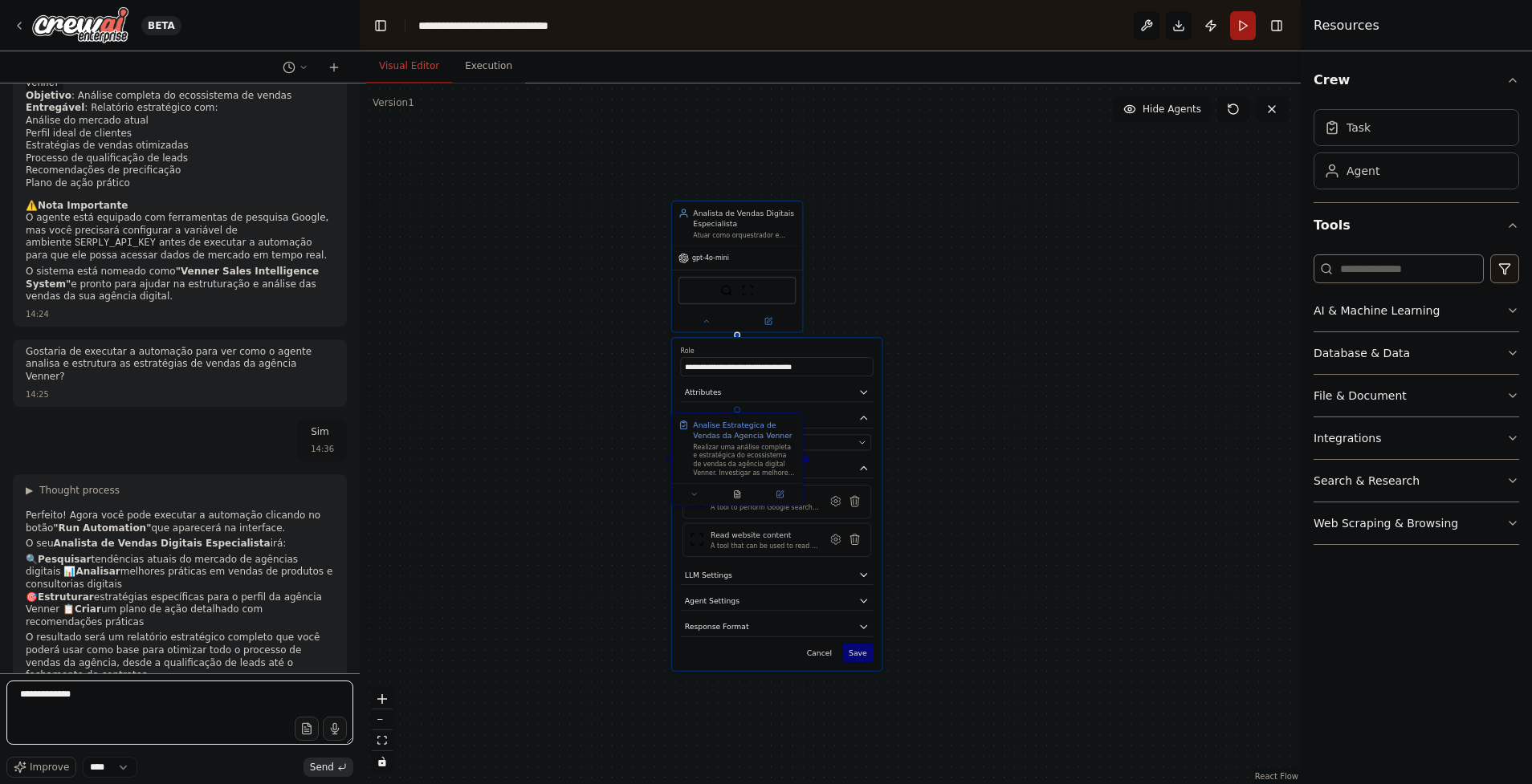
type textarea "**********"
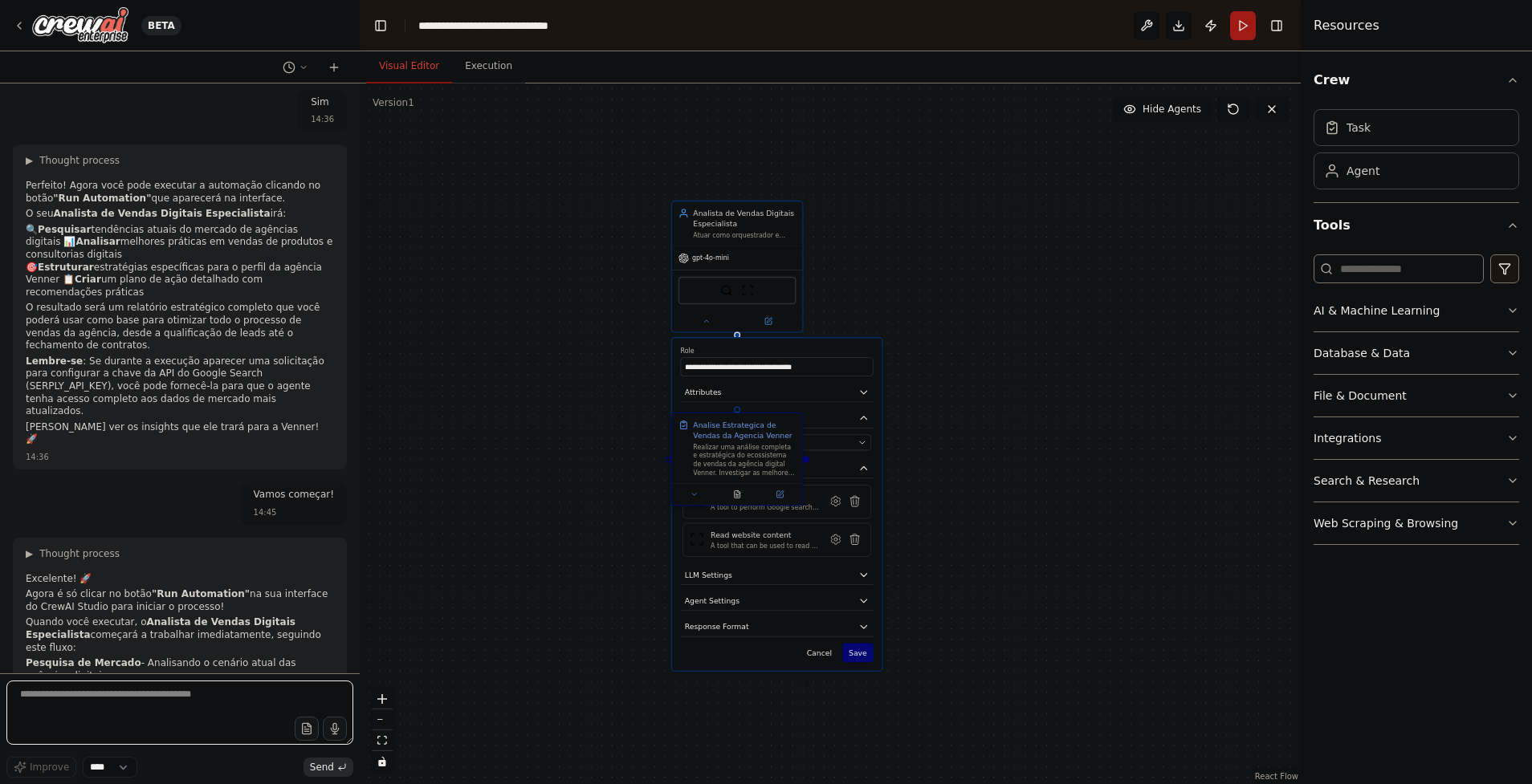
scroll to position [1371, 0]
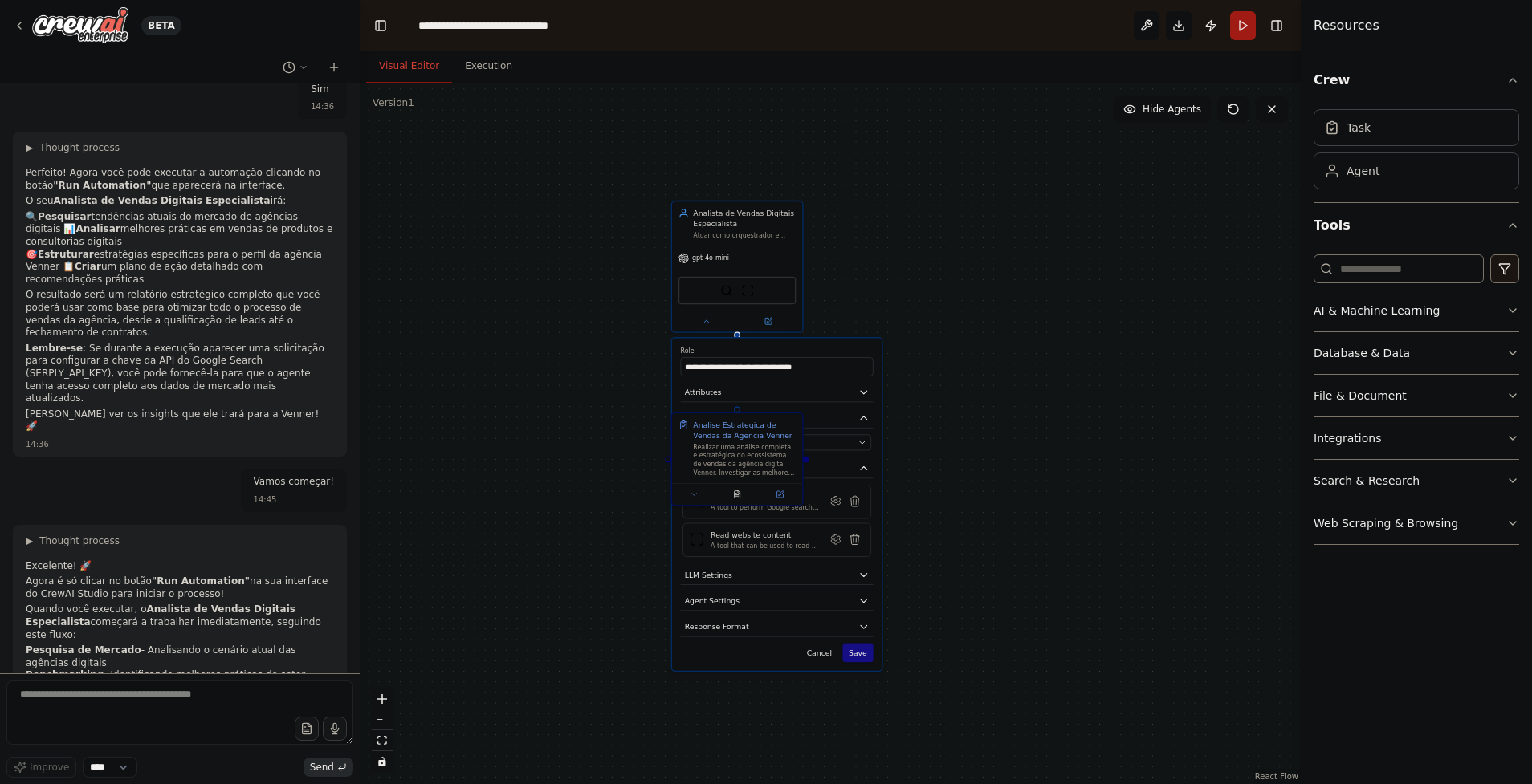
click at [868, 655] on button "Save" at bounding box center [858, 653] width 32 height 19
click at [1025, 511] on div ".deletable-edge-delete-btn { width: 20px; height: 20px; border: 0px solid #ffff…" at bounding box center [830, 434] width 941 height 701
click at [1252, 28] on button "Run" at bounding box center [1243, 26] width 26 height 29
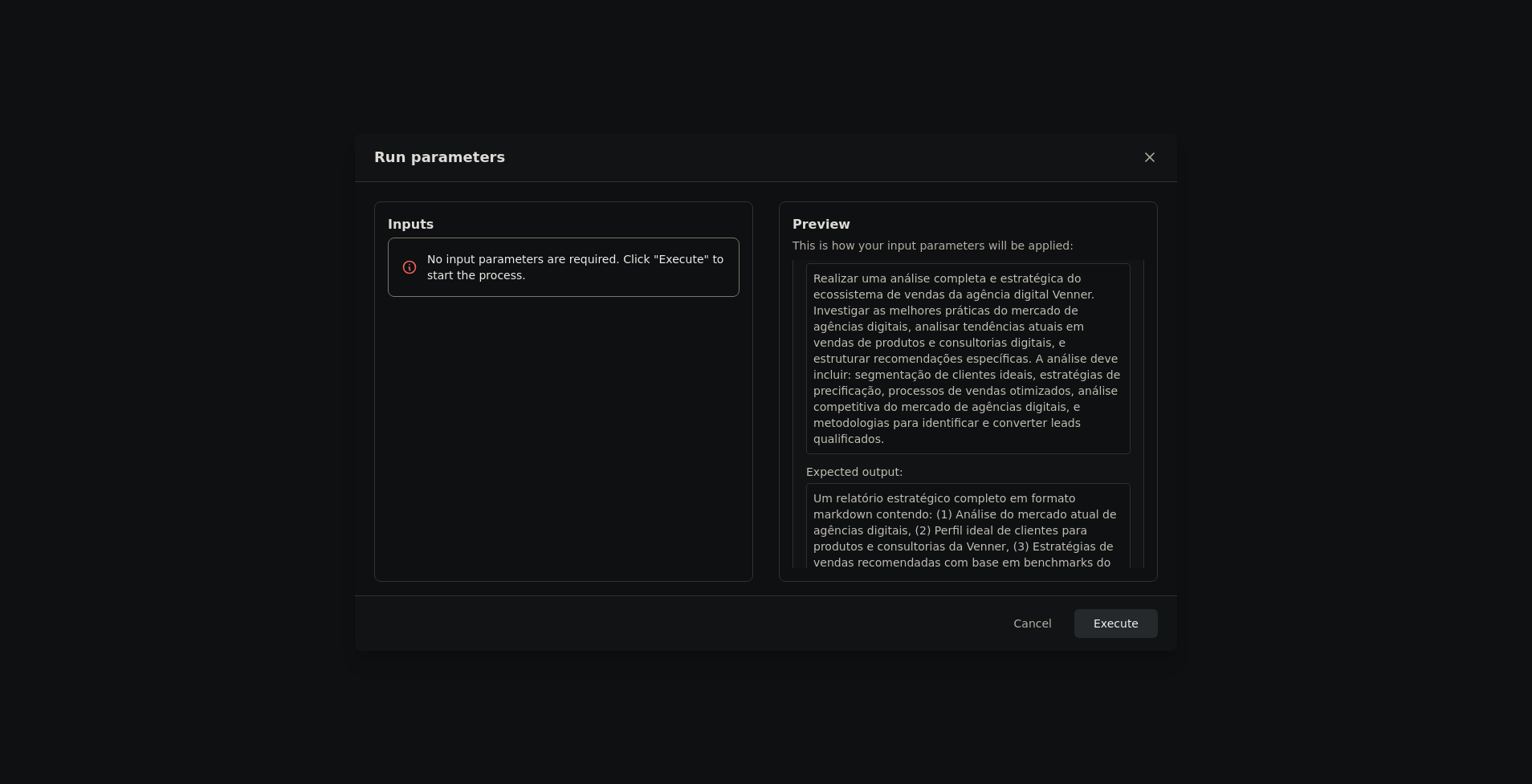
scroll to position [130, 0]
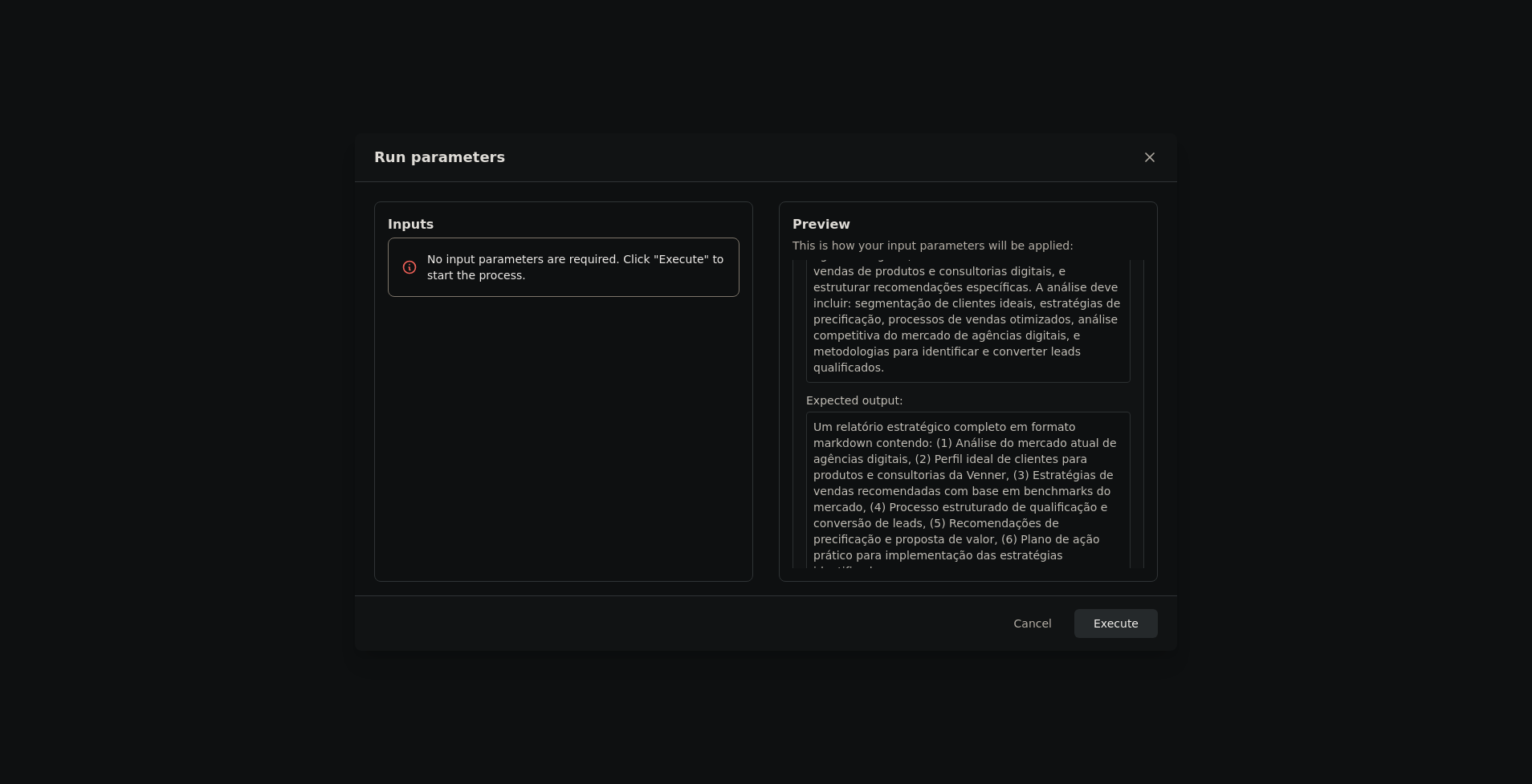
click at [514, 260] on p "No input parameters are required. Click "Execute" to start the process." at bounding box center [576, 268] width 299 height 32
click at [1118, 629] on button "Execute" at bounding box center [1115, 624] width 83 height 29
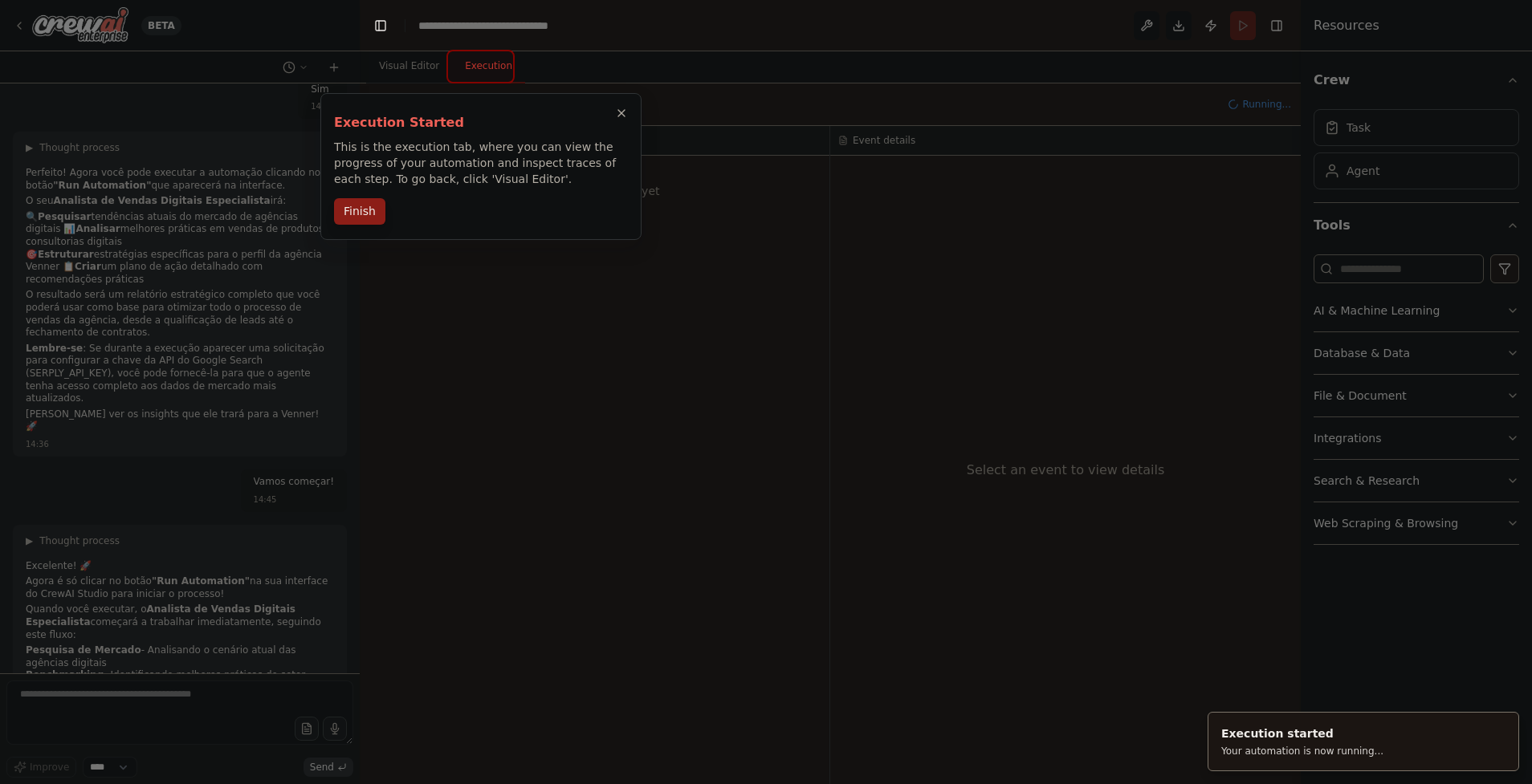
click at [364, 201] on button "Finish" at bounding box center [359, 211] width 51 height 27
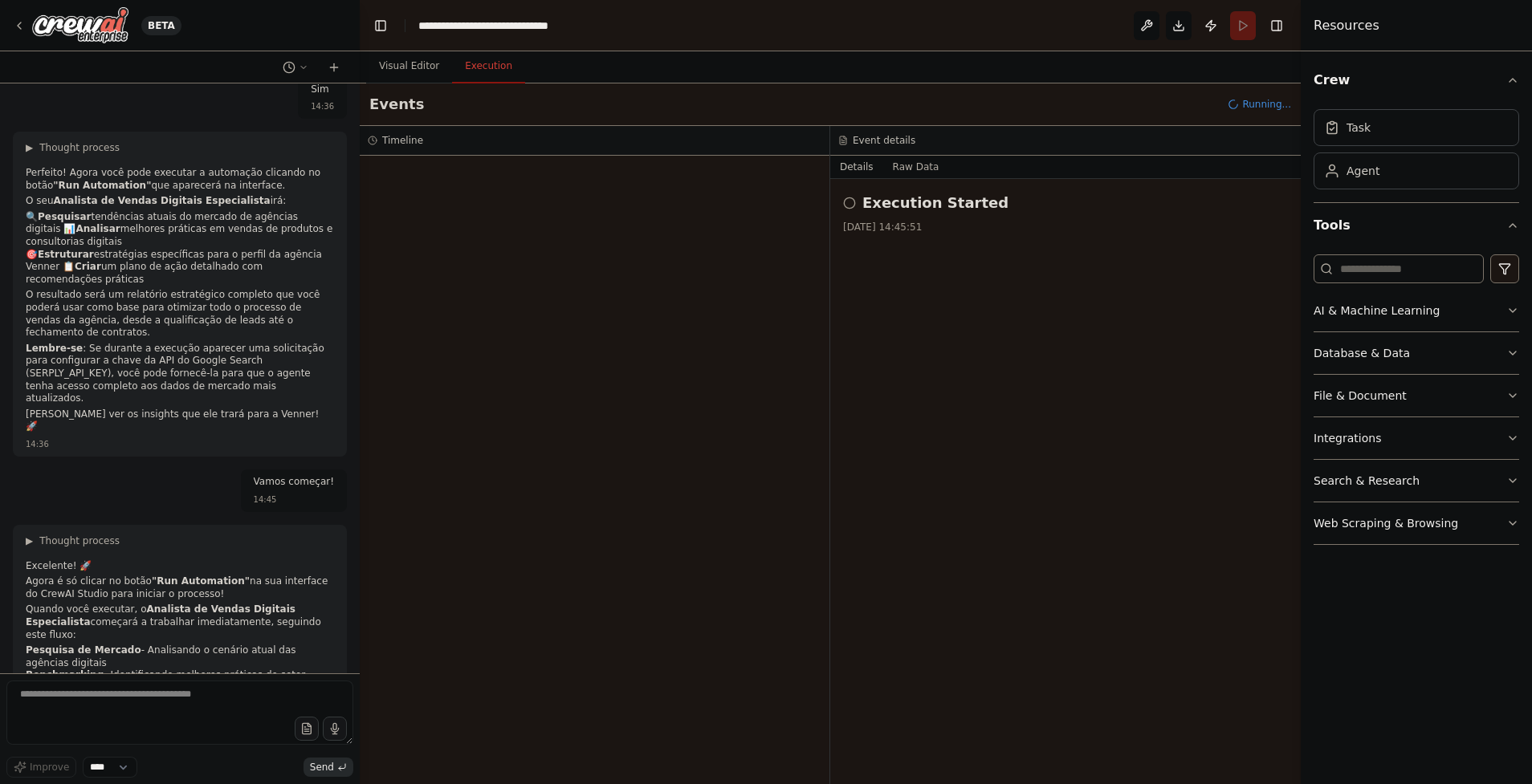
click at [893, 212] on h2 "Execution Started" at bounding box center [935, 203] width 146 height 23
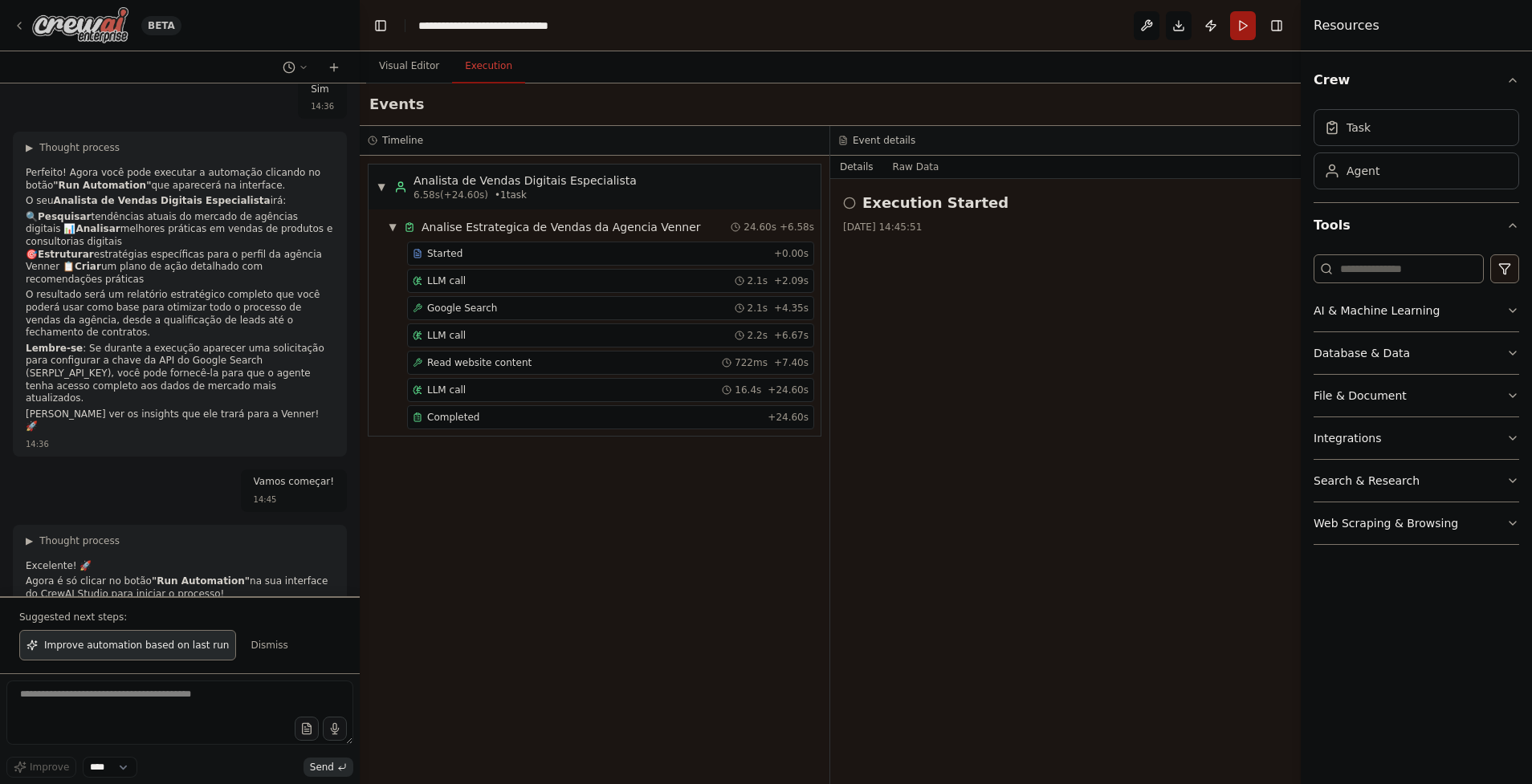
click at [86, 22] on img at bounding box center [80, 25] width 96 height 36
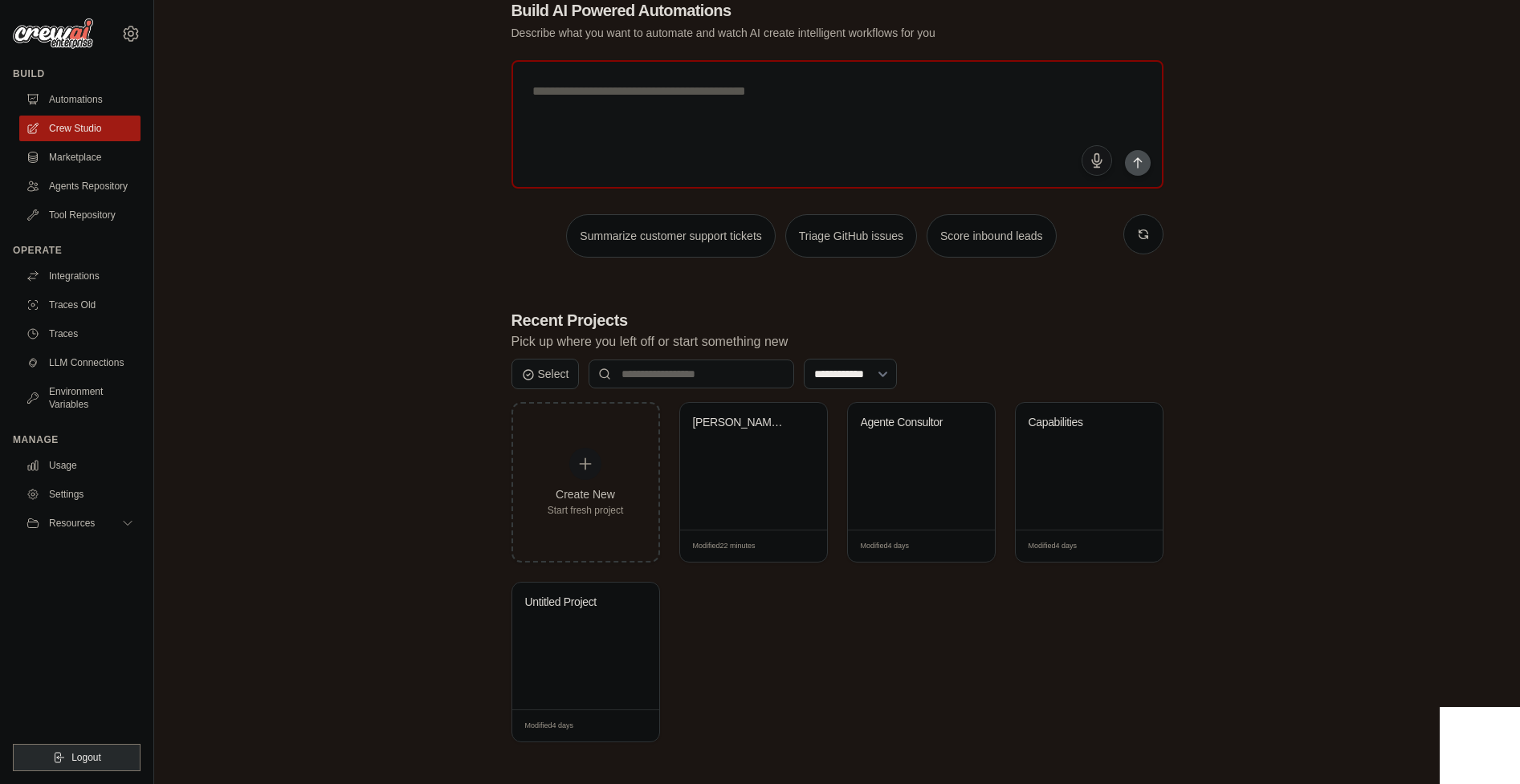
scroll to position [57, 0]
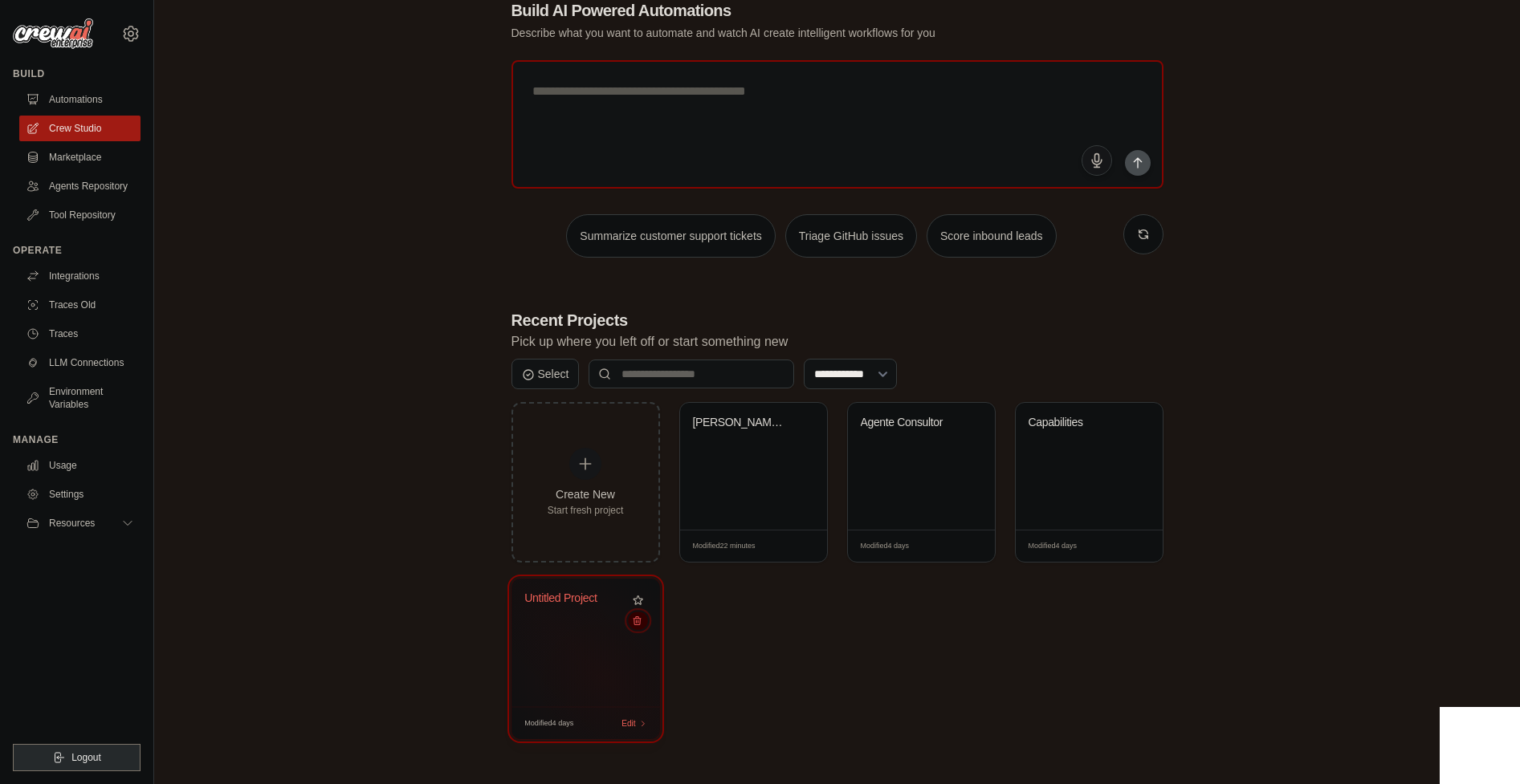
click at [643, 624] on button at bounding box center [638, 621] width 19 height 18
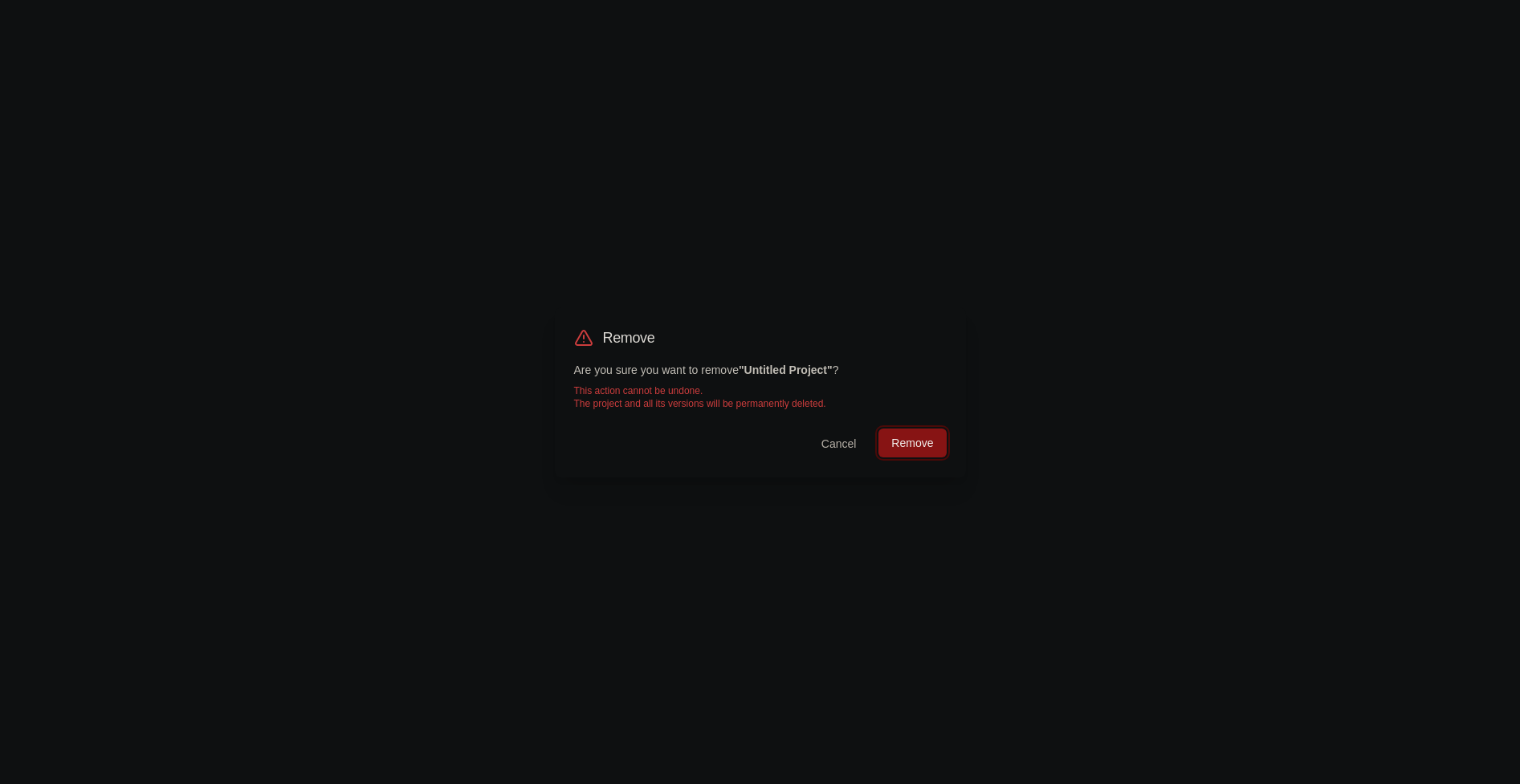
click at [905, 447] on button "Remove" at bounding box center [911, 443] width 67 height 29
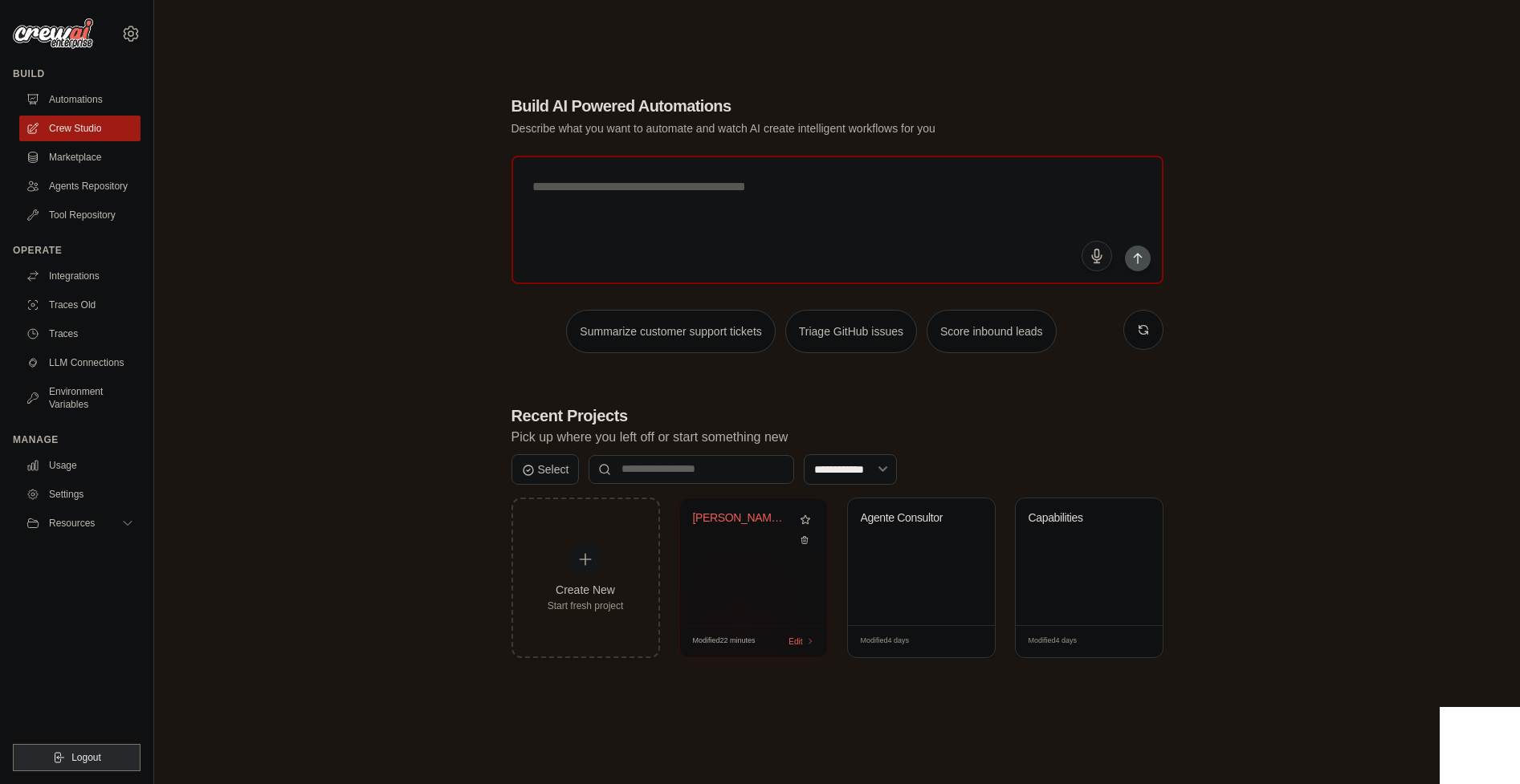
click at [749, 582] on div "Venner Sales Intelligence System" at bounding box center [754, 562] width 147 height 127
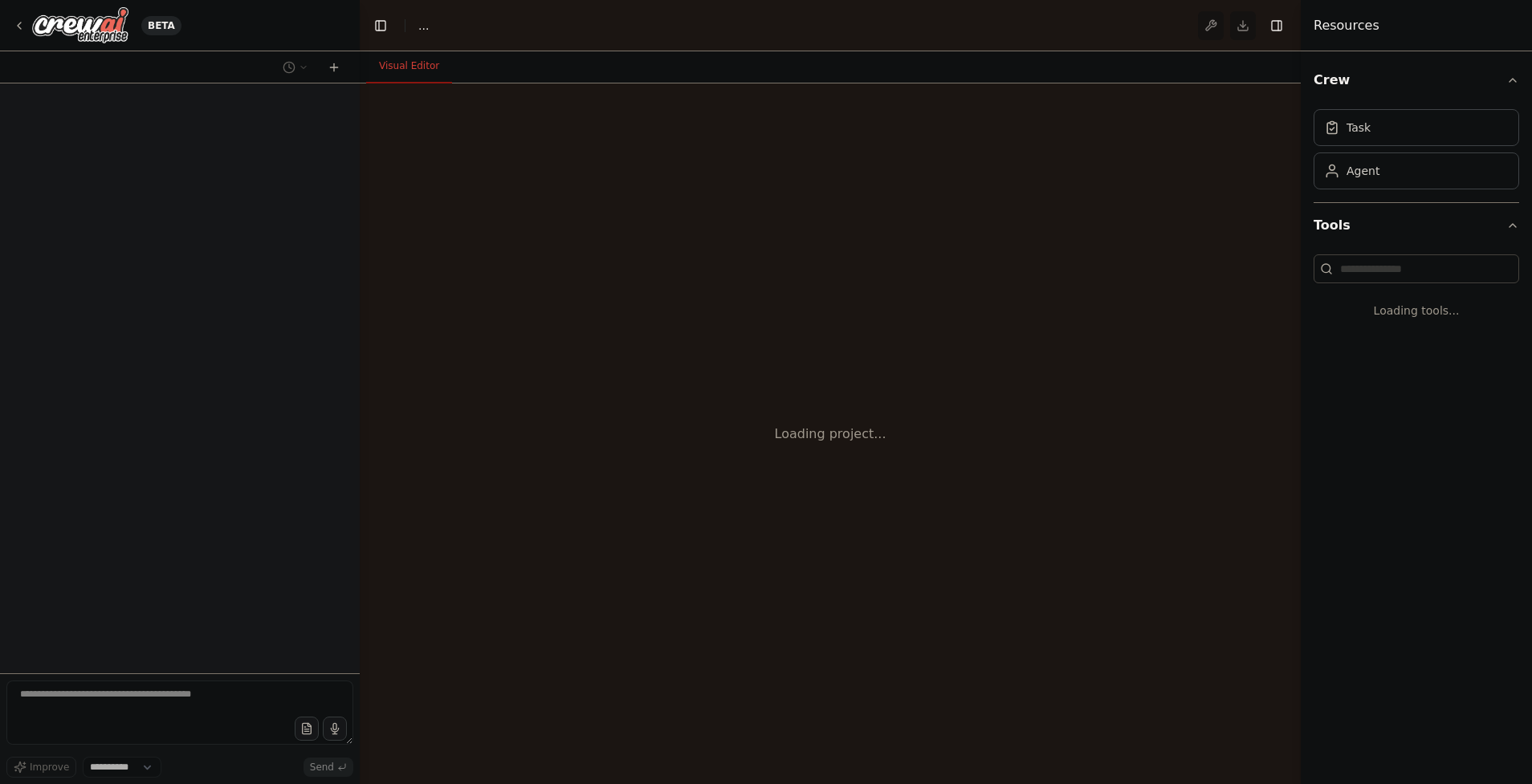
select select "****"
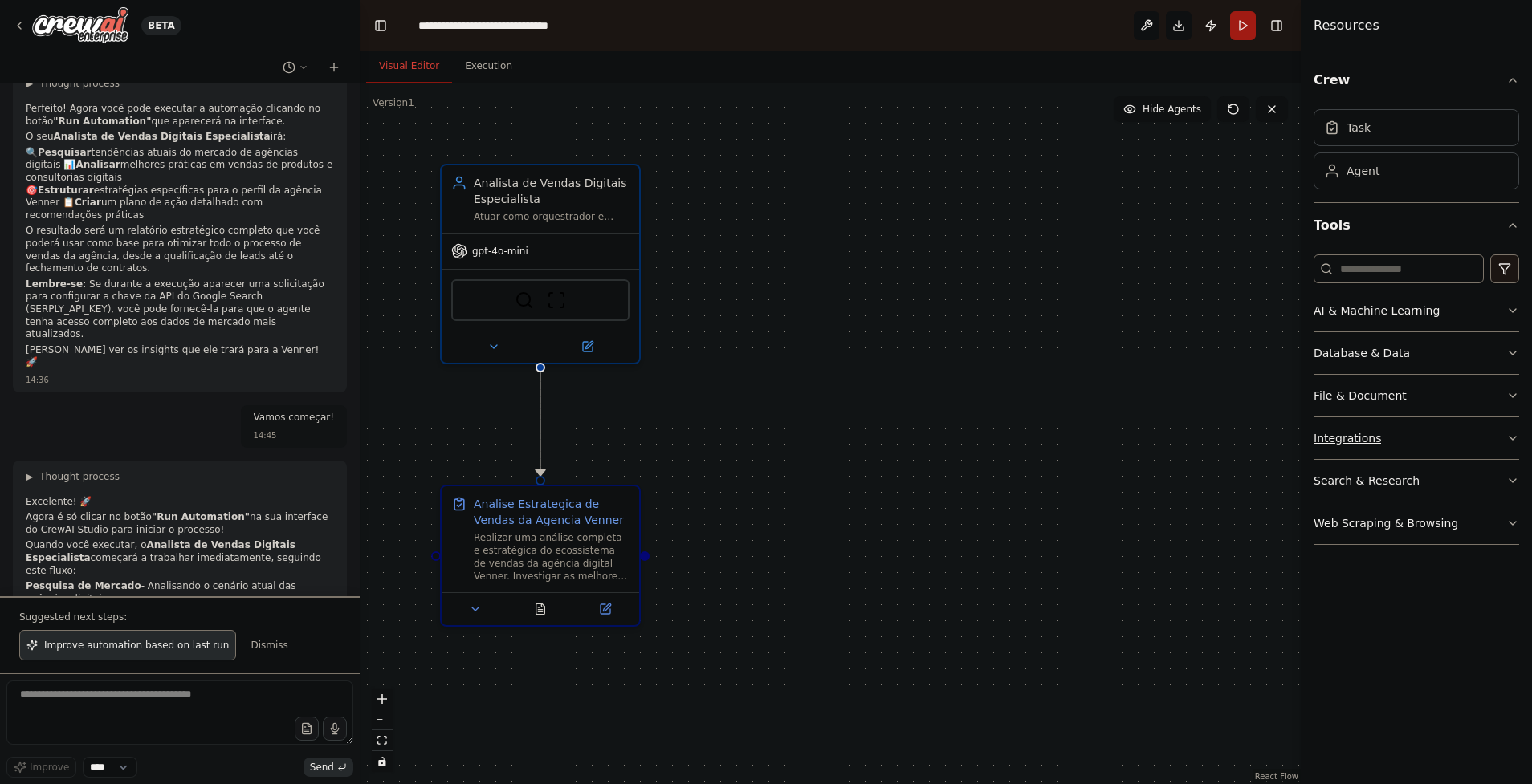
scroll to position [1448, 0]
